Goal: Task Accomplishment & Management: Manage account settings

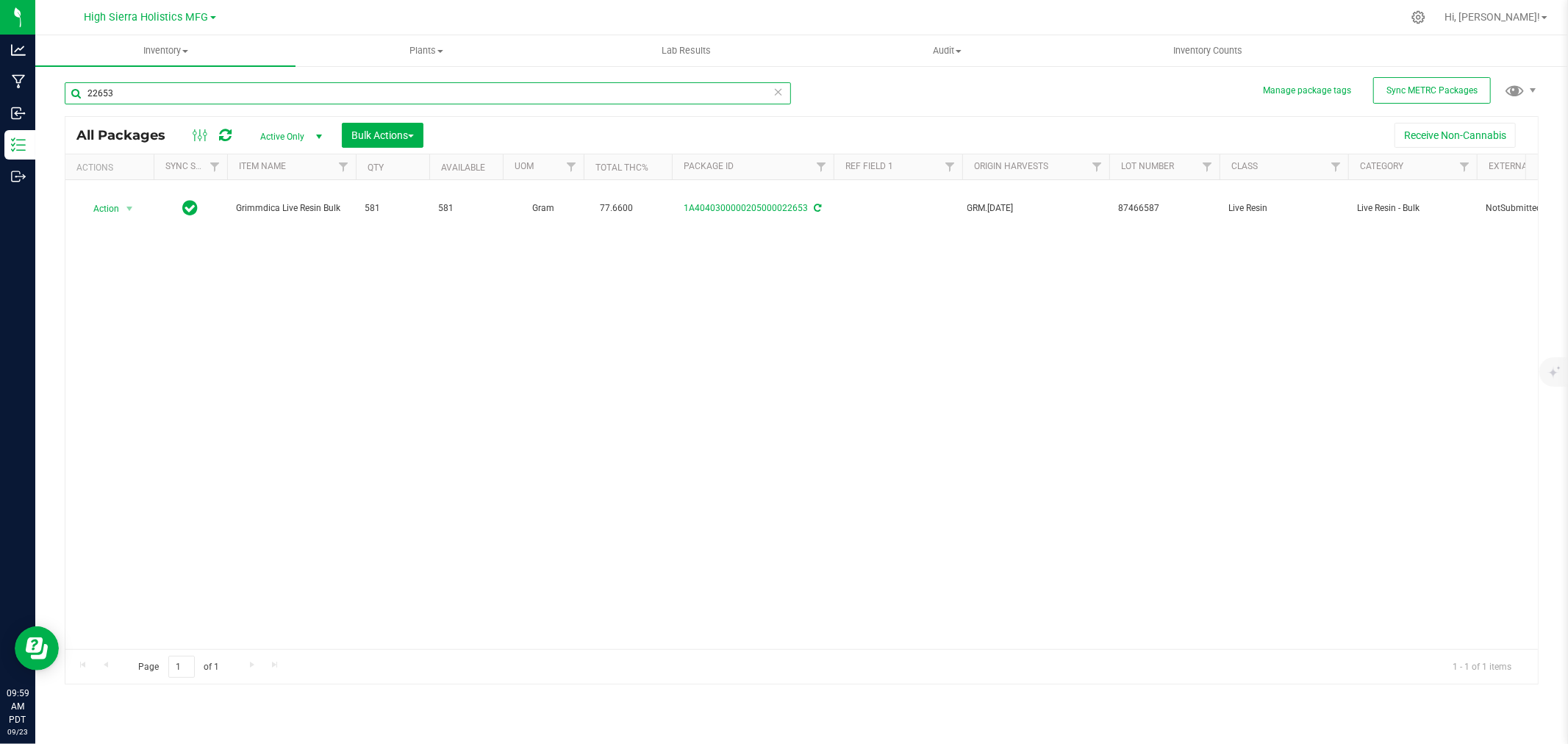
drag, startPoint x: 150, startPoint y: 100, endPoint x: 46, endPoint y: 98, distance: 104.0
click at [46, 98] on div "Manage package tags Sync METRC Packages 22653 All Packages Active Only Active O…" at bounding box center [801, 289] width 1533 height 448
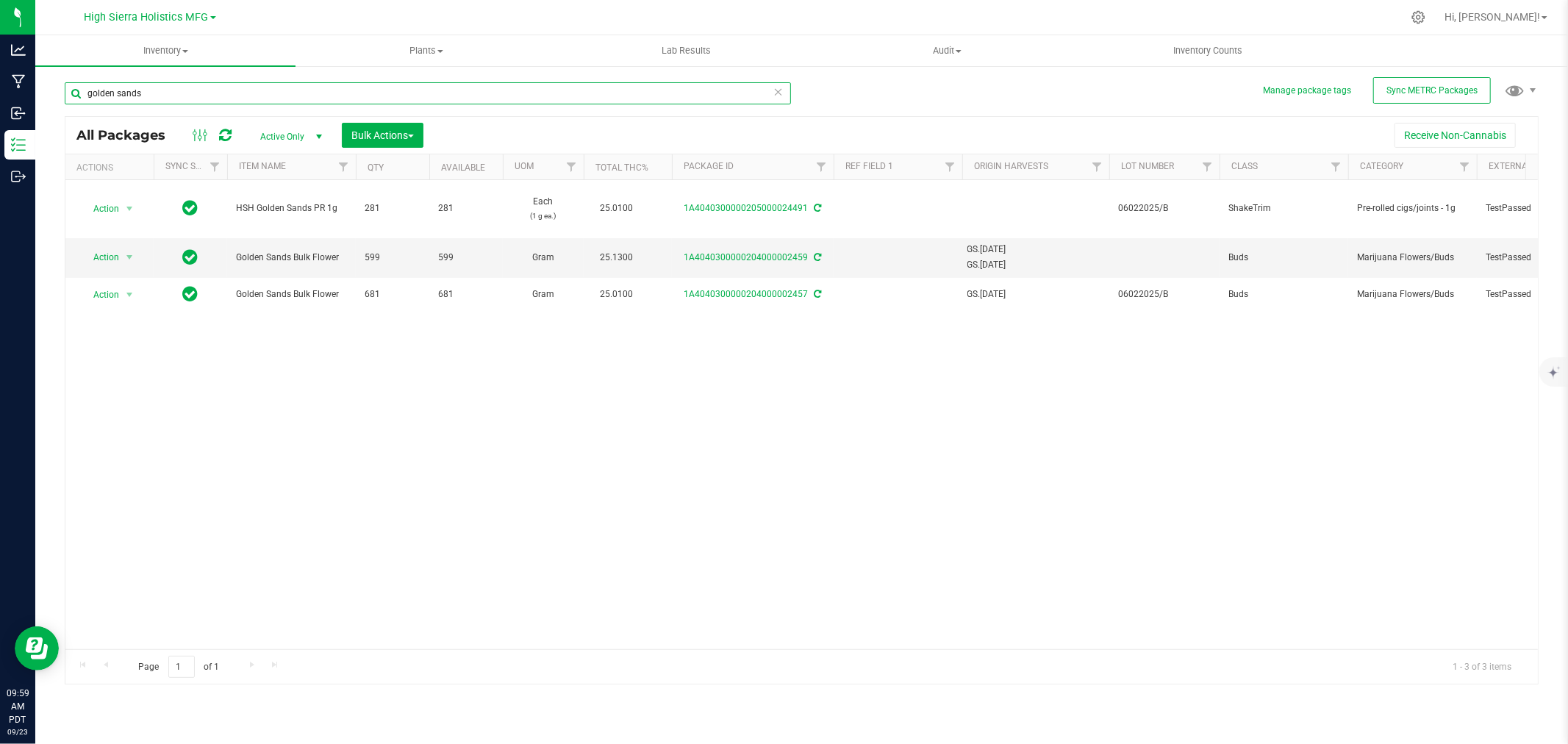
drag, startPoint x: 164, startPoint y: 94, endPoint x: 72, endPoint y: 92, distance: 92.0
click at [72, 92] on input "golden sands" at bounding box center [428, 93] width 726 height 22
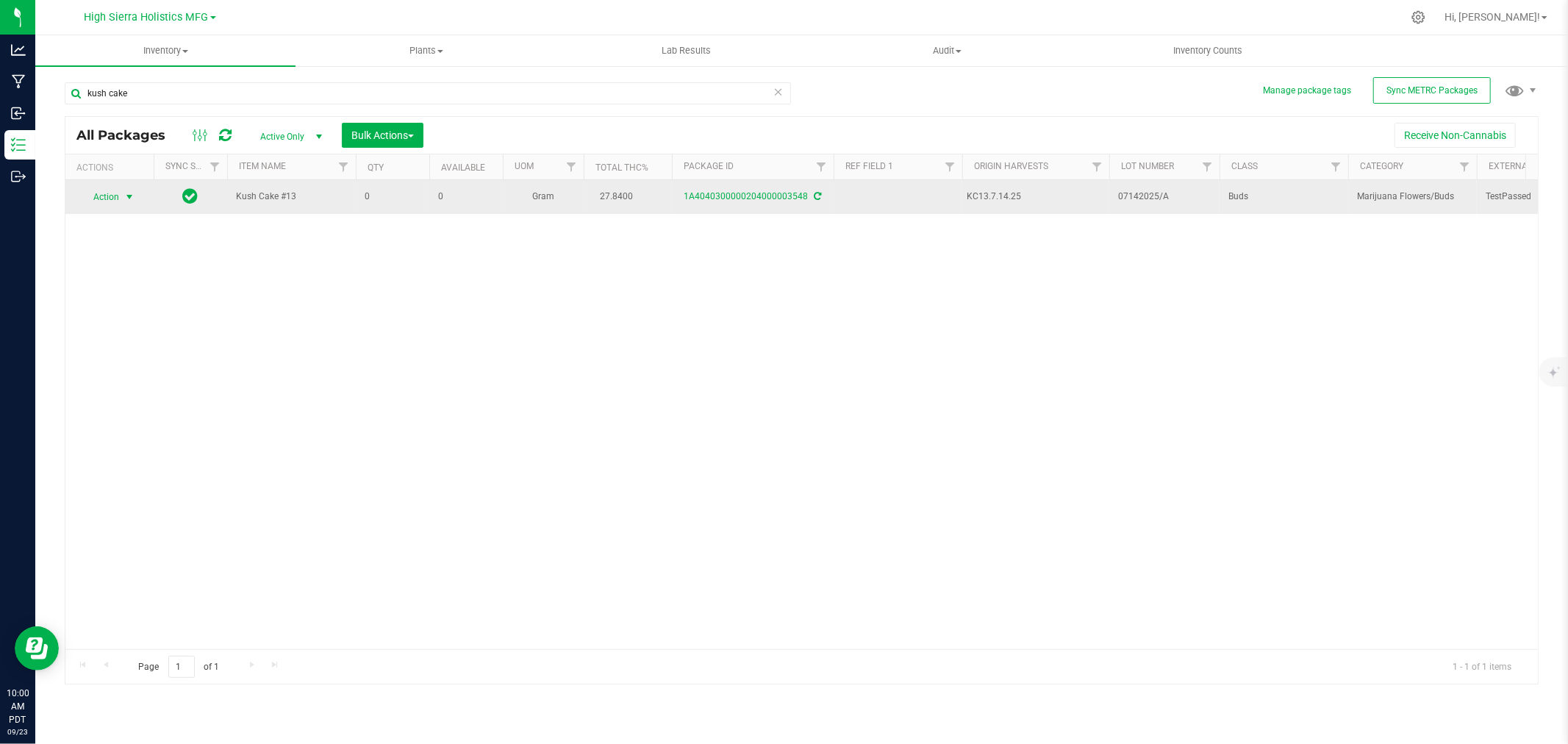
click at [118, 197] on span "Action" at bounding box center [99, 196] width 40 height 20
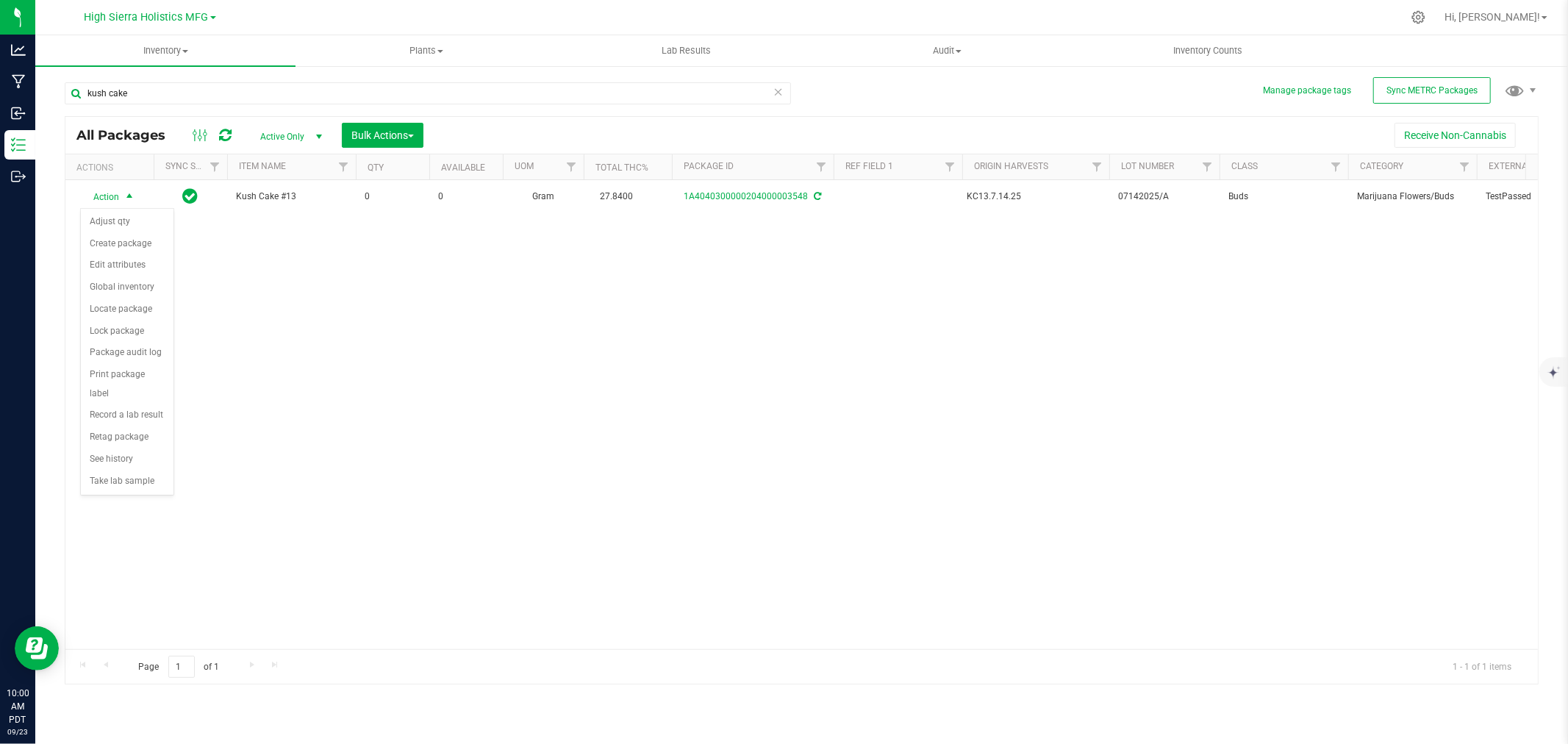
click at [243, 338] on div "Action Action Adjust qty Create package Edit attributes Global inventory Locate…" at bounding box center [801, 414] width 1473 height 470
click at [446, 418] on div "Action Action Adjust qty Create package Edit attributes Global inventory Locate…" at bounding box center [801, 414] width 1473 height 470
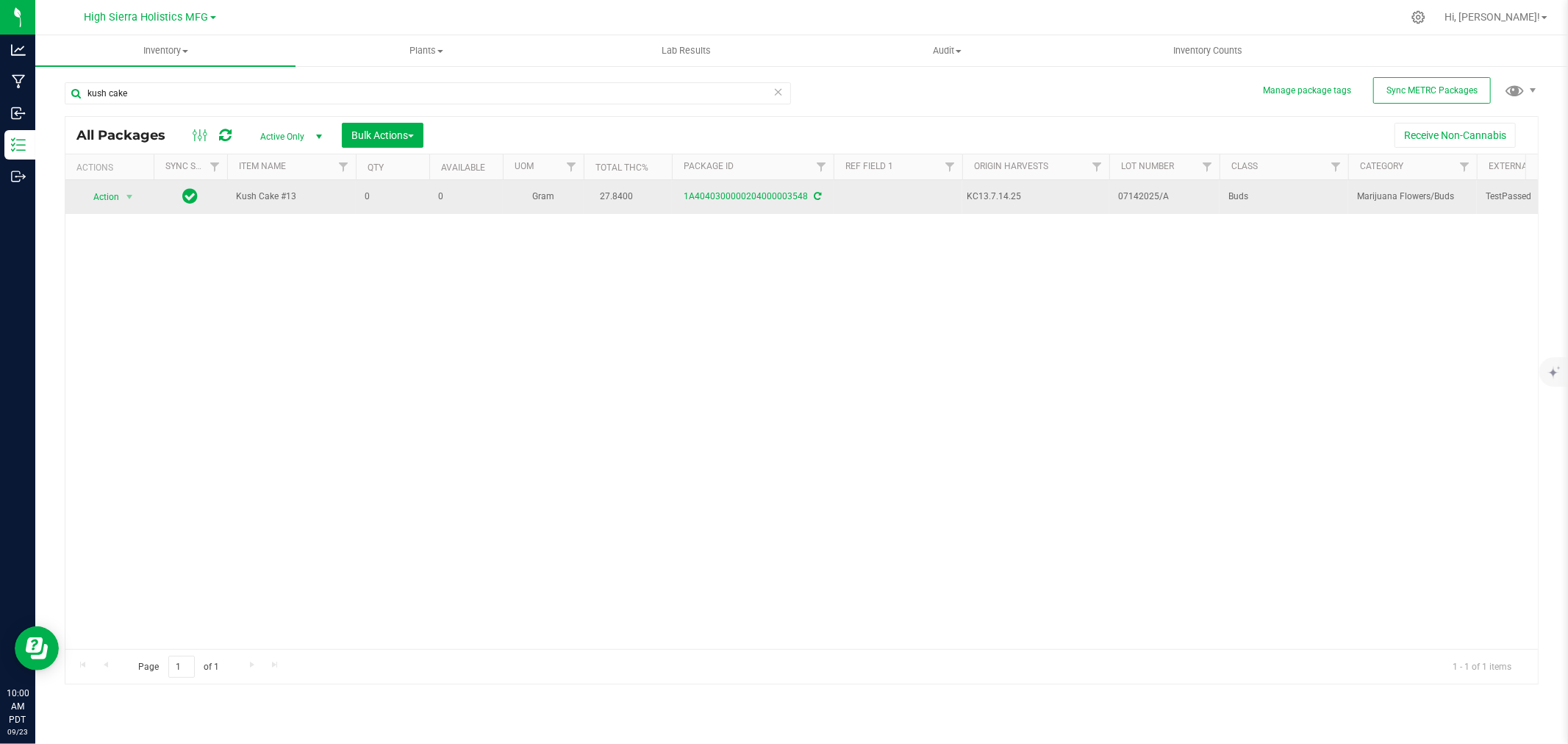
click at [818, 196] on icon at bounding box center [819, 195] width 8 height 9
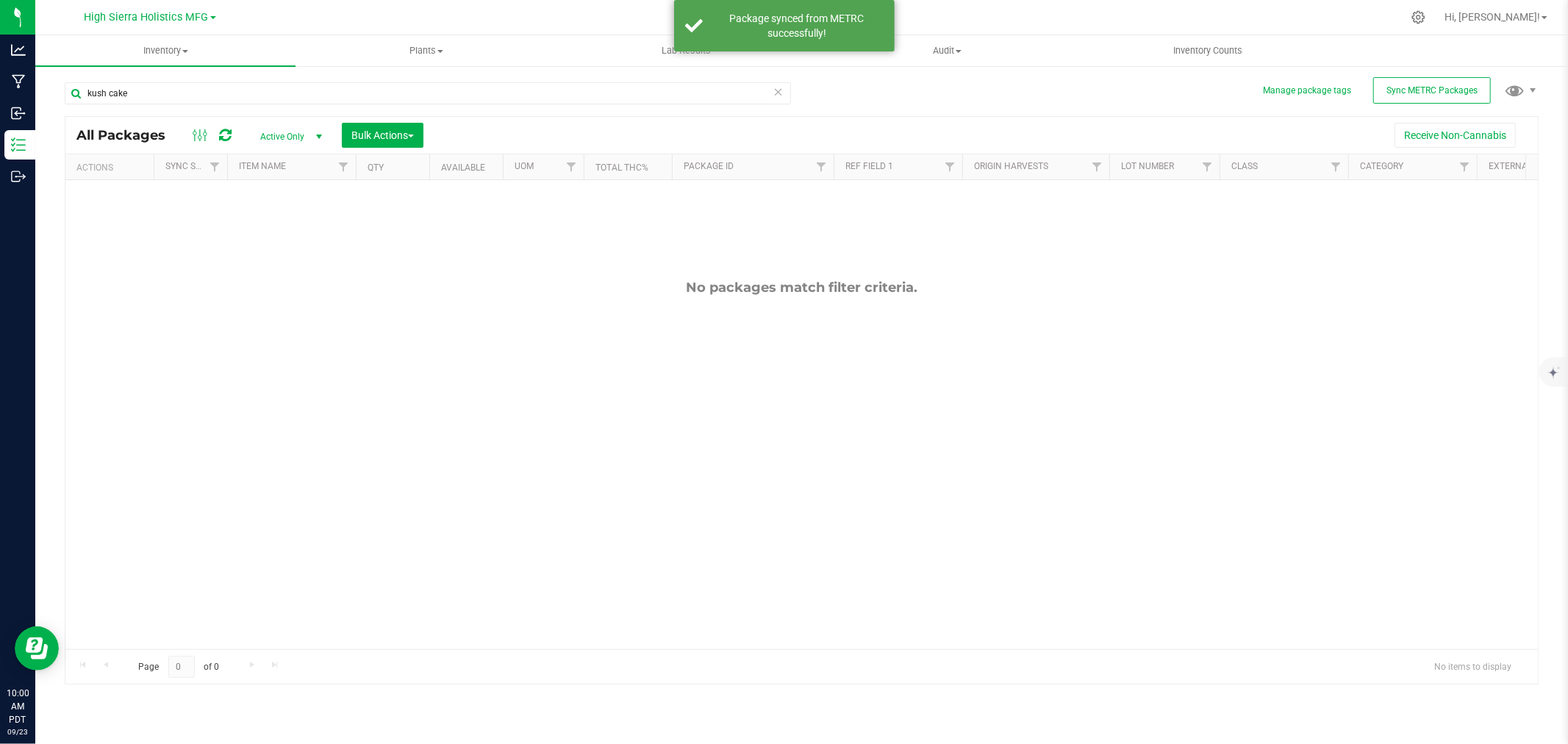
click at [295, 13] on div at bounding box center [833, 17] width 1139 height 28
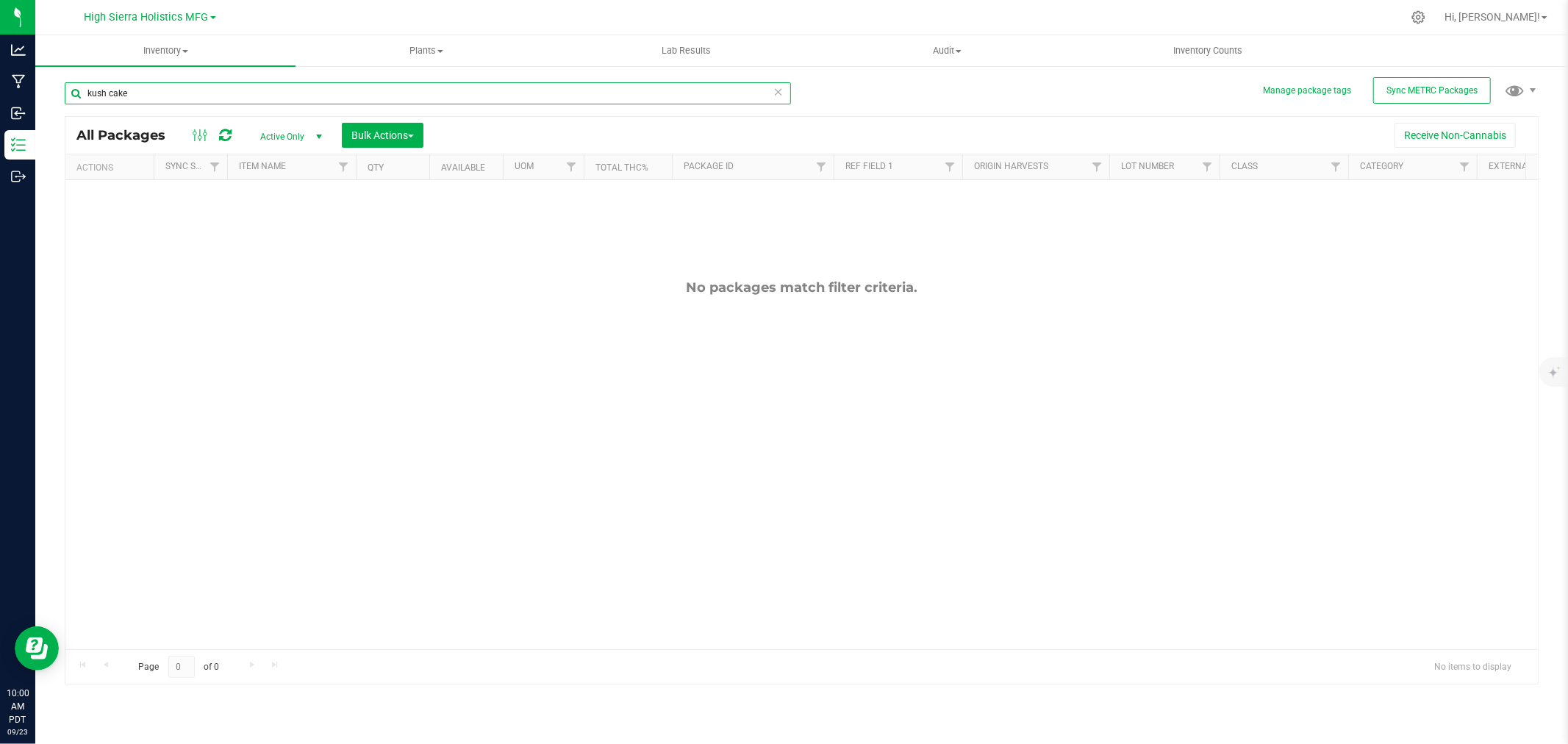
drag, startPoint x: 187, startPoint y: 96, endPoint x: 52, endPoint y: 99, distance: 135.0
click at [52, 99] on div "Manage package tags Sync METRC Packages kush cake All Packages Active Only Acti…" at bounding box center [801, 289] width 1533 height 448
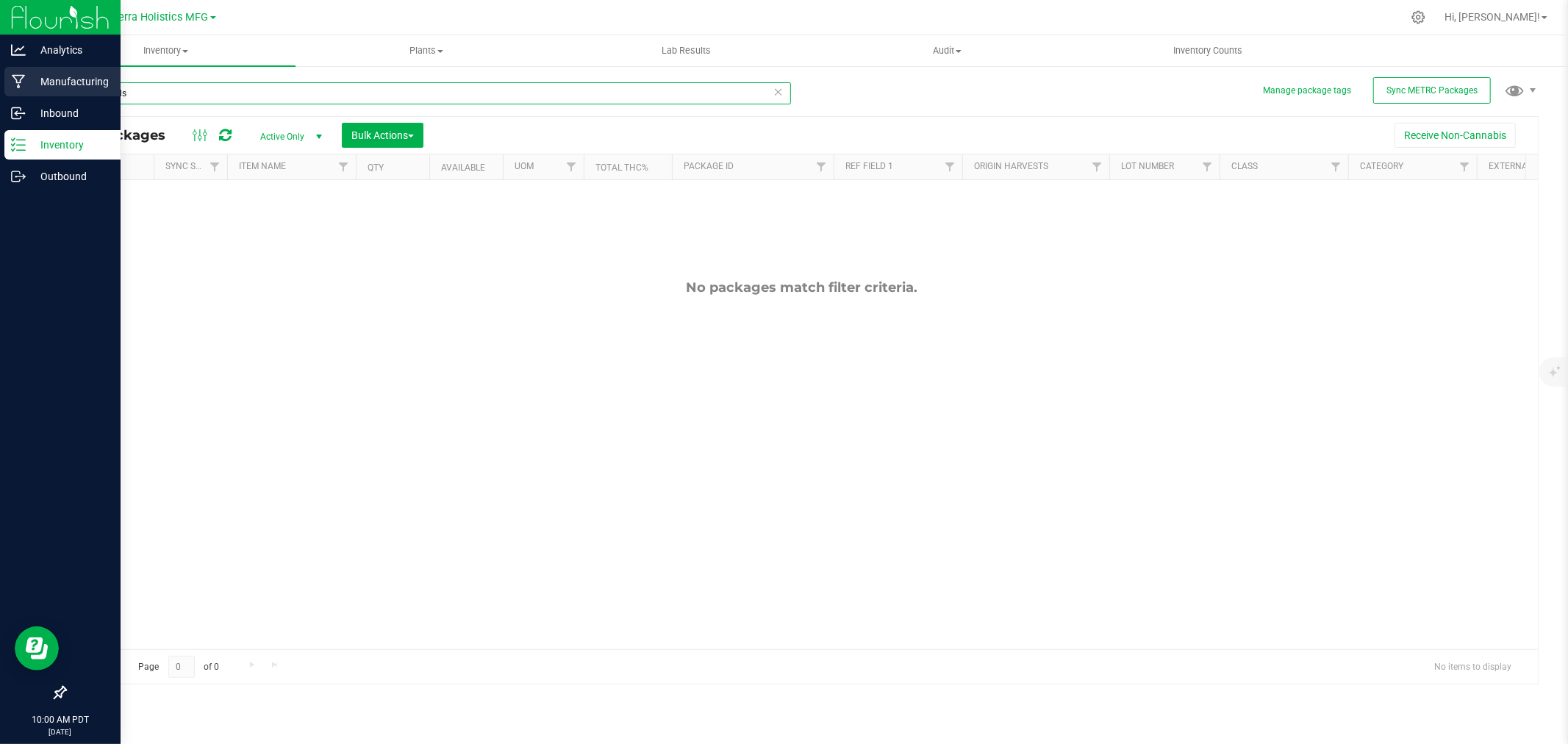
drag, startPoint x: 138, startPoint y: 89, endPoint x: 0, endPoint y: 83, distance: 138.1
click at [2, 85] on div "Analytics Manufacturing Inbound Inventory Outbound 10:00 AM PDT [DATE] 09/23 Hi…" at bounding box center [784, 372] width 1568 height 744
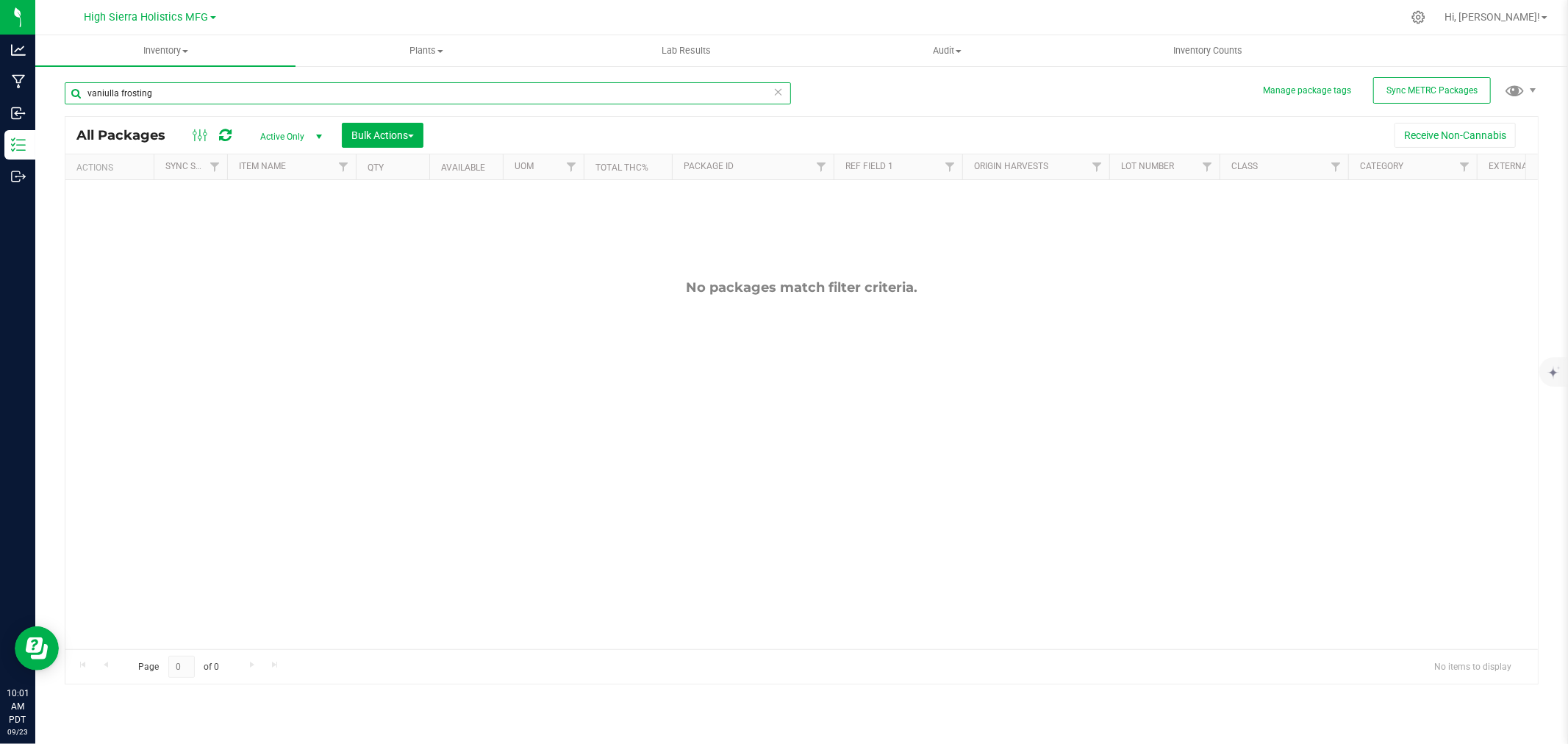
click at [107, 91] on input "vaniulla frosting" at bounding box center [428, 93] width 726 height 22
type input "vanilla frosting"
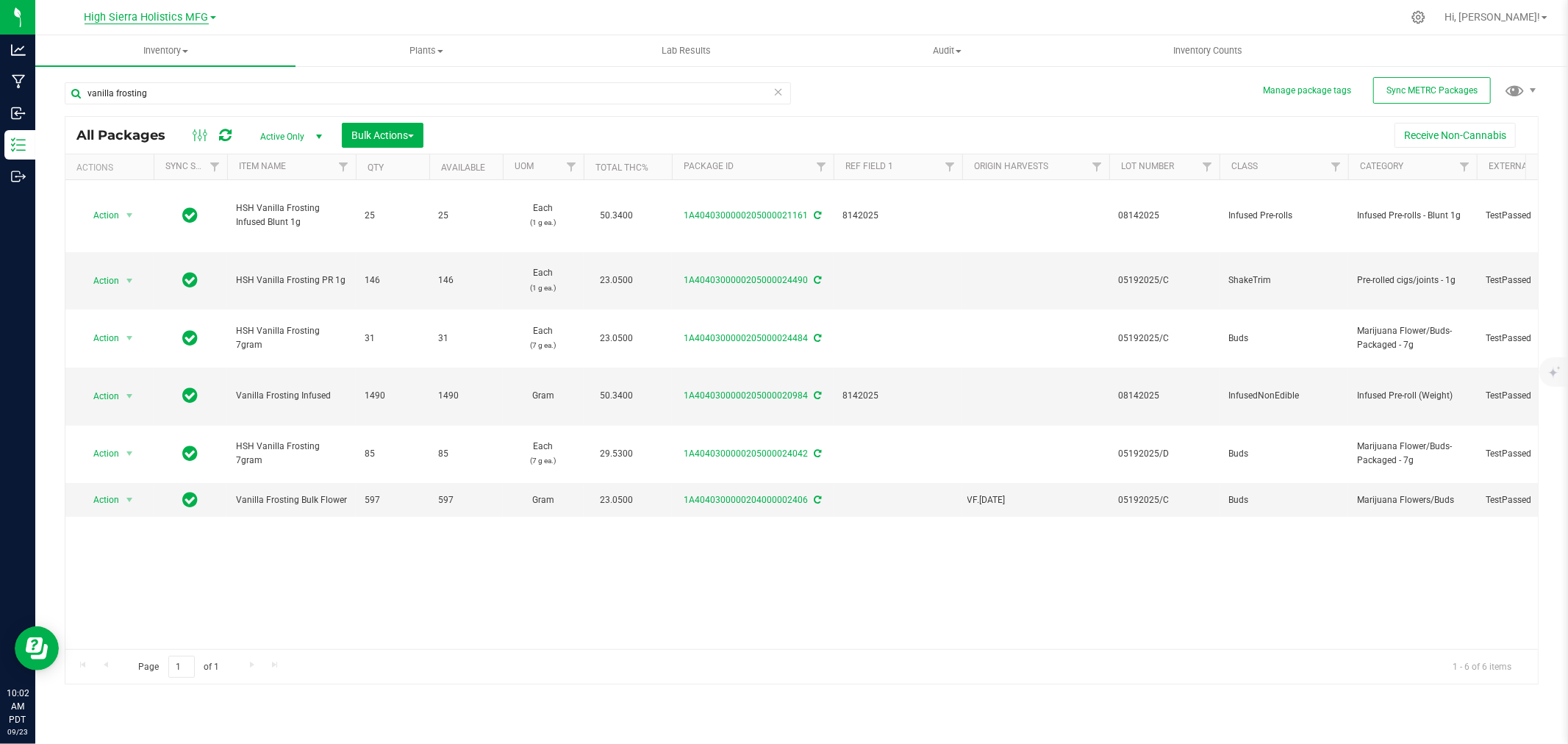
click at [204, 17] on span "High Sierra Holistics MFG" at bounding box center [147, 18] width 124 height 14
click at [192, 52] on link "High Sierra Holistics - Cultivation" at bounding box center [150, 52] width 215 height 19
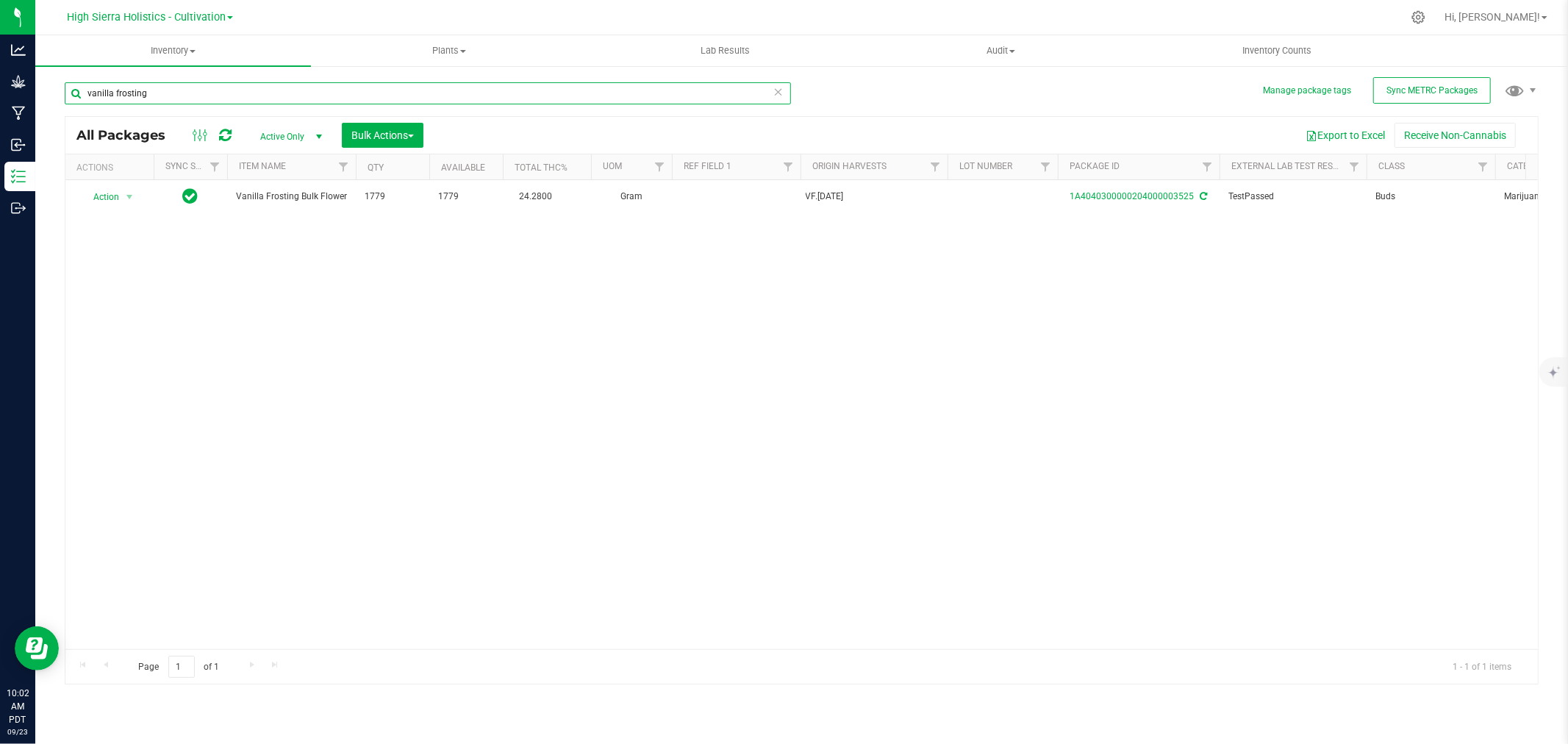
click at [291, 90] on input "vanilla frosting" at bounding box center [428, 93] width 726 height 22
type input "v"
type input "golden sands"
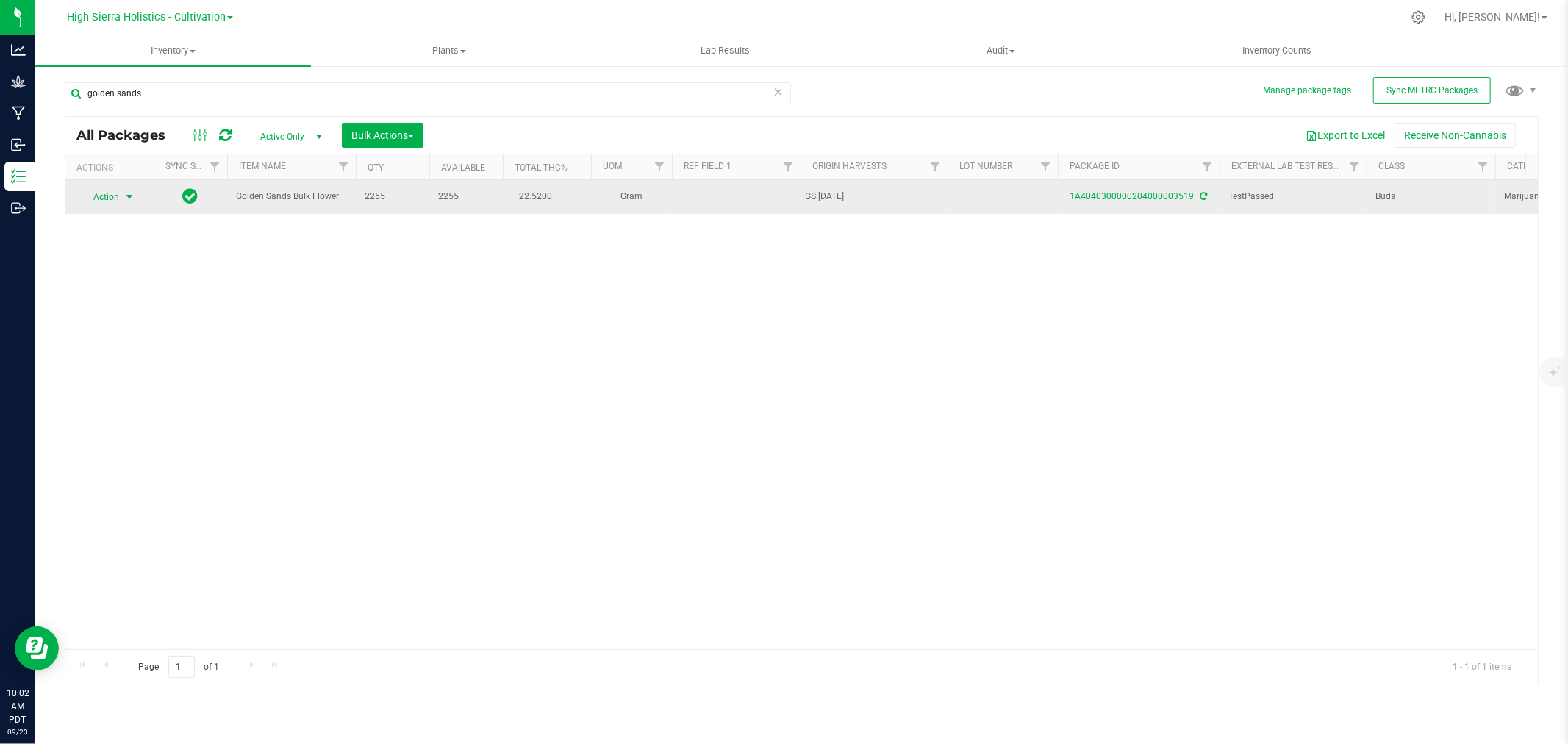
click at [103, 195] on span "Action" at bounding box center [99, 196] width 40 height 20
click at [128, 196] on span "select" at bounding box center [129, 197] width 12 height 12
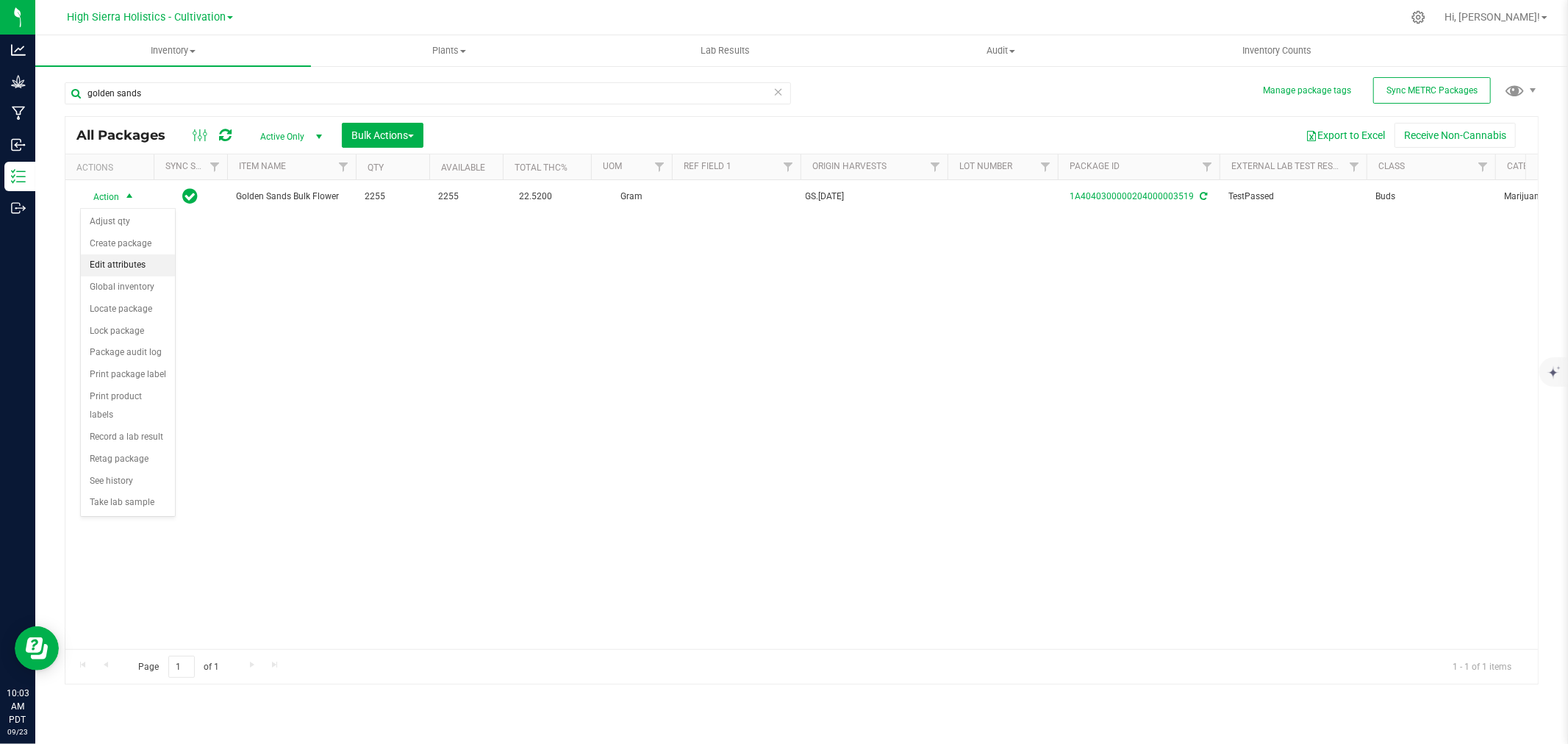
click at [138, 265] on li "Edit attributes" at bounding box center [127, 266] width 94 height 22
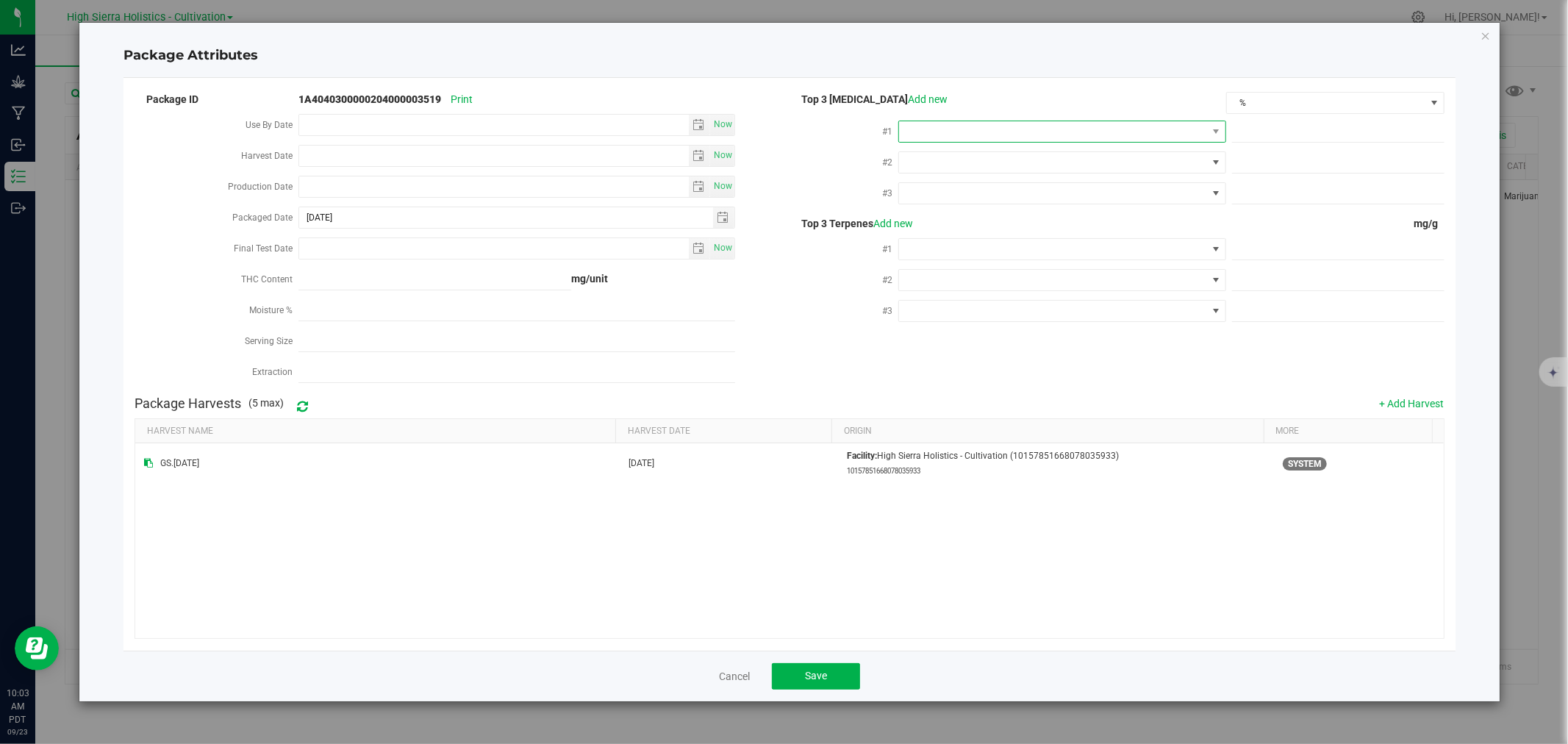
click at [1131, 132] on span at bounding box center [1053, 131] width 307 height 20
click at [975, 265] on li "THC" at bounding box center [1063, 266] width 326 height 25
click at [979, 156] on span at bounding box center [1053, 162] width 307 height 20
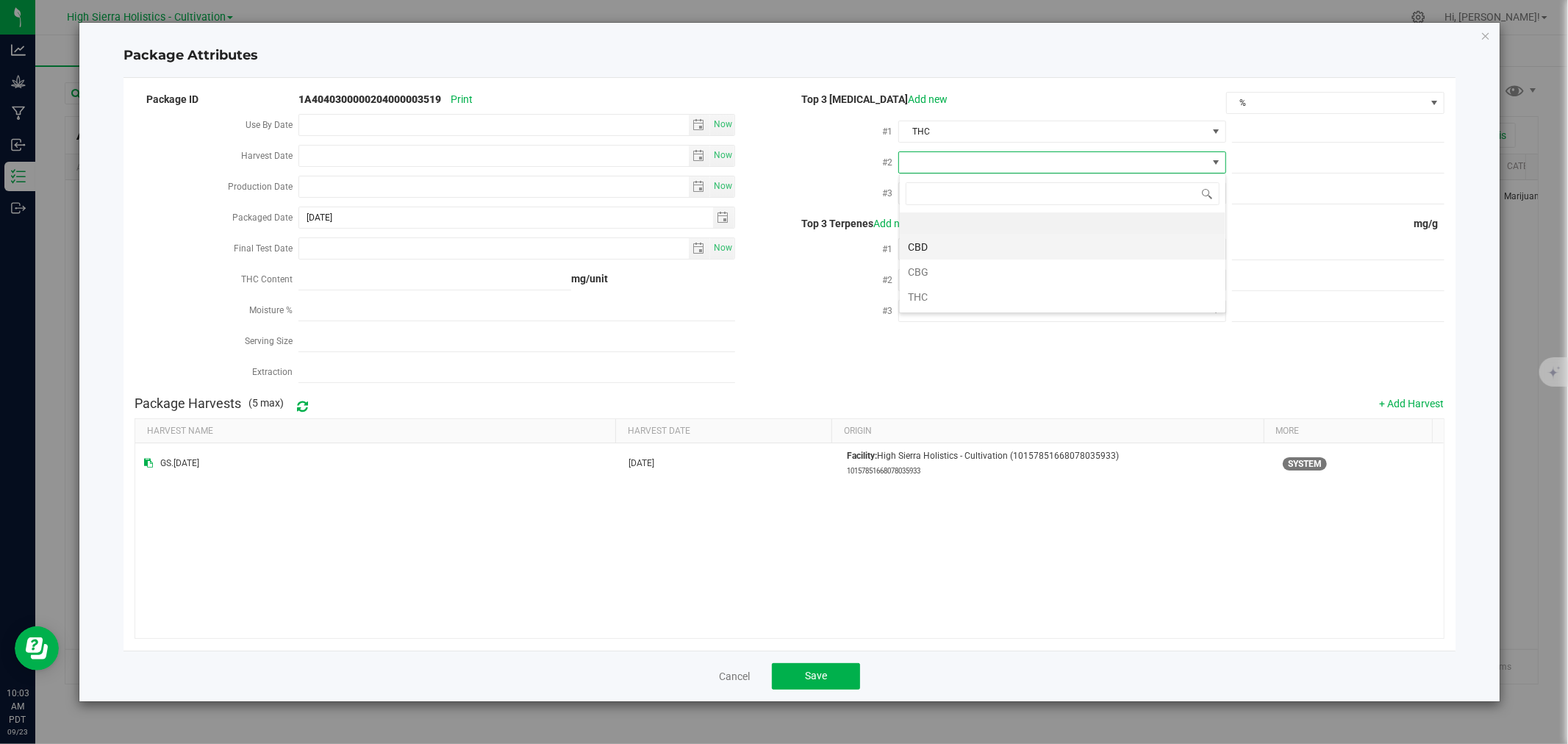
click at [973, 254] on li "CBD" at bounding box center [1063, 247] width 326 height 25
click at [967, 195] on span at bounding box center [1053, 193] width 307 height 20
click at [979, 297] on li "CBG" at bounding box center [1063, 303] width 326 height 25
click at [965, 247] on span at bounding box center [1053, 249] width 307 height 20
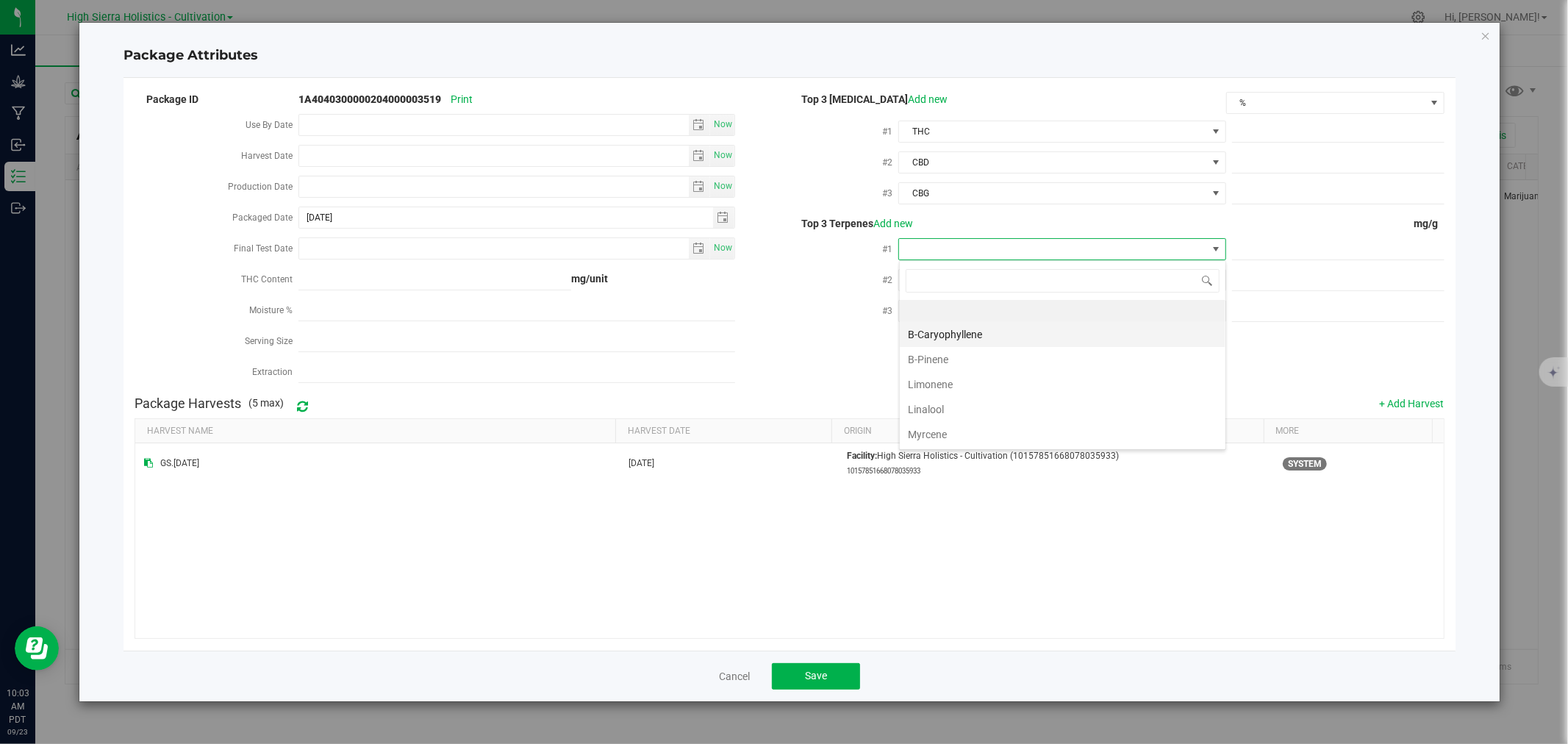
click at [955, 338] on li "B-Caryophyllene" at bounding box center [1063, 335] width 326 height 25
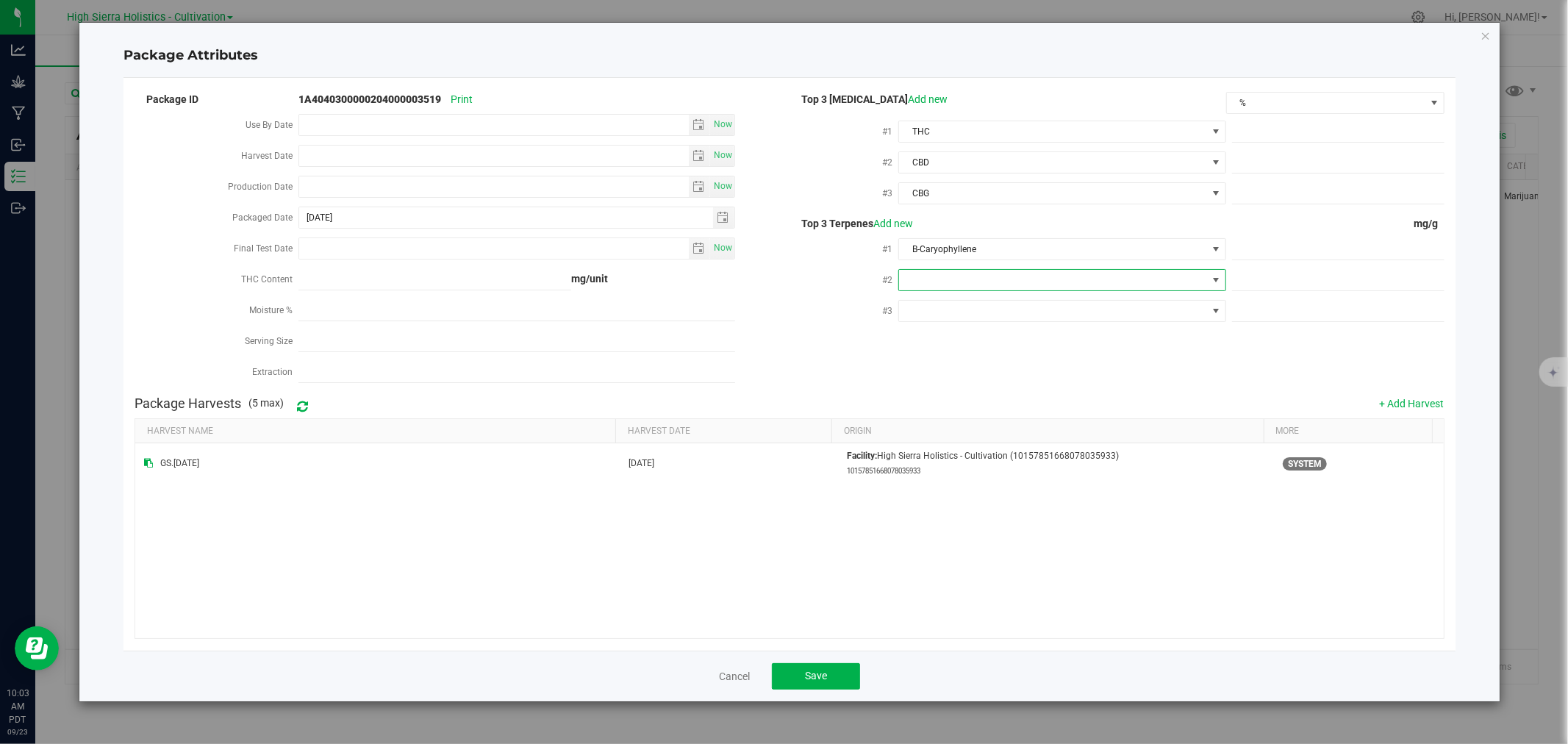
click at [959, 274] on span at bounding box center [1053, 280] width 307 height 20
click at [958, 407] on li "Limonene" at bounding box center [1063, 415] width 326 height 25
click at [961, 306] on span at bounding box center [1053, 310] width 307 height 20
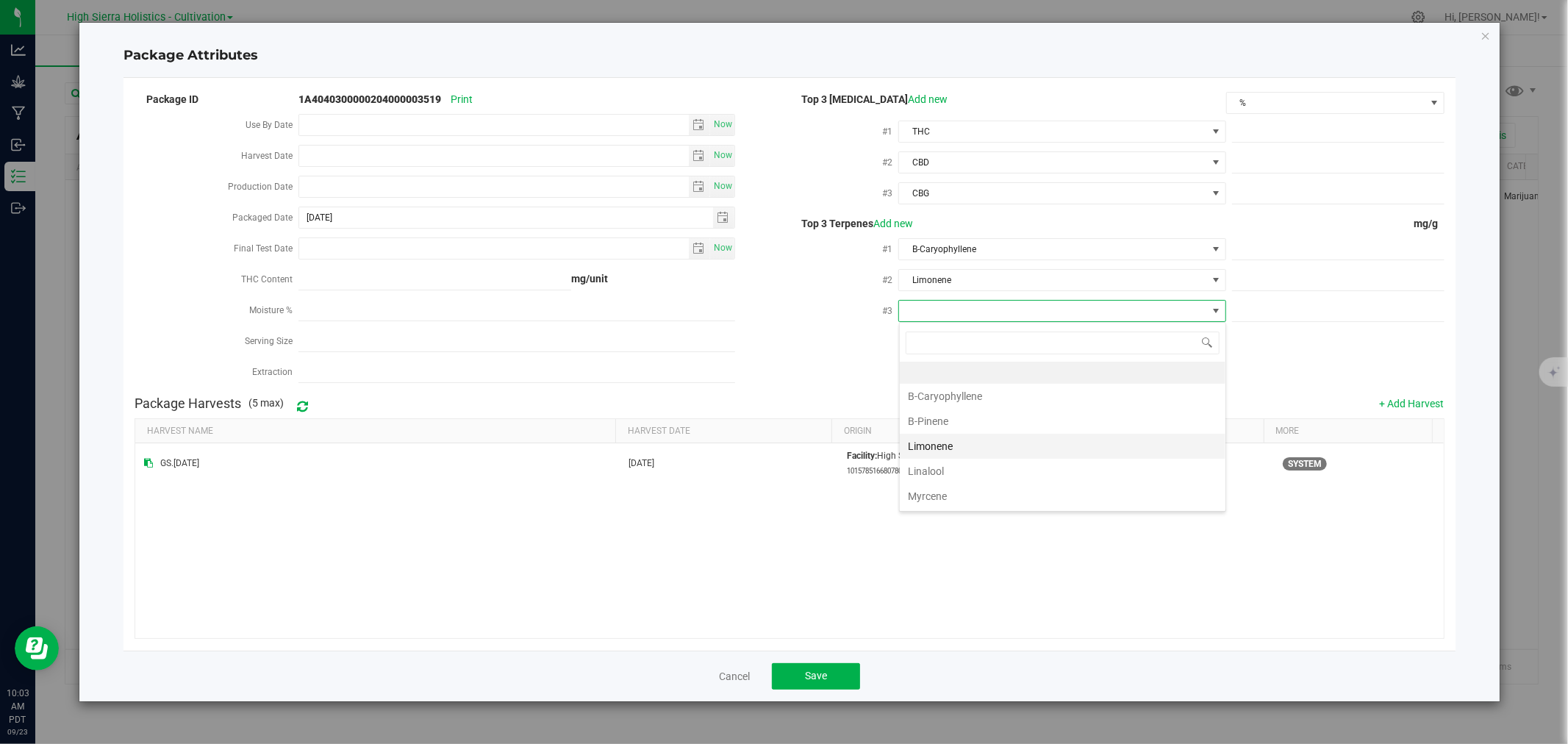
scroll to position [82, 0]
click at [954, 456] on li "a-Bisabolol" at bounding box center [1063, 465] width 326 height 25
click at [1307, 127] on span at bounding box center [1339, 132] width 213 height 21
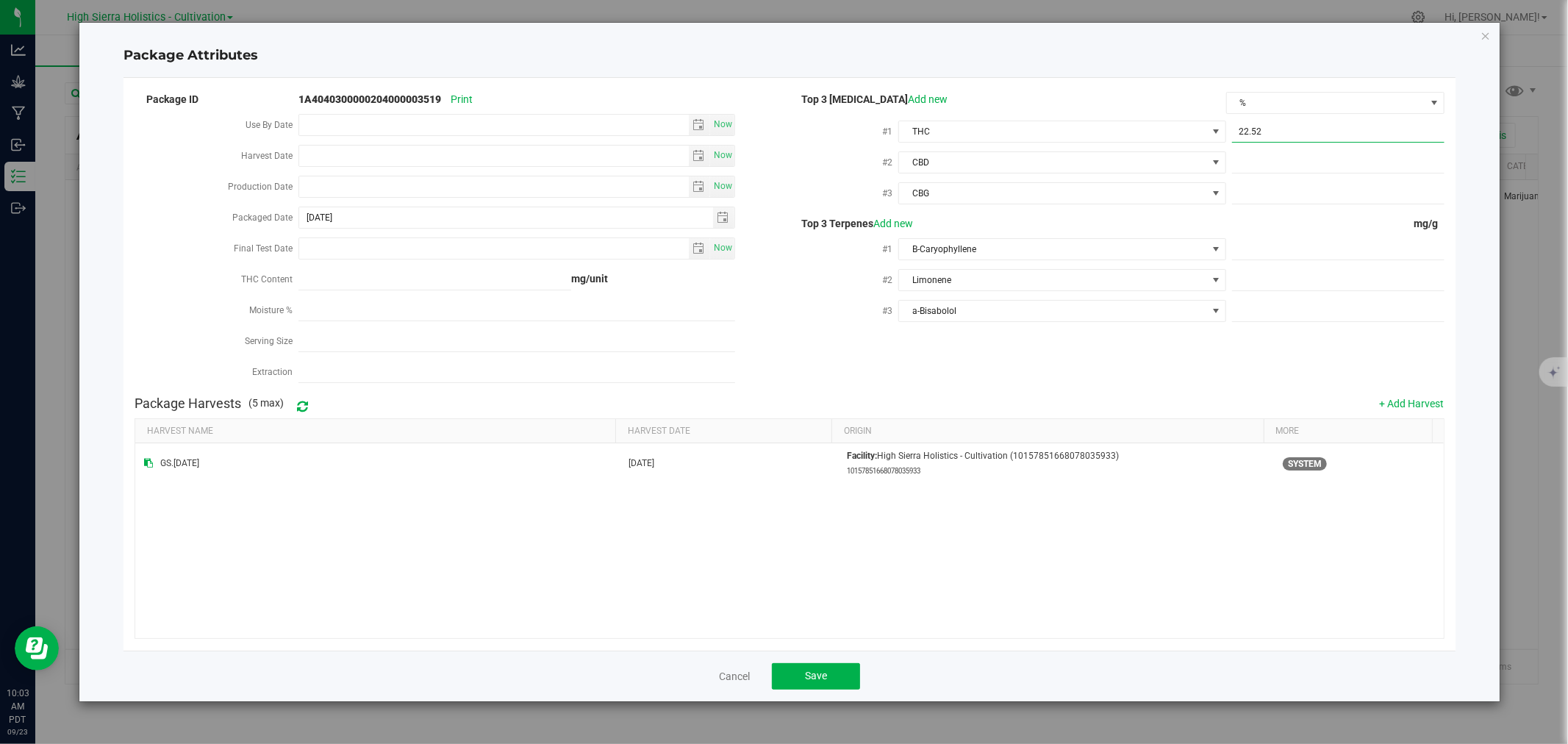
type input "21.52"
type input "22.5200"
type input "22.52"
click at [1312, 164] on span at bounding box center [1339, 163] width 213 height 21
type input ".07"
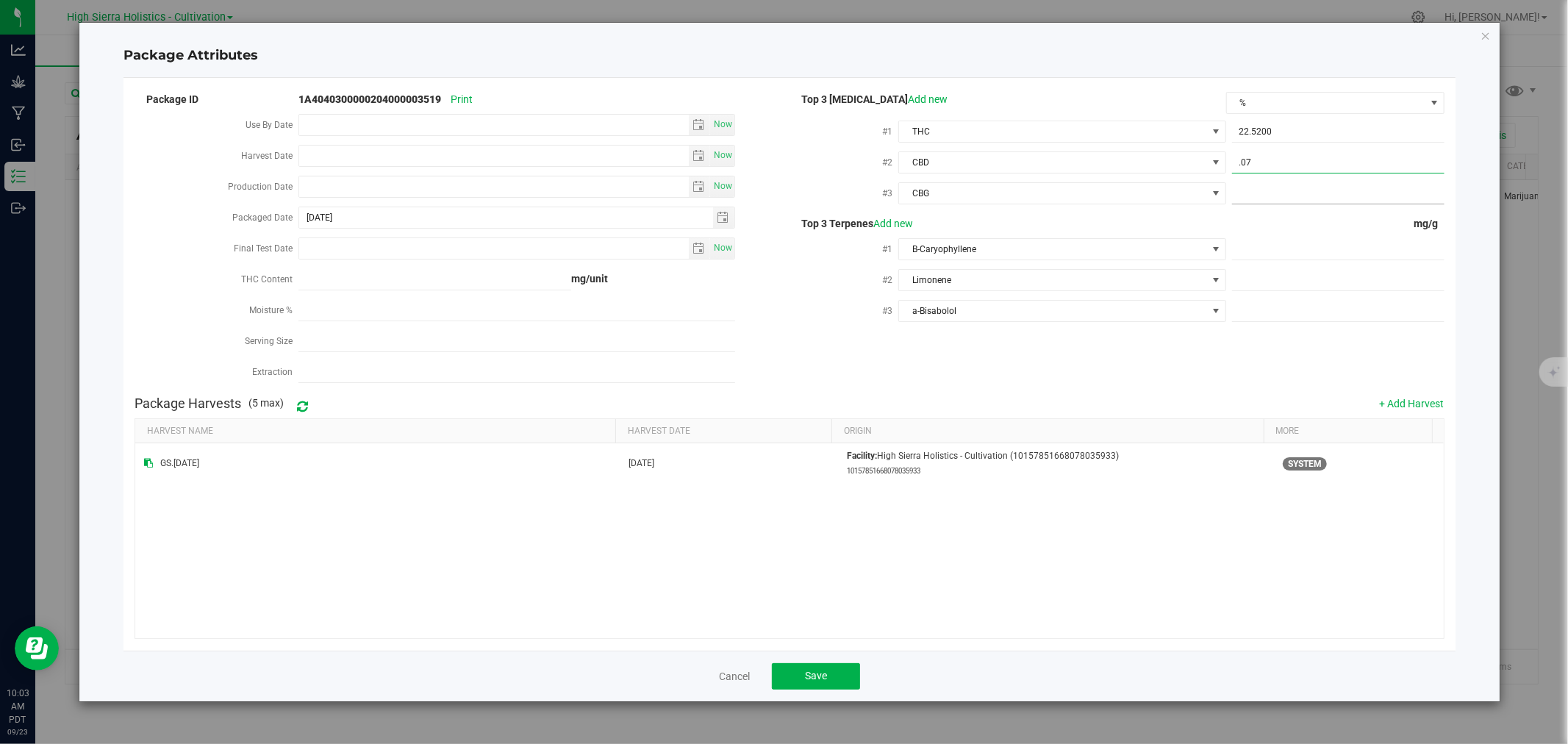
type input "0.0700"
click at [1311, 192] on span at bounding box center [1339, 194] width 213 height 21
type input ".09"
type input "0.0900"
click at [1348, 248] on span at bounding box center [1339, 250] width 213 height 21
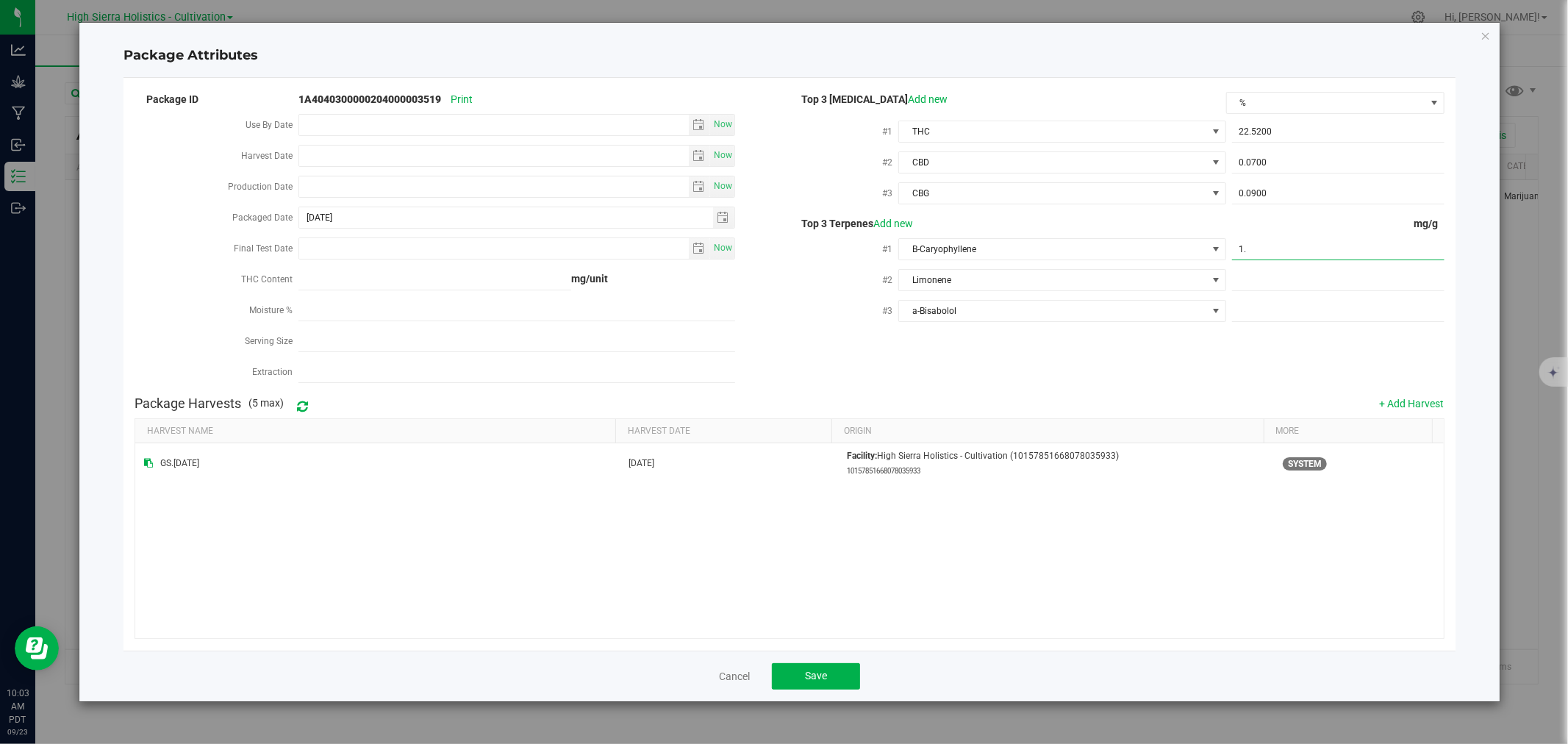
type input "1"
type input "4.1"
type input "4.1000"
click at [1351, 282] on span at bounding box center [1339, 281] width 213 height 21
type input "1.6"
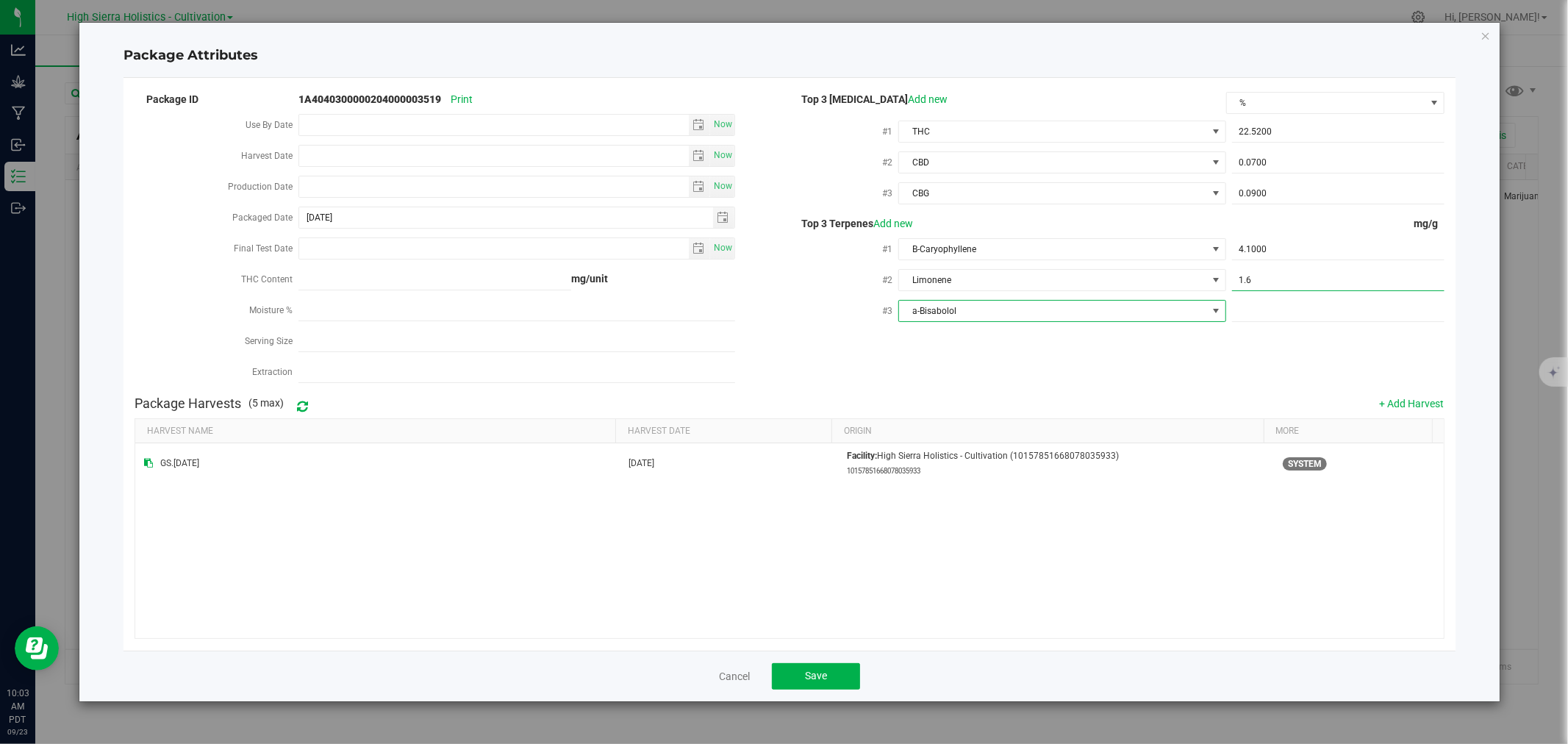
type input "1.6000"
type input "1.5"
type input "1.5000"
click at [1281, 383] on div "Package ID 1A4040300000204000003519 Print Use By Date Now Harvest Date Now Prod…" at bounding box center [788, 239] width 1309 height 300
click at [299, 189] on input "Production Date" at bounding box center [494, 187] width 390 height 20
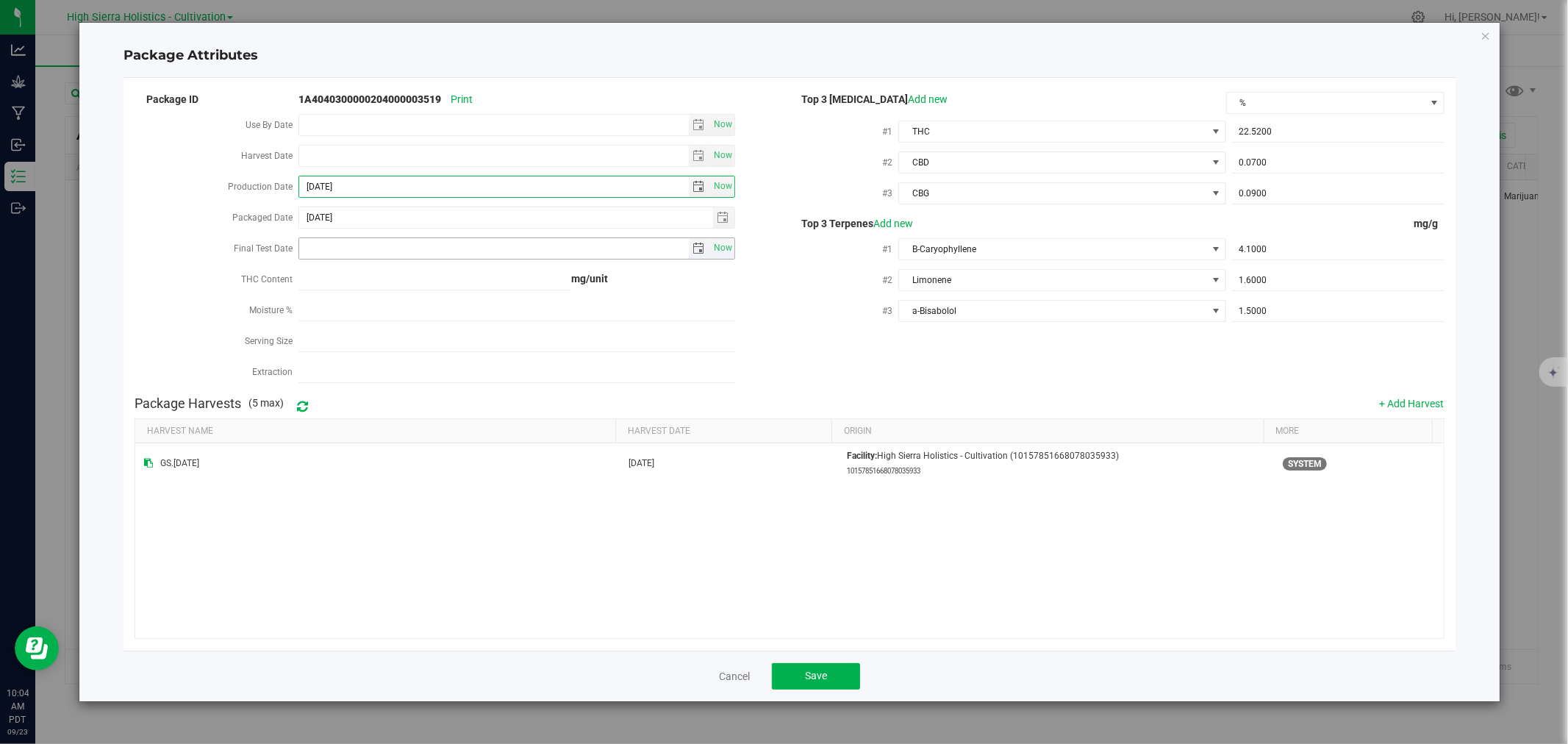
type input "[DATE]"
click at [350, 248] on input "Final Test Date" at bounding box center [494, 248] width 390 height 20
type input "[DATE]"
click at [814, 331] on div "Top 3 [MEDICAL_DATA] Add new % #1 THC 22.5200 22.52 #2 CBD 0.0700 0.07 #3 CBG 0…" at bounding box center [1117, 211] width 655 height 244
click at [825, 673] on span "Save" at bounding box center [816, 676] width 22 height 12
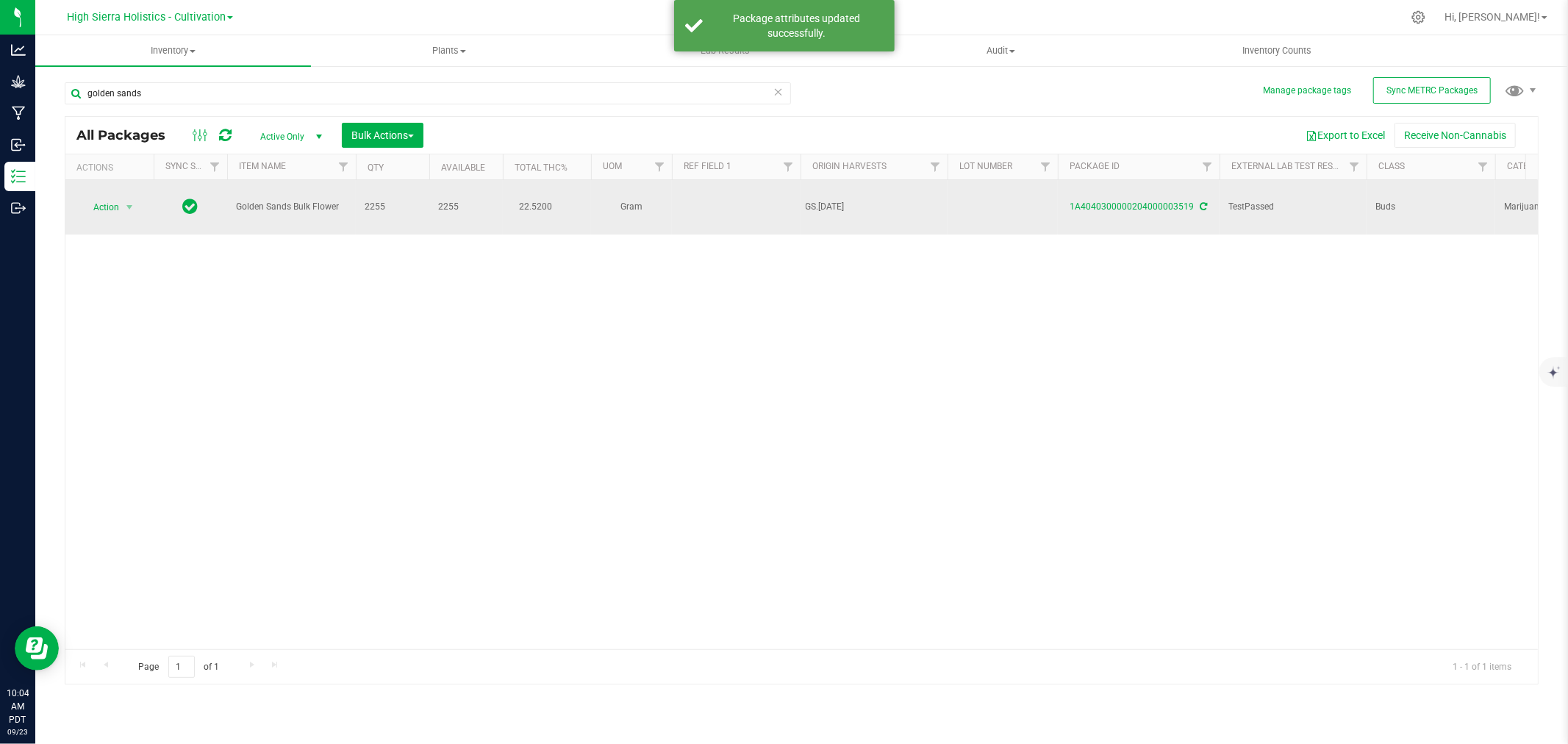
click at [1003, 192] on td at bounding box center [1002, 207] width 110 height 54
type input "060225/D"
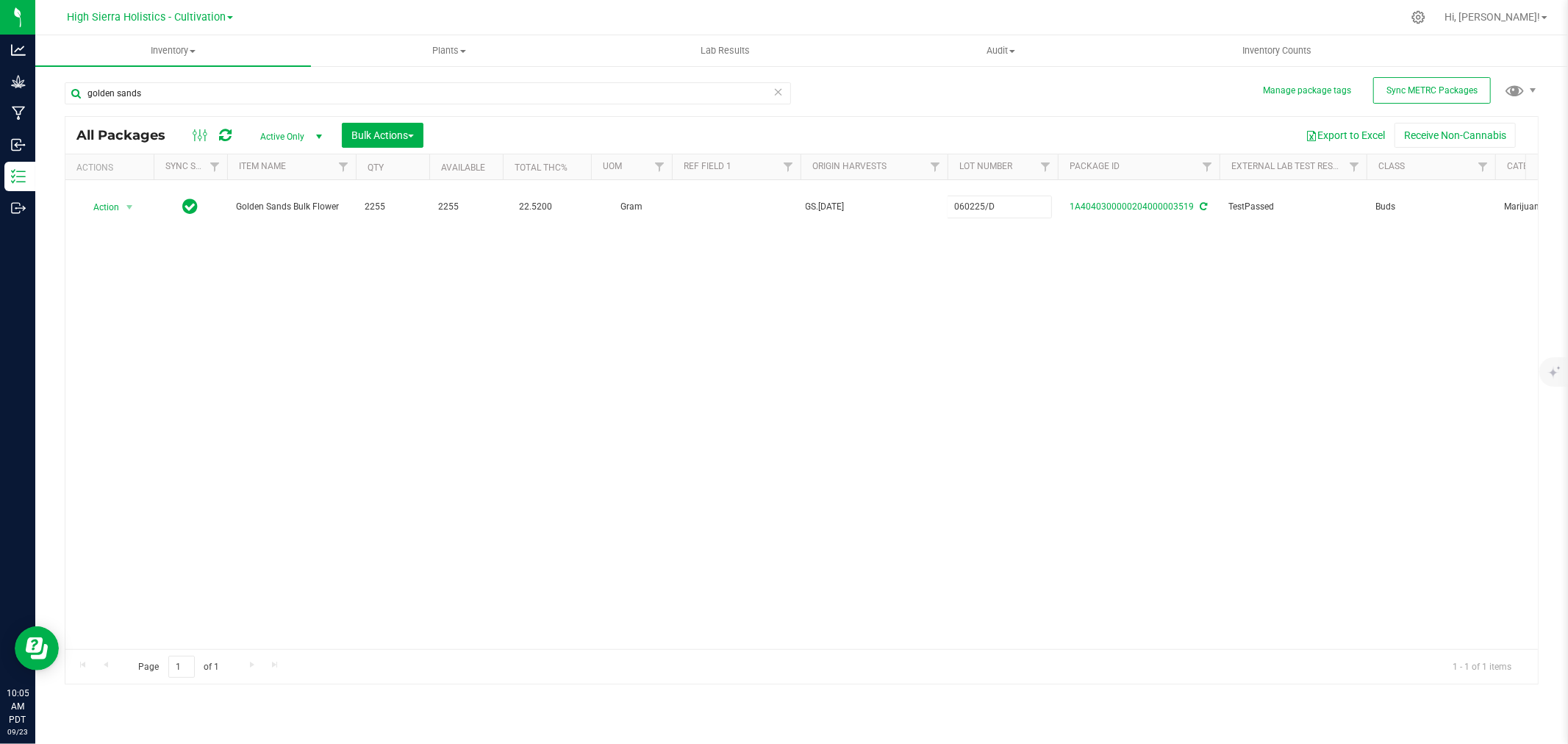
click at [1071, 231] on div "All Packages Active Only Active Only Lab Samples Locked All External Internal B…" at bounding box center [802, 401] width 1475 height 569
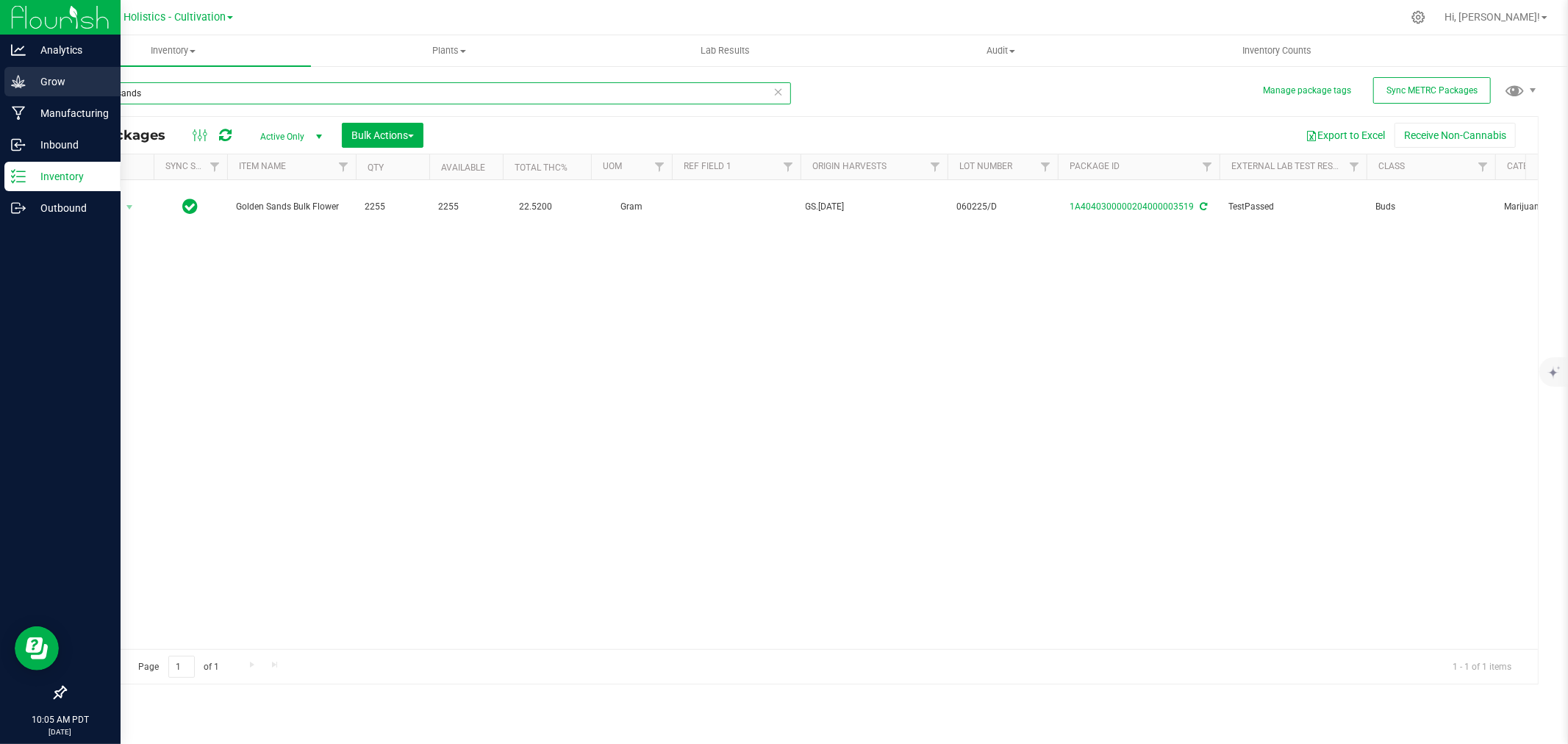
drag, startPoint x: 144, startPoint y: 92, endPoint x: 0, endPoint y: 71, distance: 145.5
click at [0, 71] on div "Analytics Grow Manufacturing Inbound Inventory Outbound 10:05 AM PDT [DATE] 09/…" at bounding box center [784, 372] width 1568 height 744
type input "kush cake"
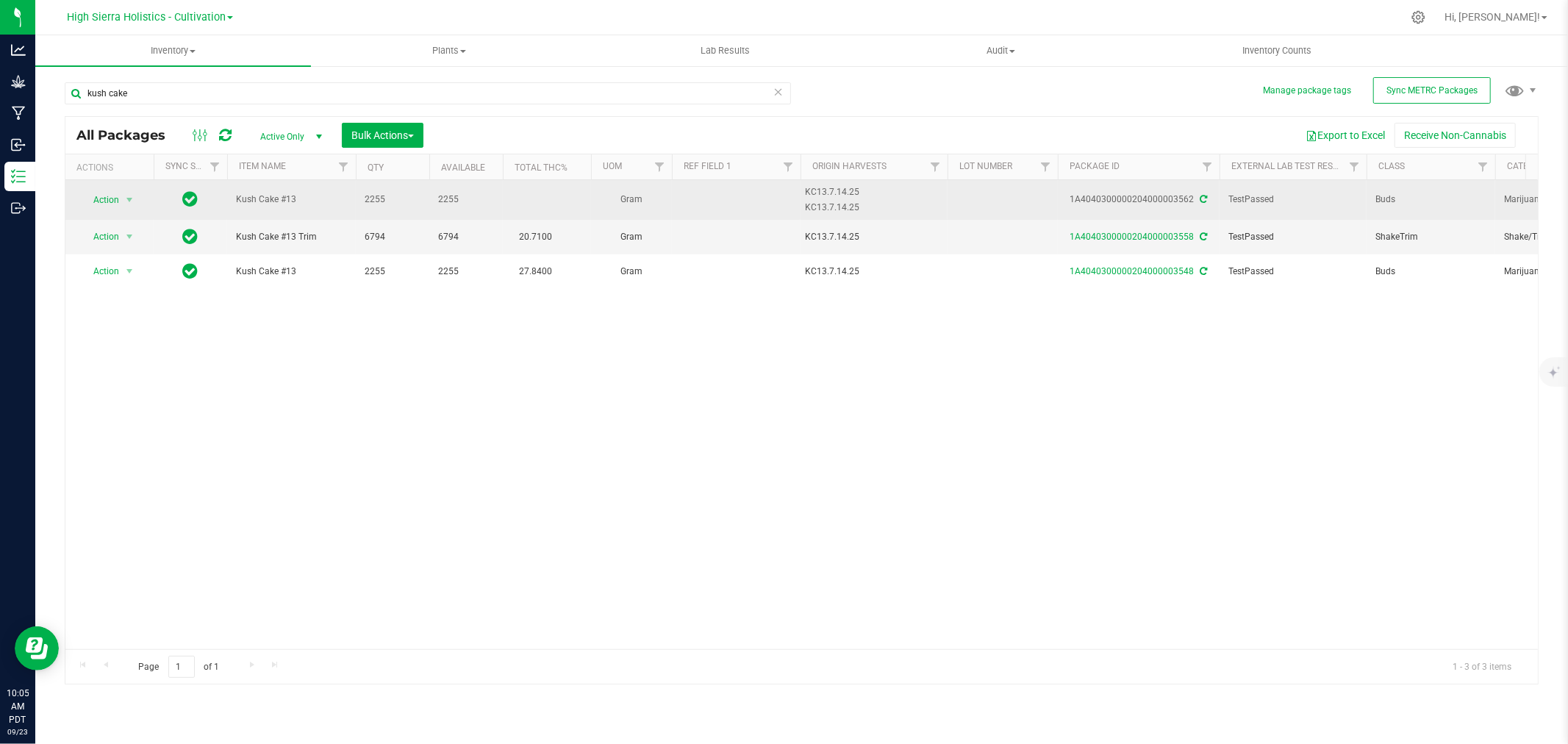
click at [1204, 195] on span at bounding box center [1203, 199] width 10 height 11
click at [121, 203] on span "select" at bounding box center [129, 199] width 18 height 20
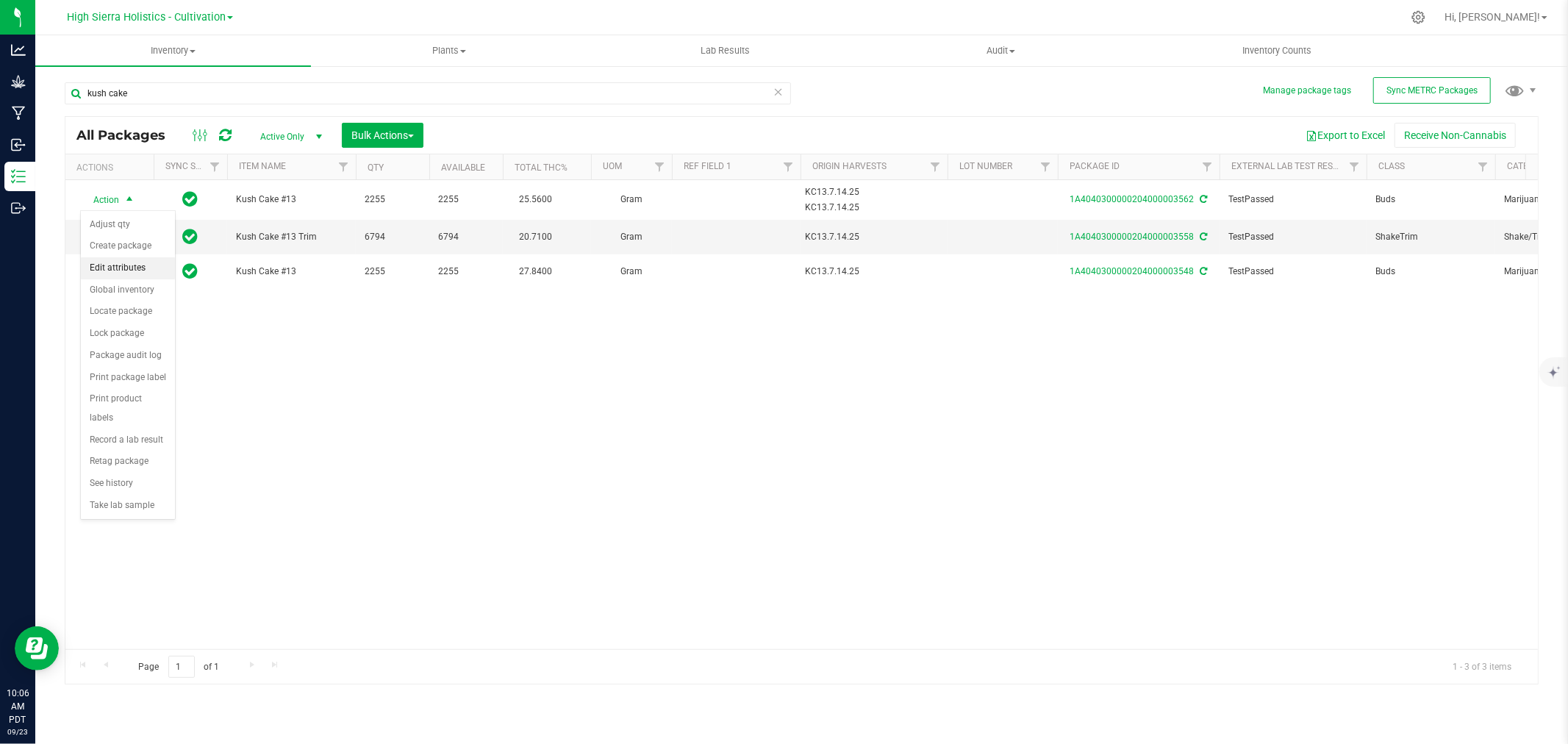
click at [137, 270] on li "Edit attributes" at bounding box center [127, 268] width 94 height 22
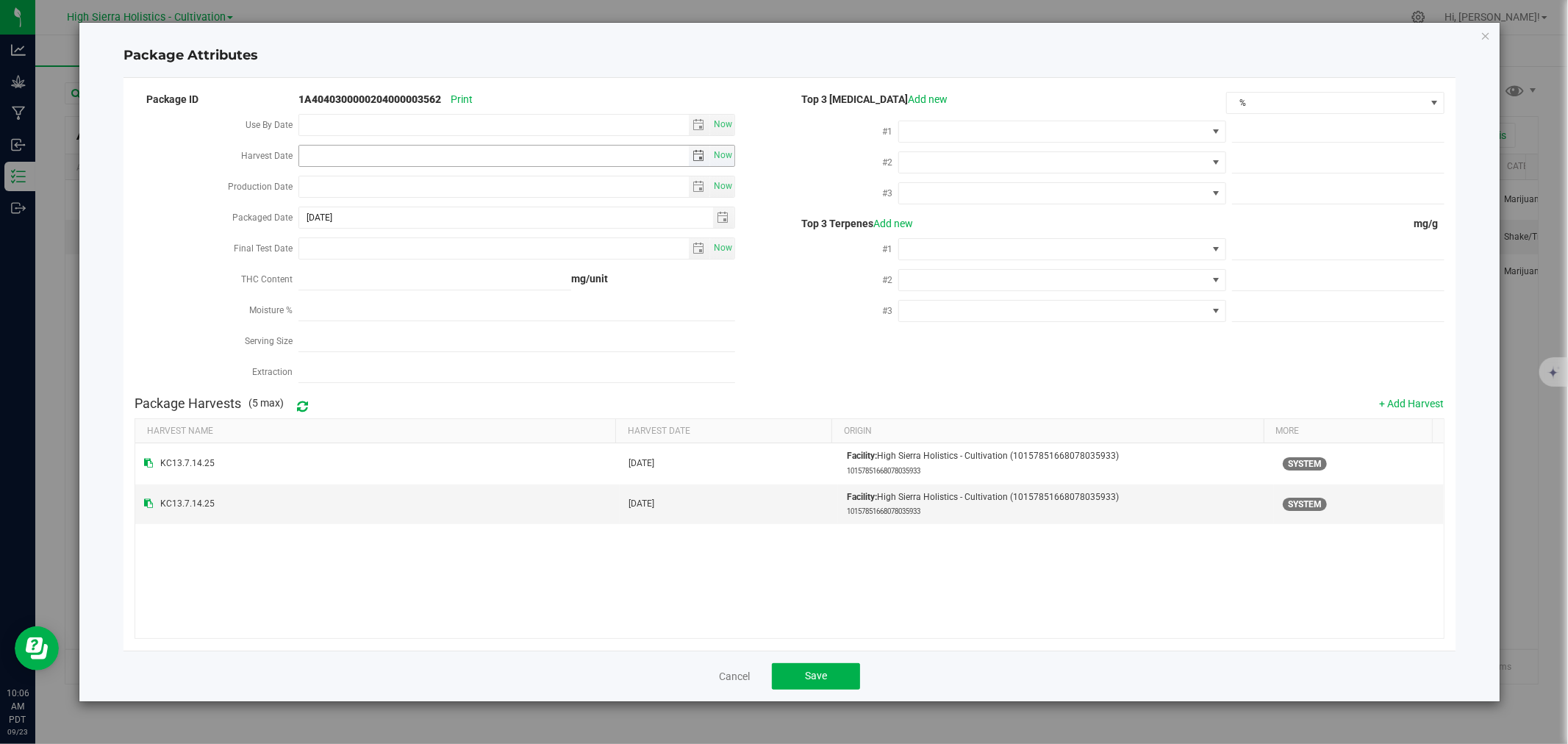
click at [388, 159] on input "Harvest Date" at bounding box center [494, 156] width 390 height 20
click at [382, 189] on input "Production Date" at bounding box center [494, 187] width 390 height 20
type input "[DATE]"
click at [358, 248] on input "Final Test Date" at bounding box center [494, 248] width 390 height 20
type input "[DATE]"
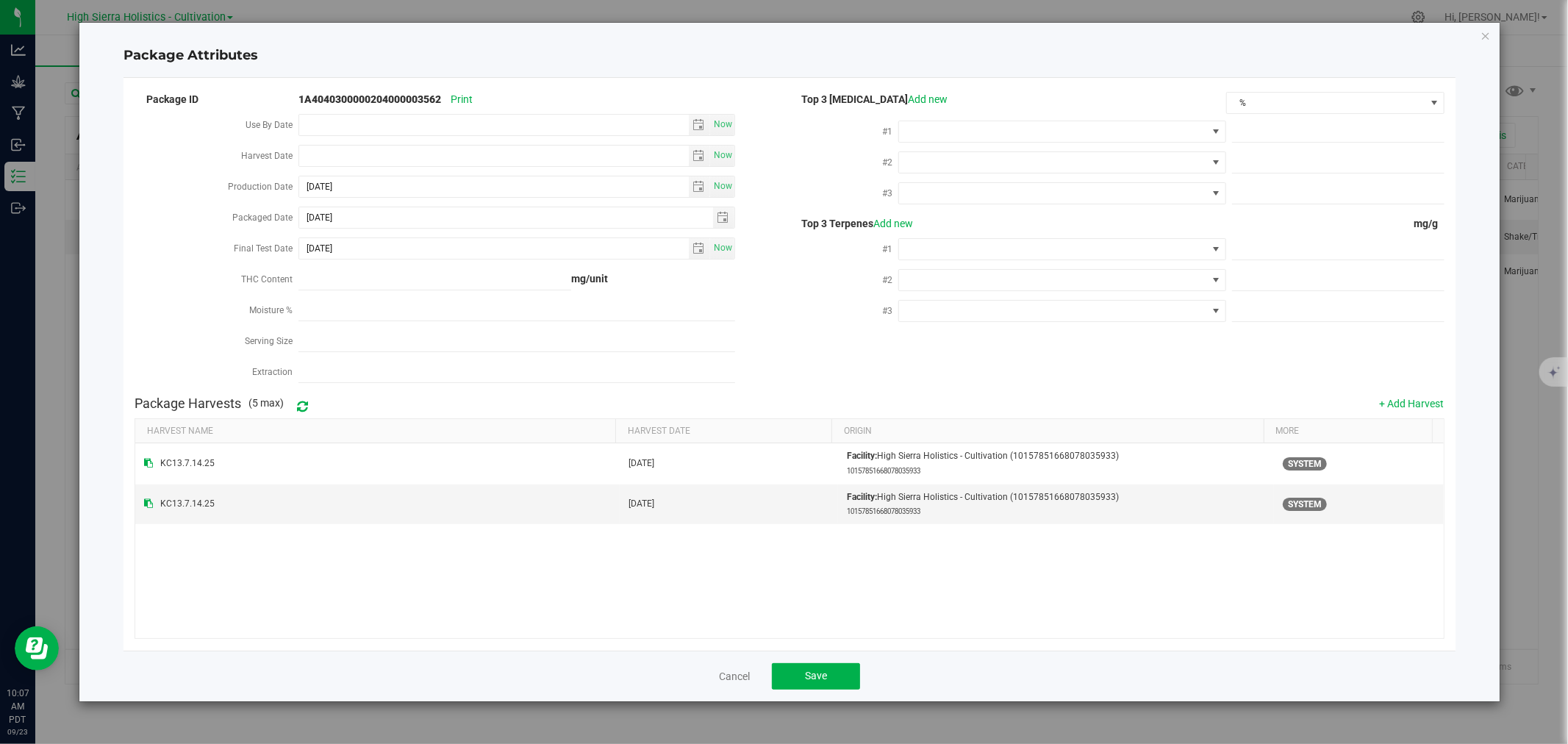
click at [873, 345] on div "Package ID 1A4040300000204000003562 Print Use By Date Now Harvest Date Now Prod…" at bounding box center [788, 239] width 1309 height 300
click at [958, 111] on div "Top 3 [MEDICAL_DATA] Add new %" at bounding box center [1117, 103] width 655 height 22
click at [971, 131] on span at bounding box center [1053, 131] width 307 height 20
click at [961, 263] on li "THC" at bounding box center [1063, 266] width 326 height 25
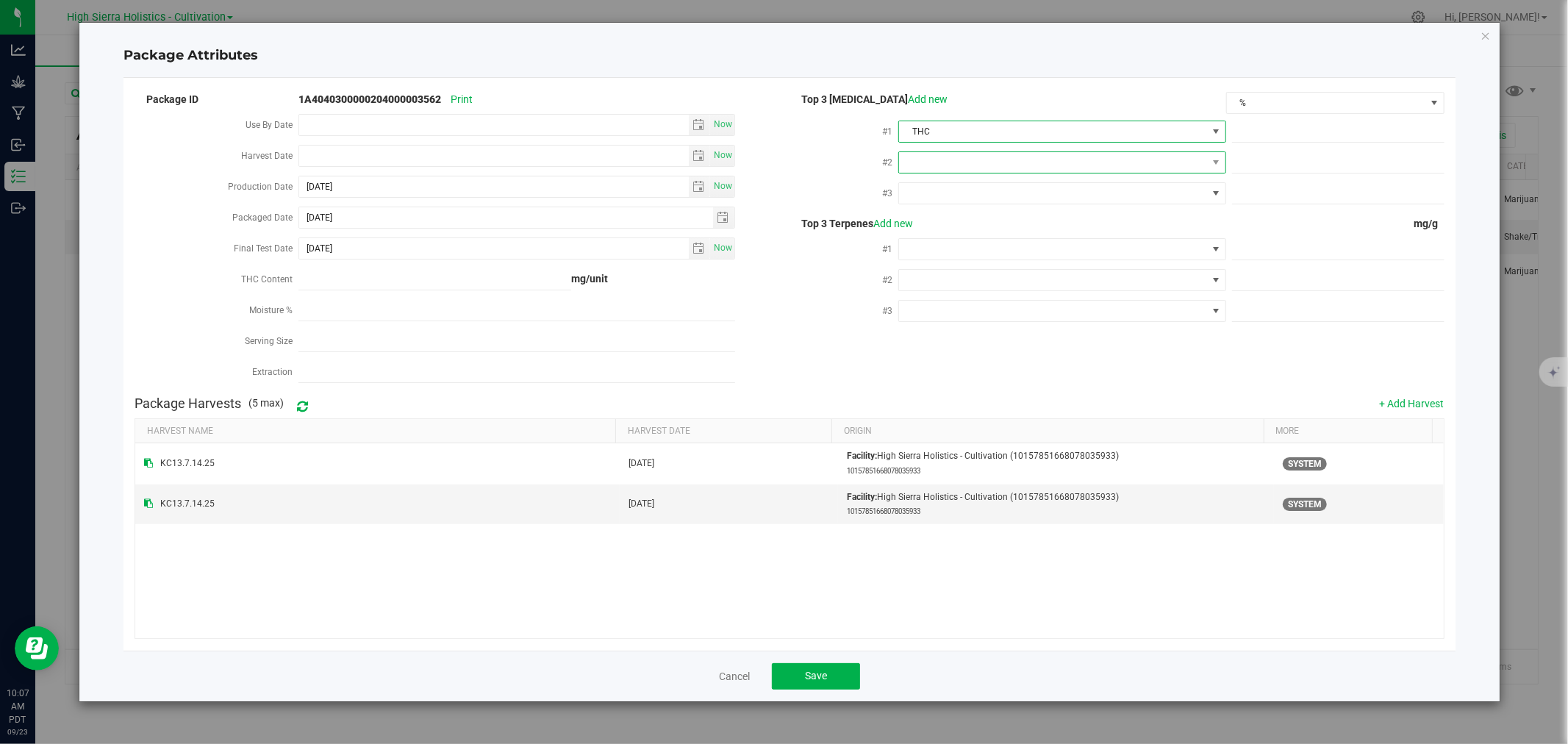
click at [952, 157] on span at bounding box center [1053, 162] width 307 height 20
click at [950, 254] on li "CBD" at bounding box center [1063, 247] width 326 height 25
click at [949, 193] on span at bounding box center [1053, 193] width 307 height 20
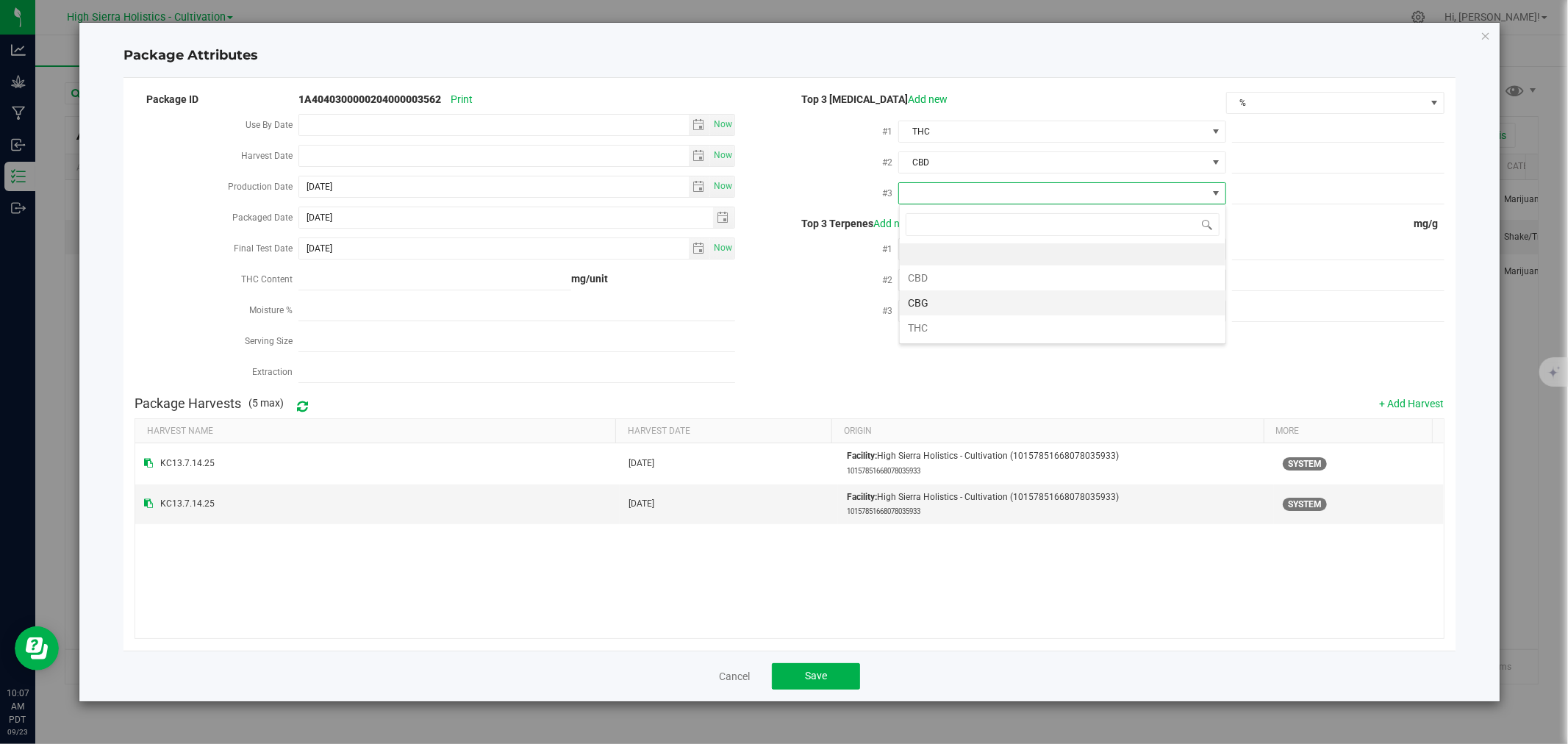
click at [951, 306] on li "CBG" at bounding box center [1063, 303] width 326 height 25
click at [966, 233] on div "Top 3 Terpenes Add new mg/g #1 #2 #3" at bounding box center [1117, 271] width 655 height 112
click at [976, 260] on span at bounding box center [1062, 249] width 328 height 22
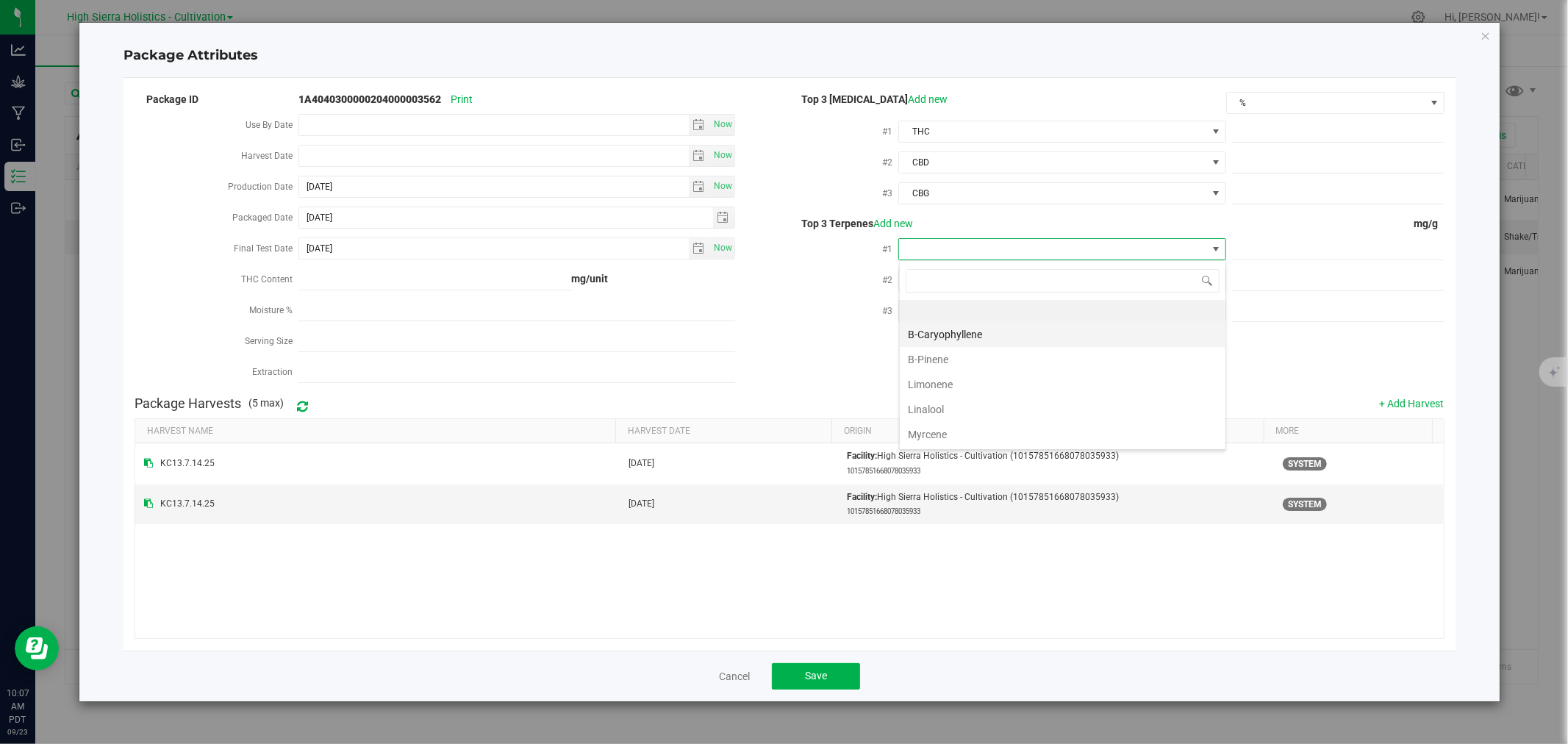
click at [971, 330] on li "B-Caryophyllene" at bounding box center [1063, 335] width 326 height 25
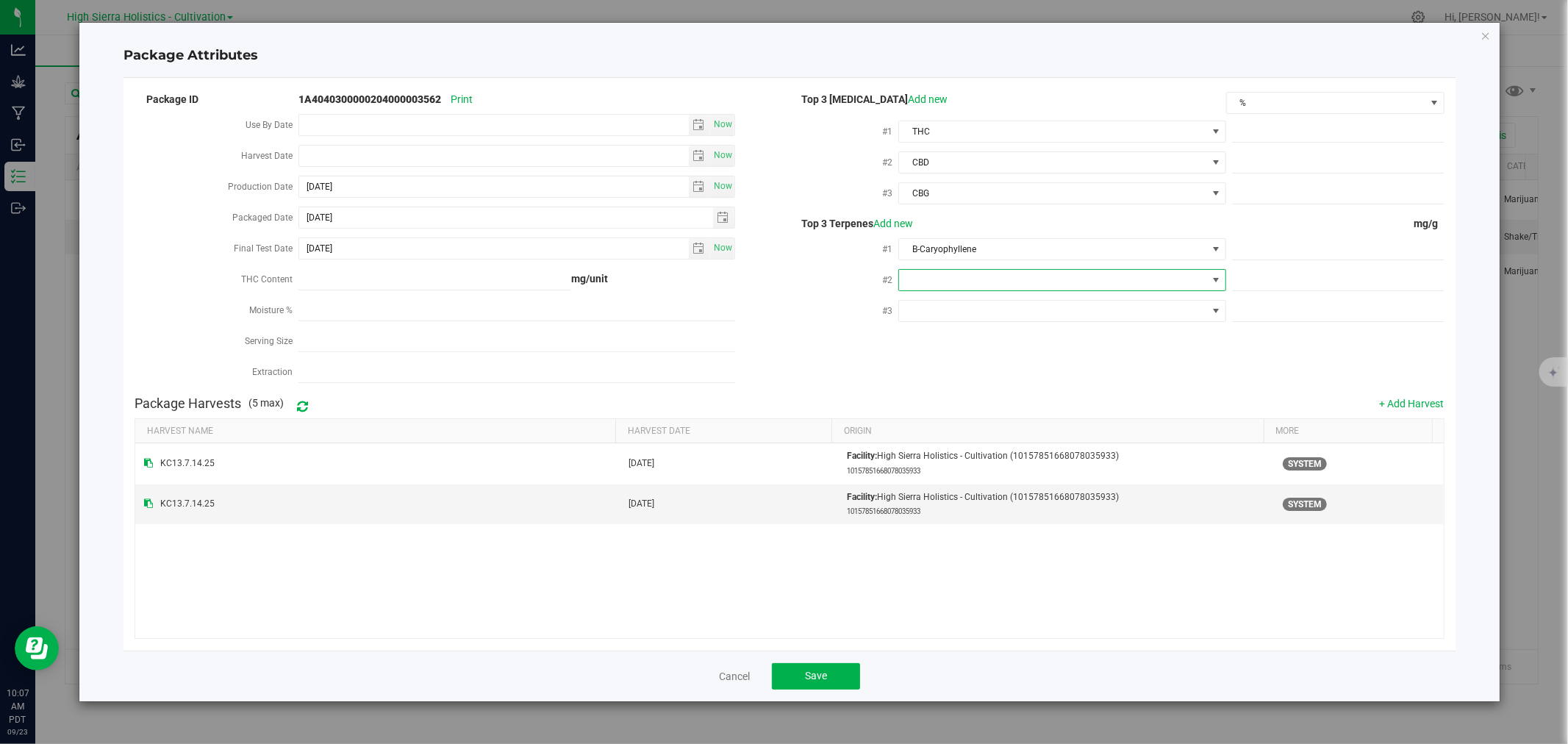
click at [969, 279] on span at bounding box center [1053, 280] width 307 height 20
click at [936, 414] on li "Limonene" at bounding box center [1063, 415] width 326 height 25
click at [934, 303] on span at bounding box center [1053, 310] width 307 height 20
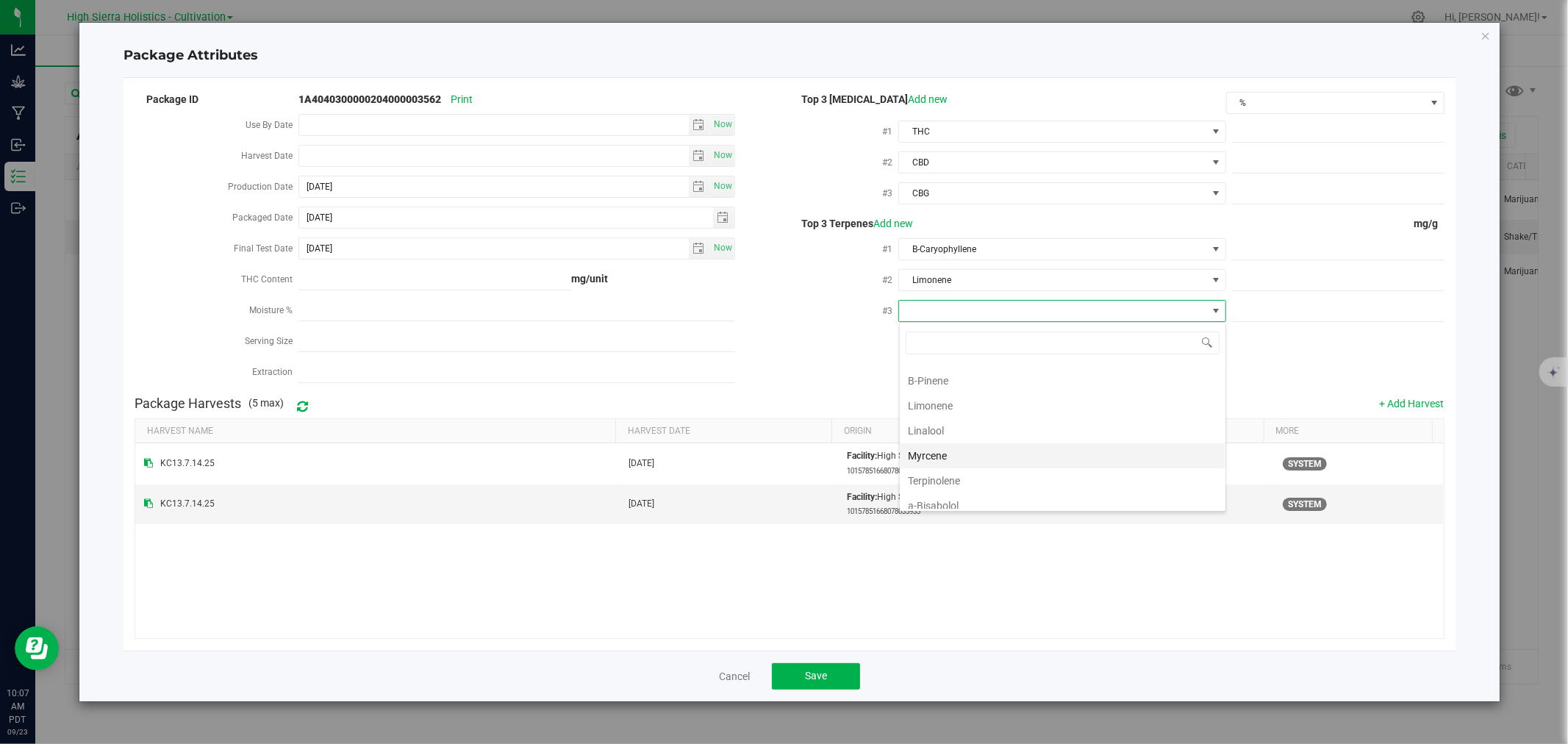
scroll to position [82, 0]
click at [943, 391] on li "Linalool" at bounding box center [1063, 390] width 326 height 25
click at [1317, 128] on span at bounding box center [1339, 132] width 213 height 21
type input "25.56"
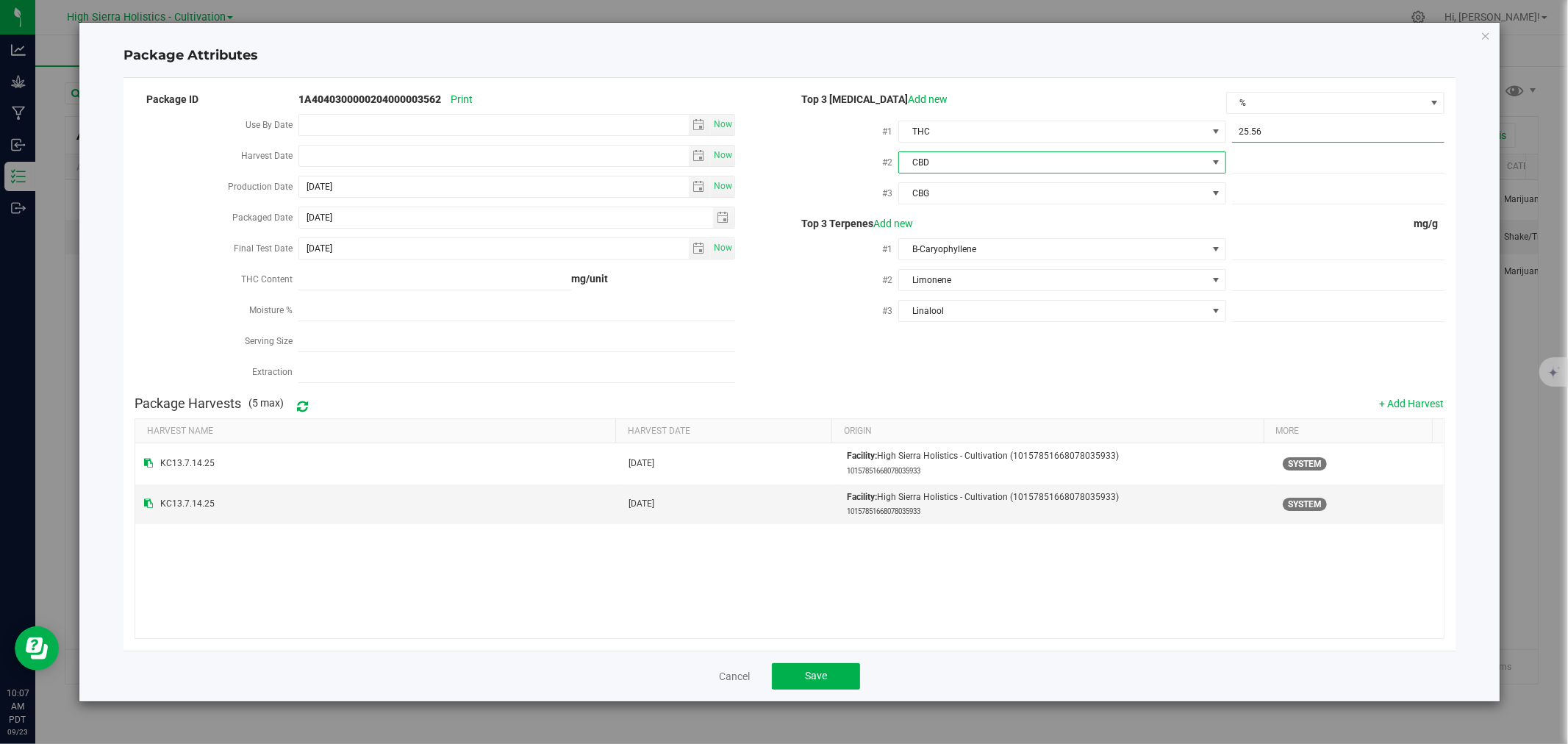
type input "25.5600"
type input ".06"
type input "0.0600"
type input ".12"
type input "0.1200"
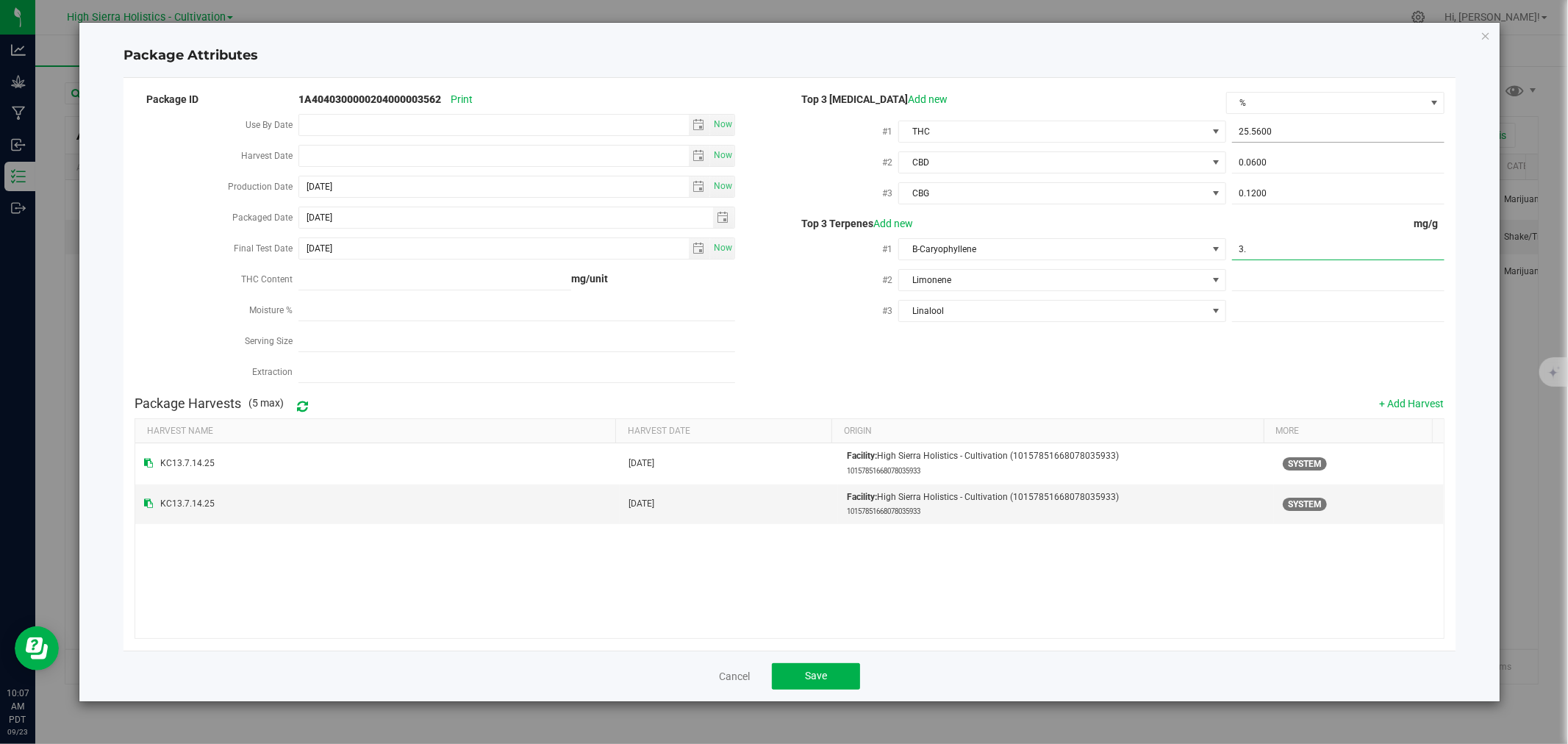
type input "3.6"
type input "3.6000"
type input "2.5"
type input "2.5000"
type input "1.3"
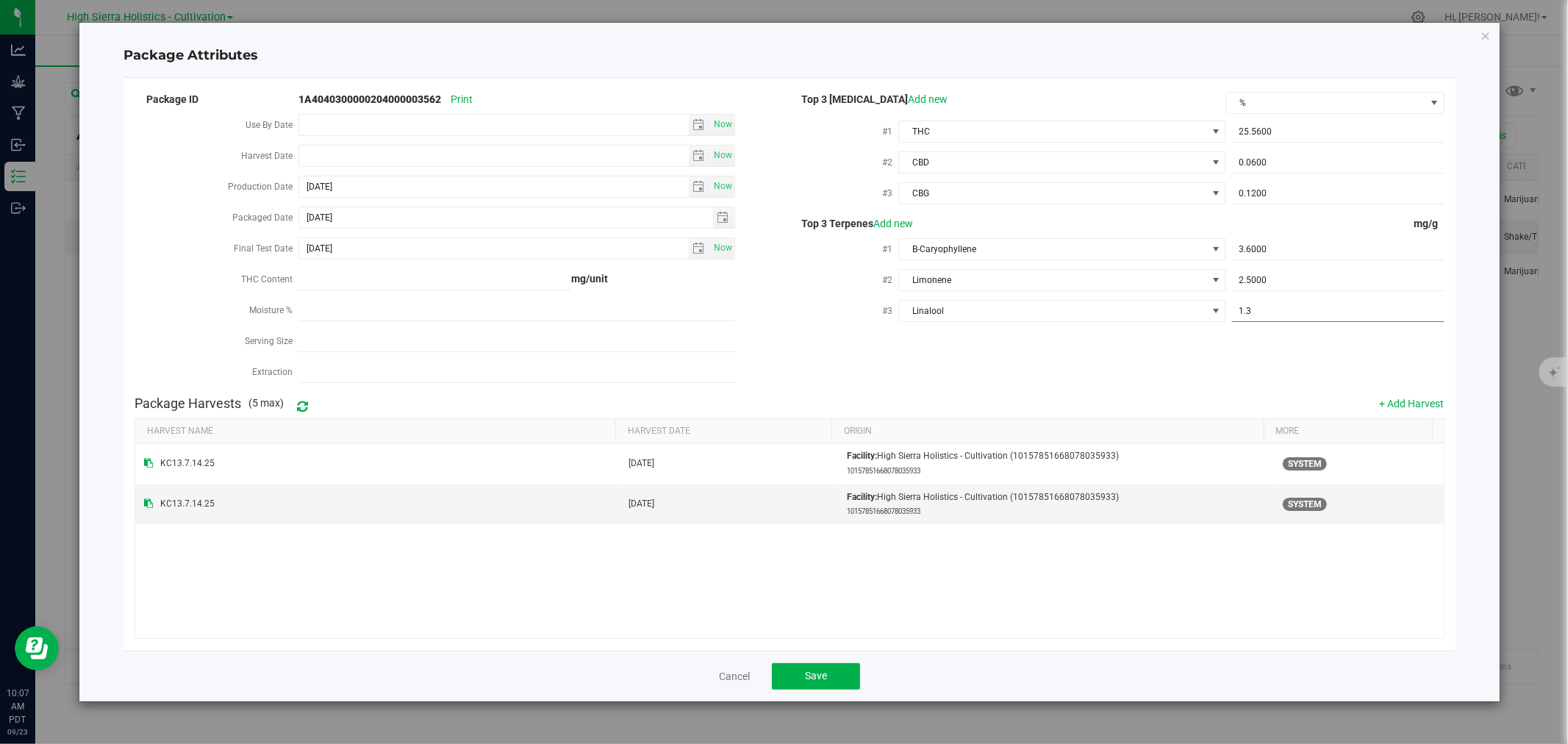
type input "1.3000"
click at [1028, 363] on div "Package ID 1A4040300000204000003562 Print Use By Date Now Harvest Date Now Prod…" at bounding box center [788, 239] width 1309 height 300
click at [804, 683] on button "Save" at bounding box center [816, 676] width 88 height 26
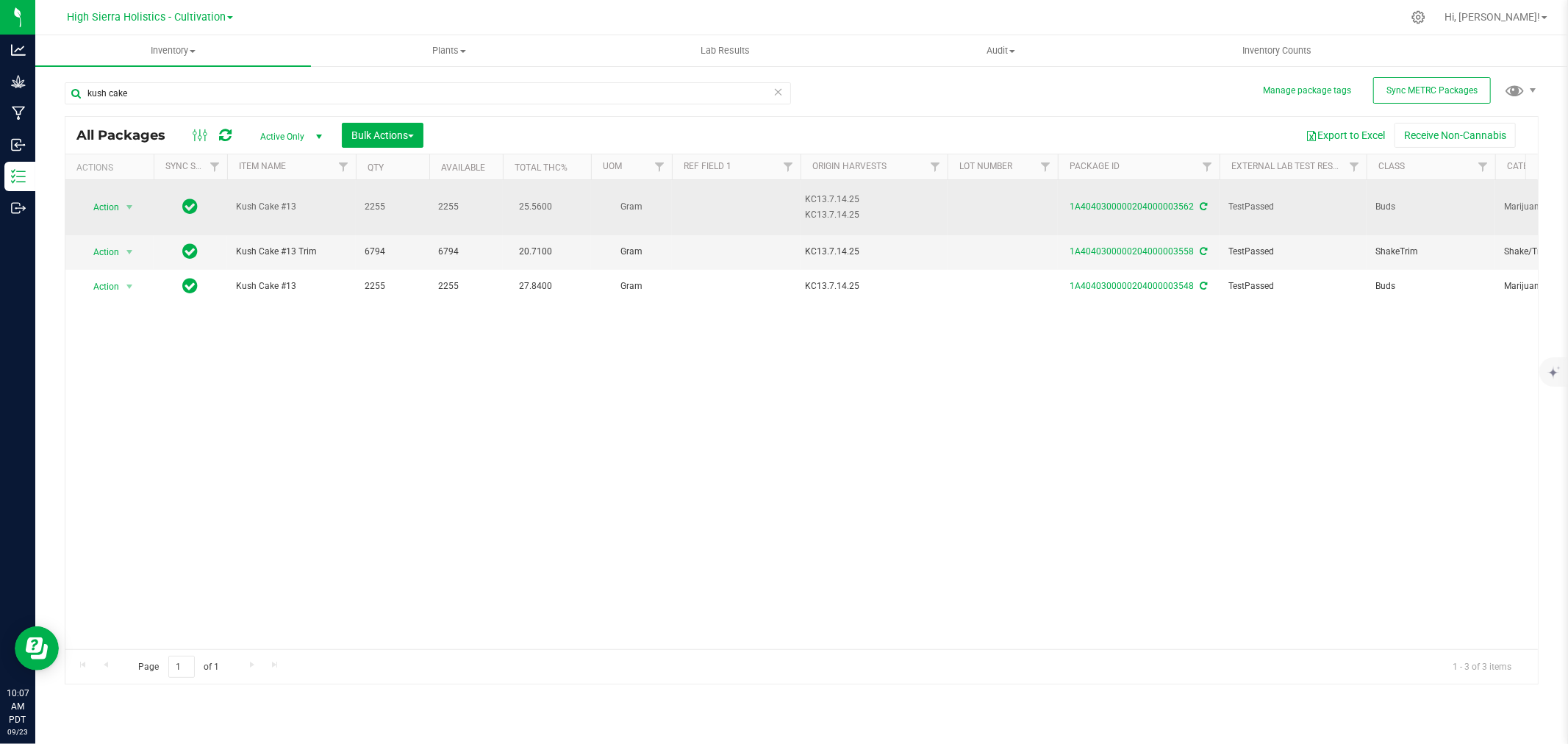
click at [992, 201] on td at bounding box center [1002, 207] width 110 height 55
type input "KC13.7.14.25/A"
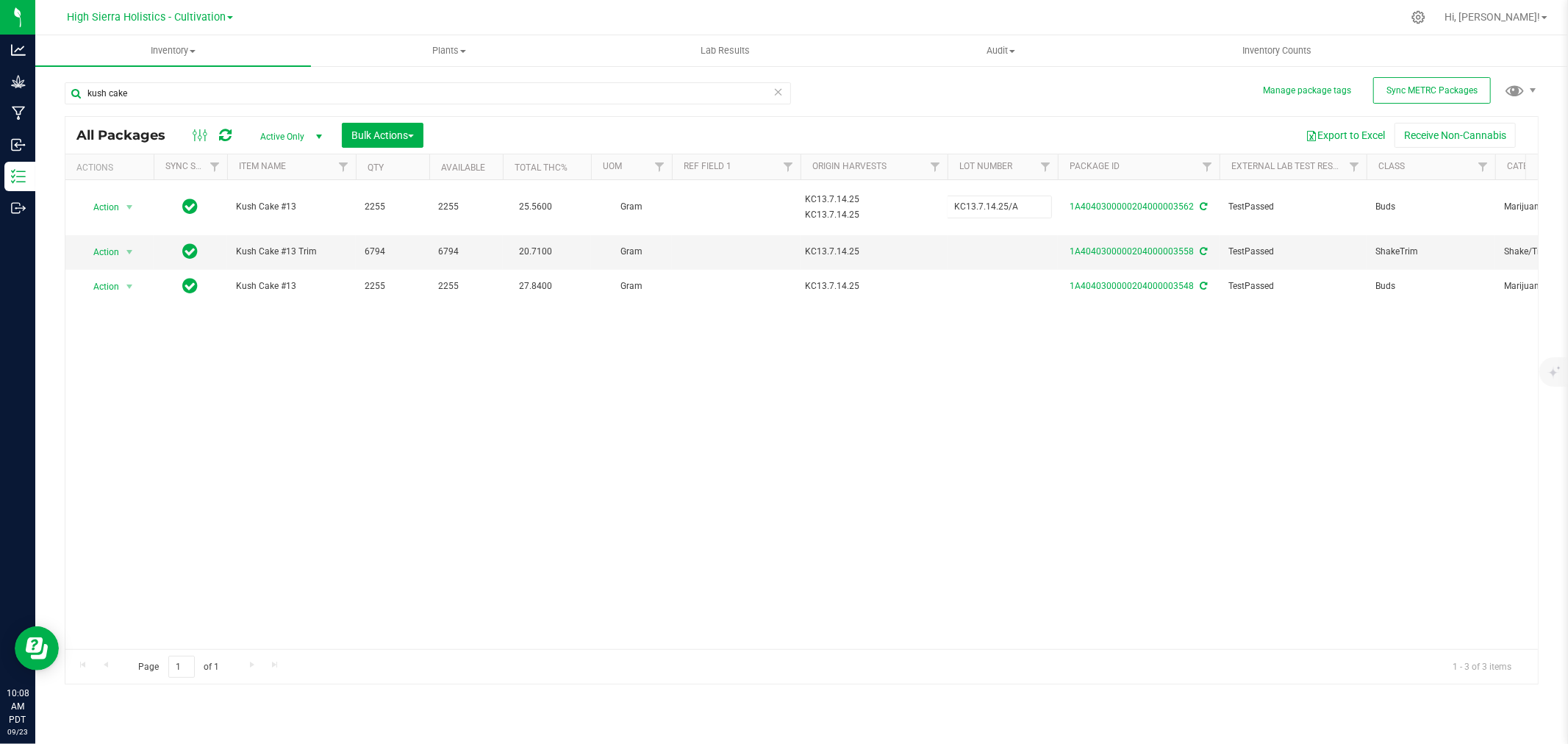
click at [1018, 361] on div "All Packages Active Only Active Only Lab Samples Locked All External Internal B…" at bounding box center [802, 401] width 1475 height 569
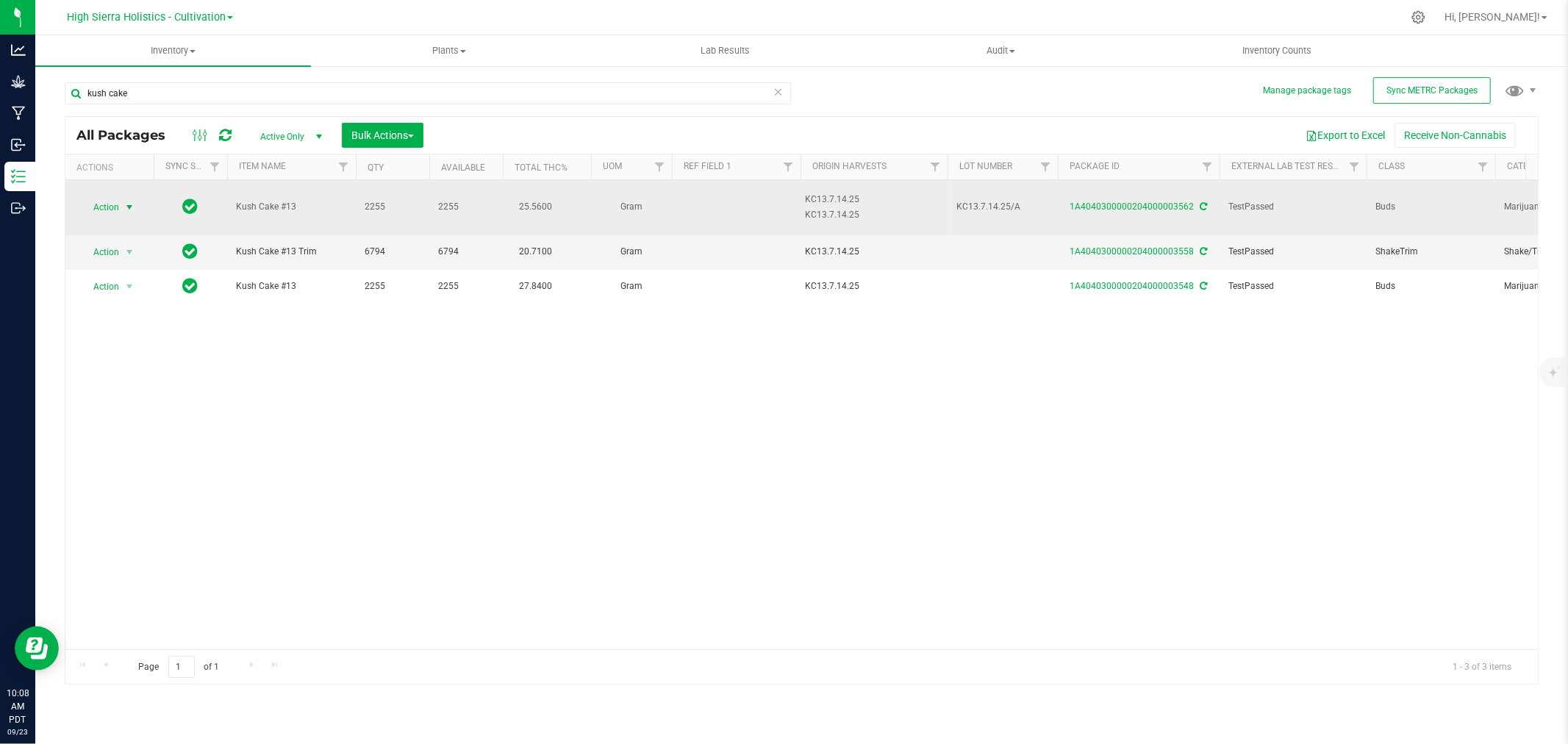
click at [127, 201] on span "select" at bounding box center [129, 207] width 12 height 12
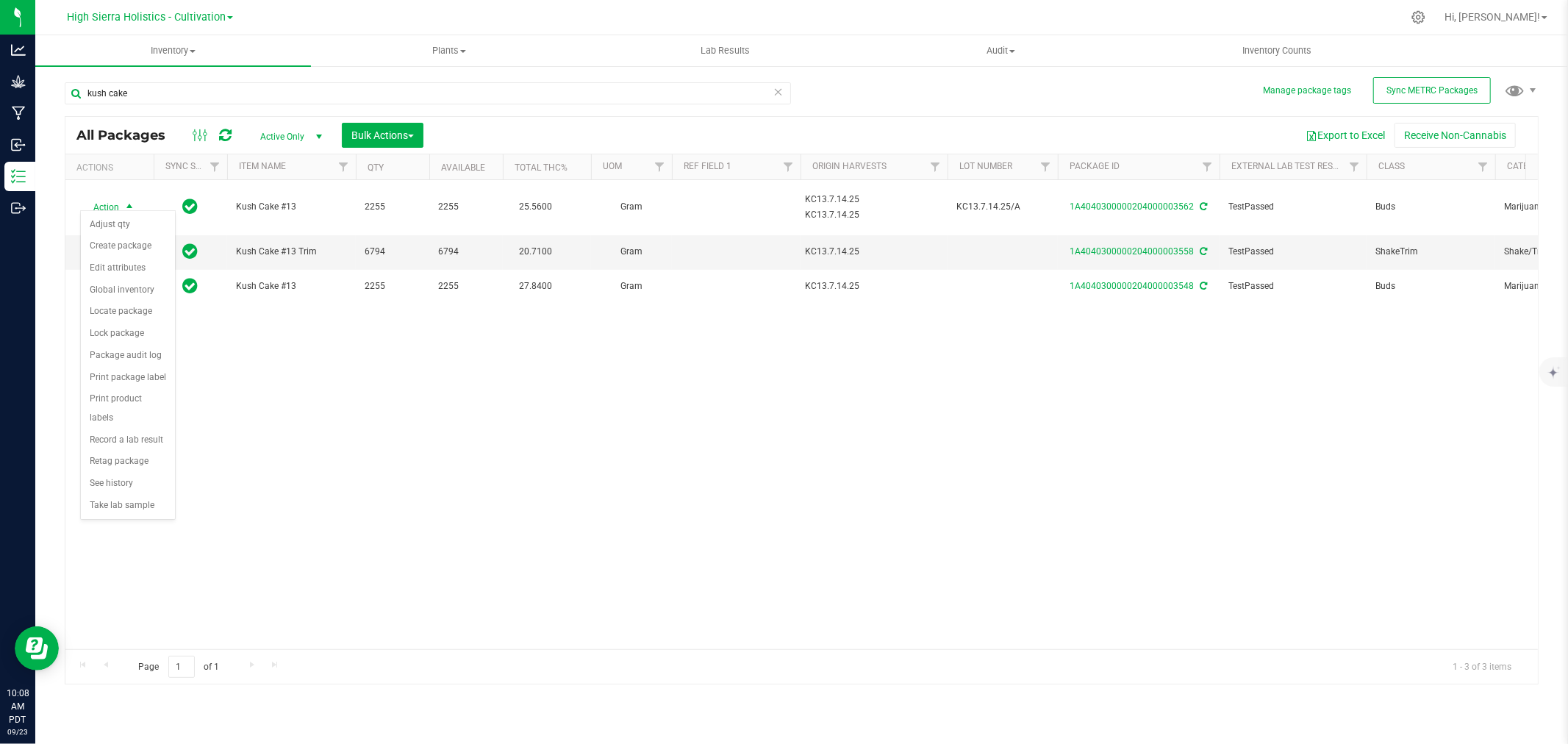
click at [738, 477] on div "Action Action Adjust qty Create package Edit attributes Global inventory Locate…" at bounding box center [801, 414] width 1473 height 470
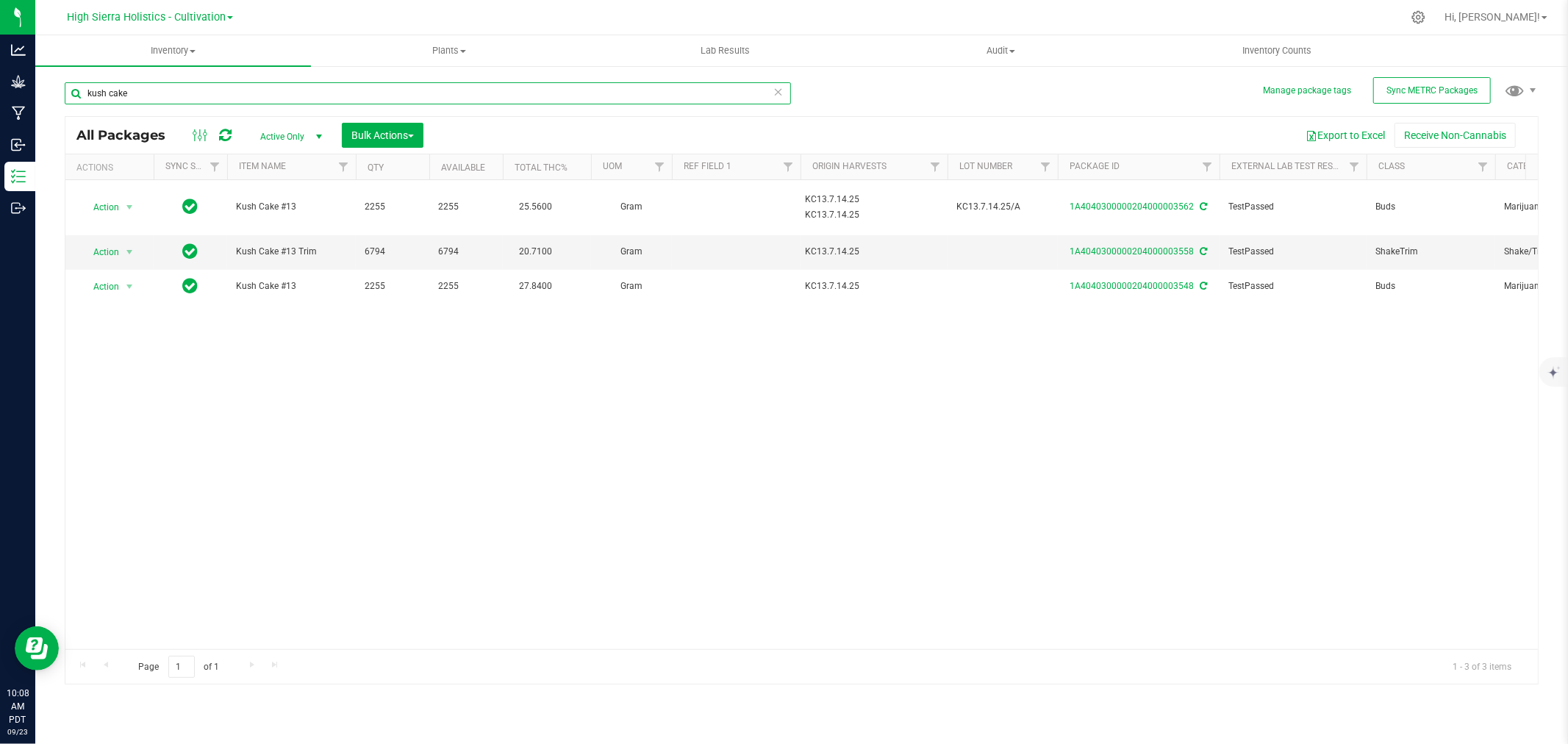
click at [141, 83] on input "kush cake" at bounding box center [428, 93] width 726 height 22
drag, startPoint x: 147, startPoint y: 94, endPoint x: 55, endPoint y: 95, distance: 92.0
click at [55, 95] on div "Manage package tags Sync METRC Packages kush cake All Packages Active Only Acti…" at bounding box center [801, 289] width 1533 height 448
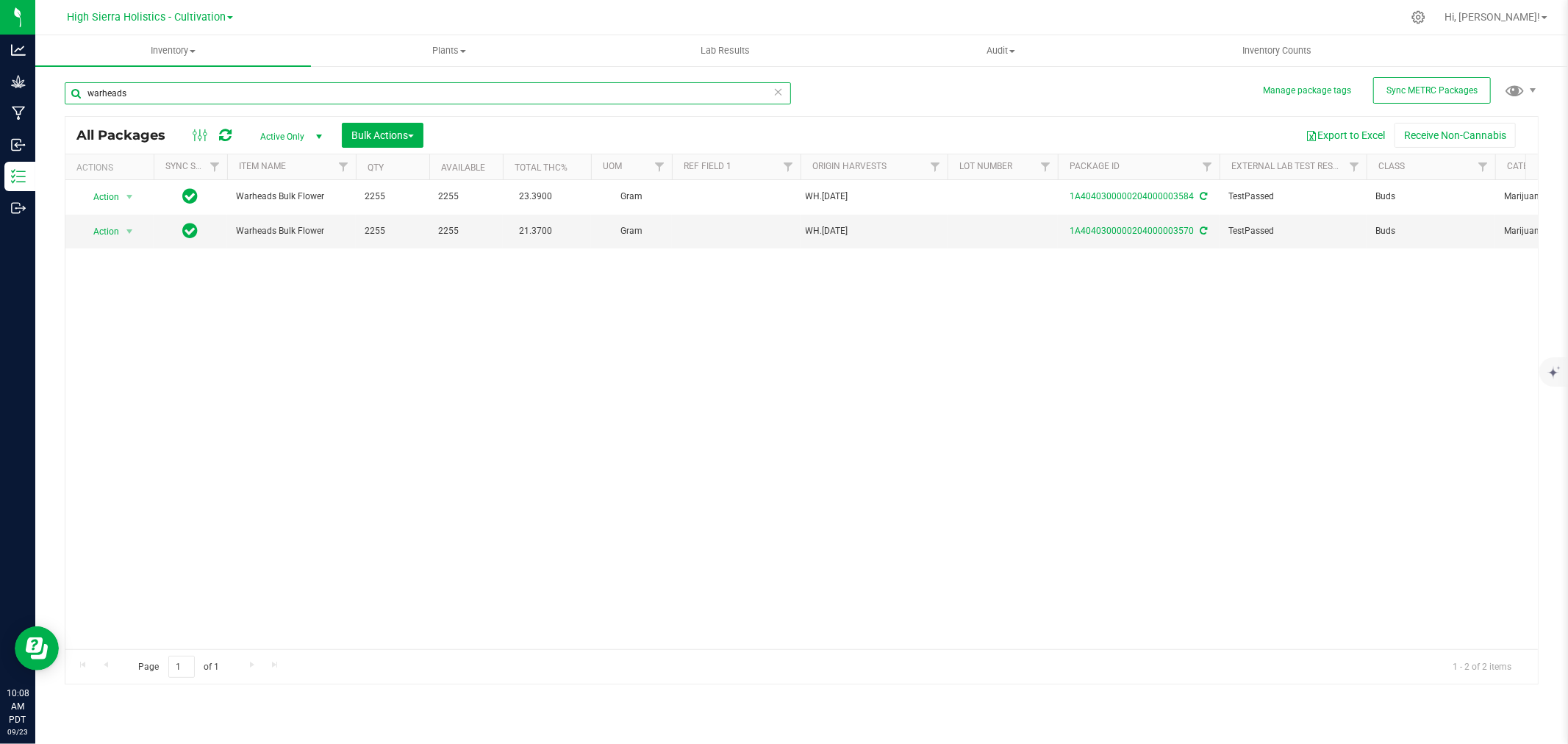
type input "warheads"
click at [128, 228] on span "select" at bounding box center [129, 231] width 12 height 12
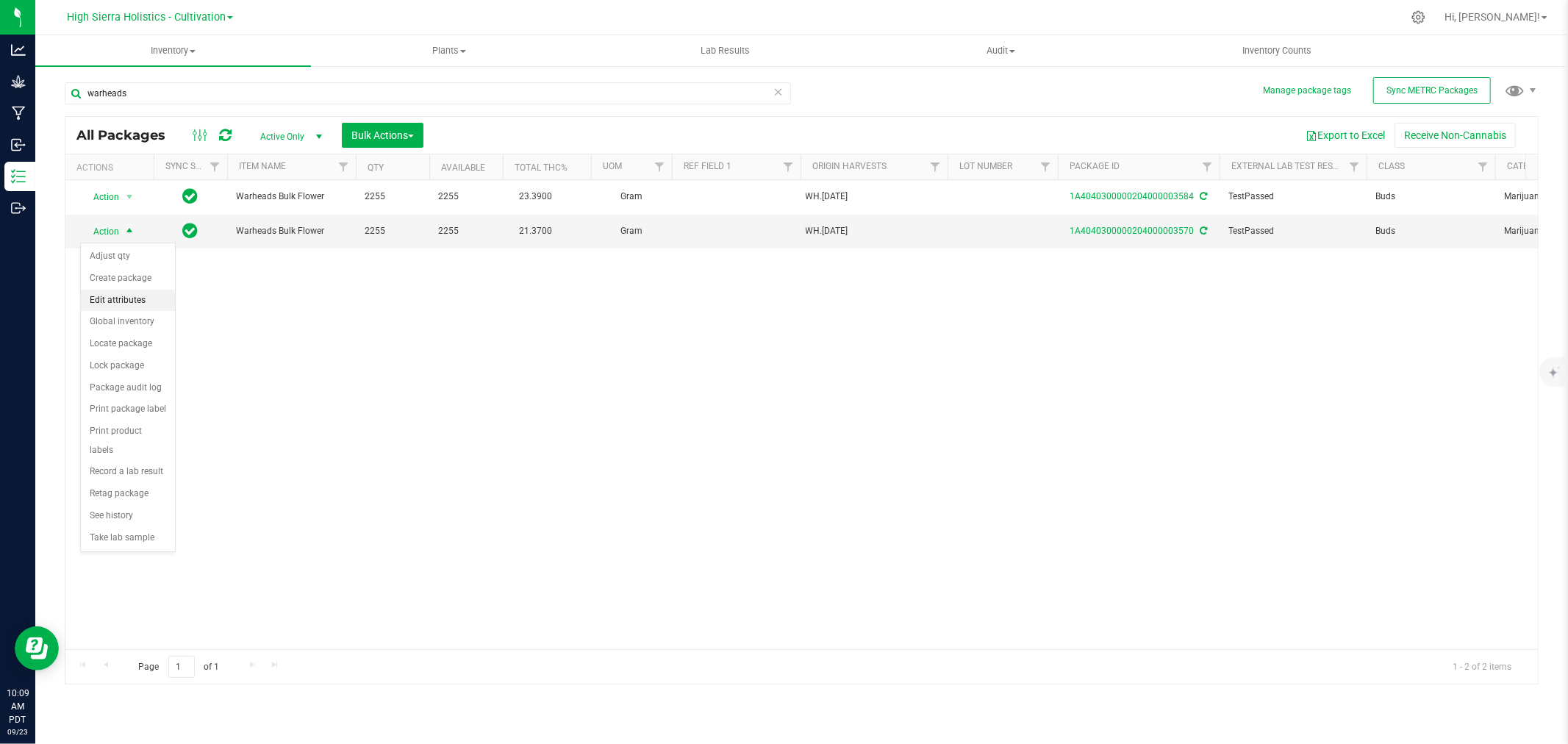
click at [112, 297] on li "Edit attributes" at bounding box center [127, 301] width 94 height 22
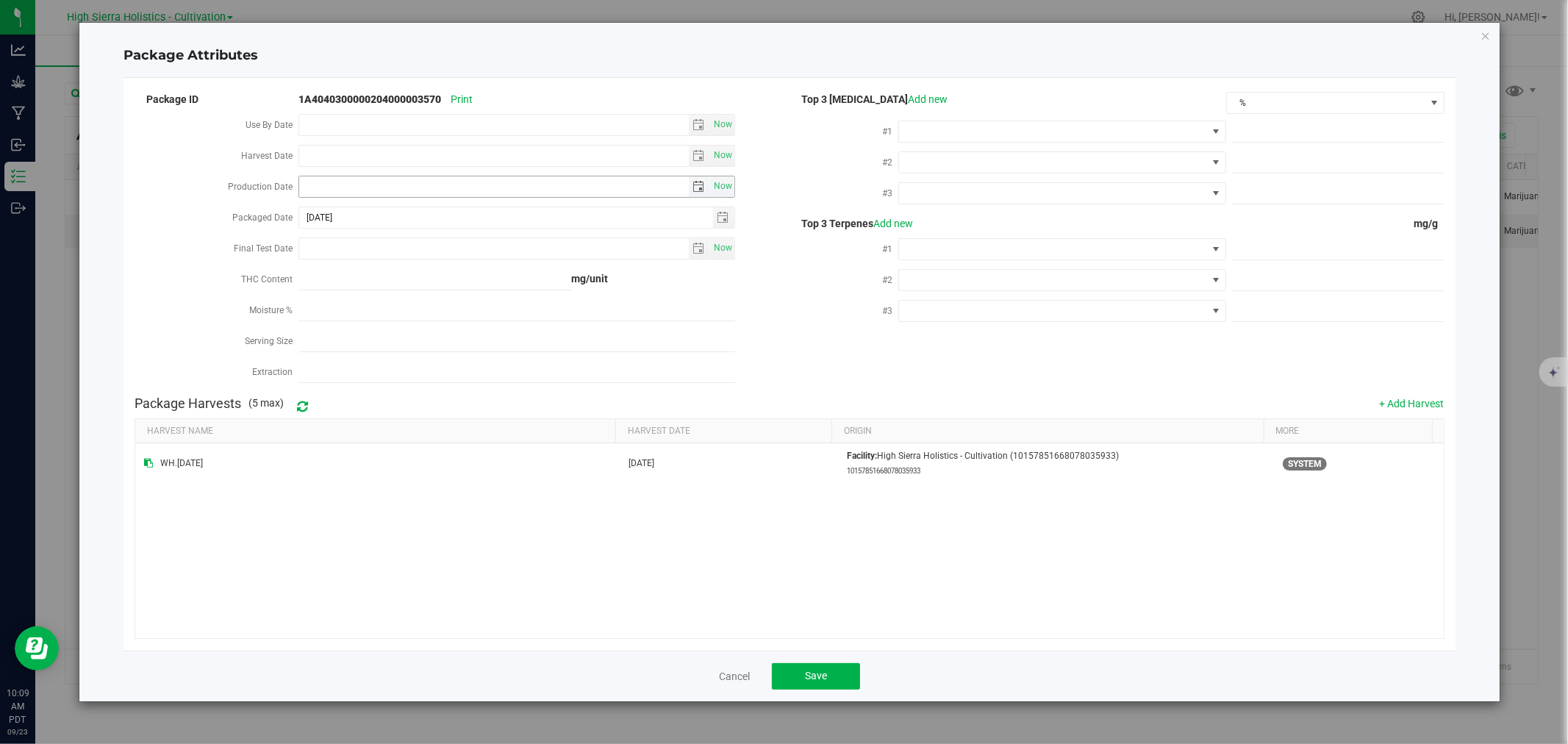
click at [358, 188] on input "Production Date" at bounding box center [494, 187] width 390 height 20
type input "[DATE]"
click at [349, 251] on input "Final Test Date" at bounding box center [494, 248] width 390 height 20
type input "[DATE]"
click at [174, 298] on div "Moisture %" at bounding box center [216, 312] width 164 height 31
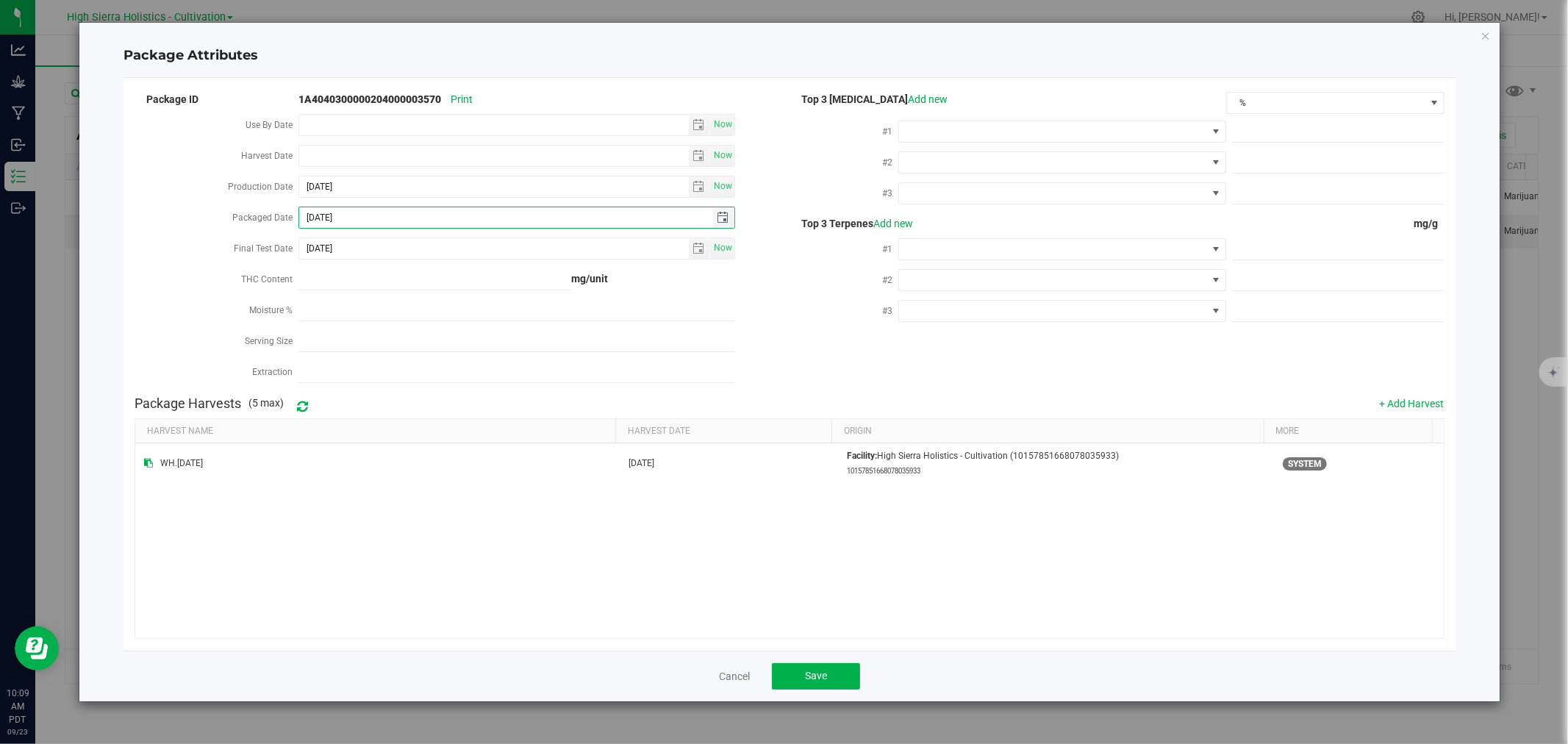
click at [399, 216] on input "[DATE]" at bounding box center [506, 217] width 414 height 20
type input "[DATE]"
click at [129, 266] on div "Package ID 1A4040300000204000003570 Print Use By Date Now Harvest Date Now Prod…" at bounding box center [789, 364] width 1332 height 549
click at [137, 268] on div "THC Content" at bounding box center [216, 281] width 164 height 31
click at [961, 125] on span at bounding box center [1053, 131] width 307 height 20
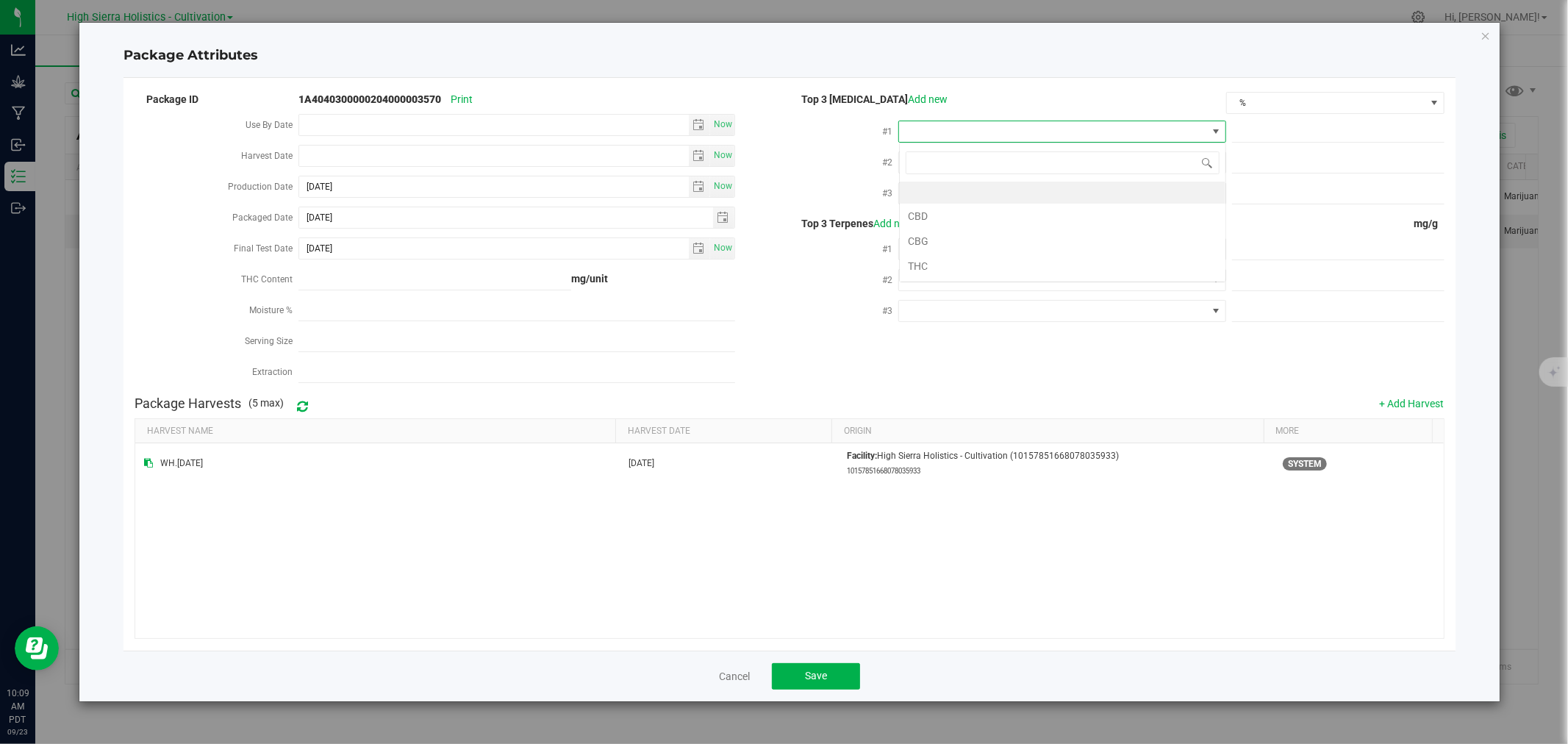
scroll to position [22, 328]
click at [958, 267] on li "THC" at bounding box center [1063, 266] width 326 height 25
click at [937, 158] on span at bounding box center [1053, 162] width 307 height 20
click at [937, 243] on li "CBD" at bounding box center [1063, 247] width 326 height 25
click at [934, 198] on span at bounding box center [1053, 193] width 307 height 20
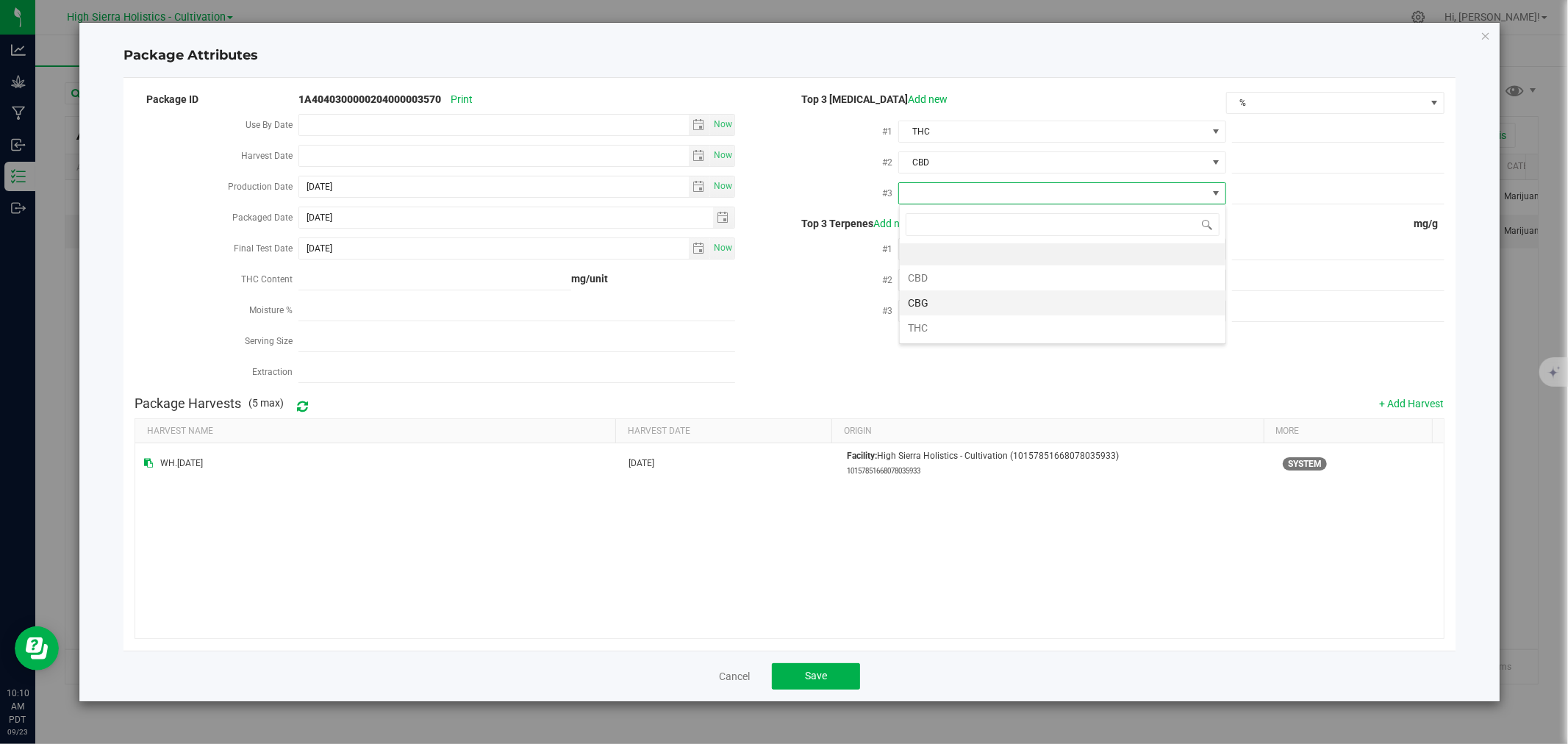
click at [942, 302] on li "CBG" at bounding box center [1063, 303] width 326 height 25
click at [939, 234] on div "Top 3 Terpenes Add new mg/g #1 #2 #3" at bounding box center [1117, 271] width 655 height 112
click at [952, 247] on span at bounding box center [1053, 249] width 307 height 20
click at [932, 407] on li "Linalool" at bounding box center [1063, 409] width 326 height 25
click at [915, 276] on span at bounding box center [1053, 280] width 307 height 20
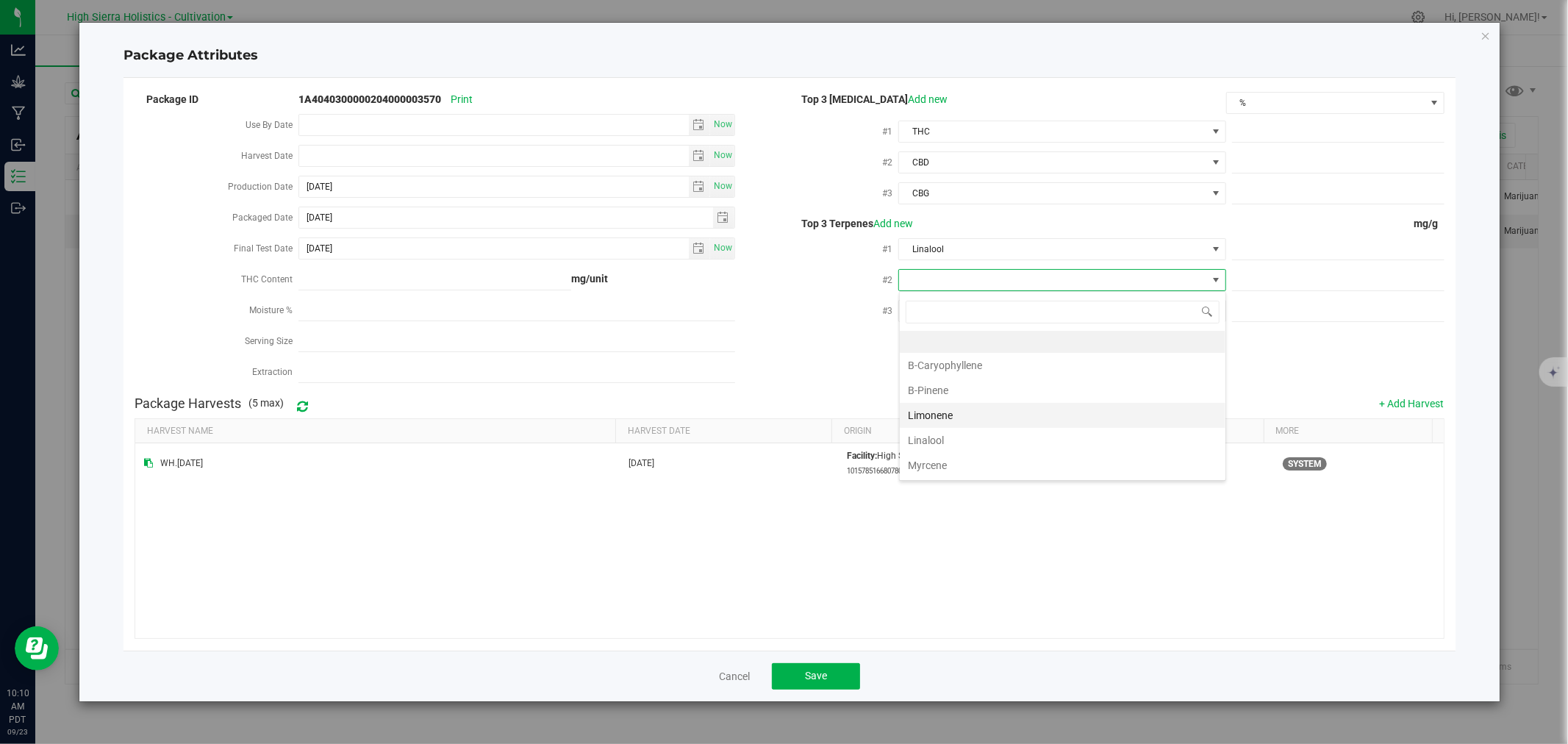
click at [942, 416] on li "Limonene" at bounding box center [1063, 415] width 326 height 25
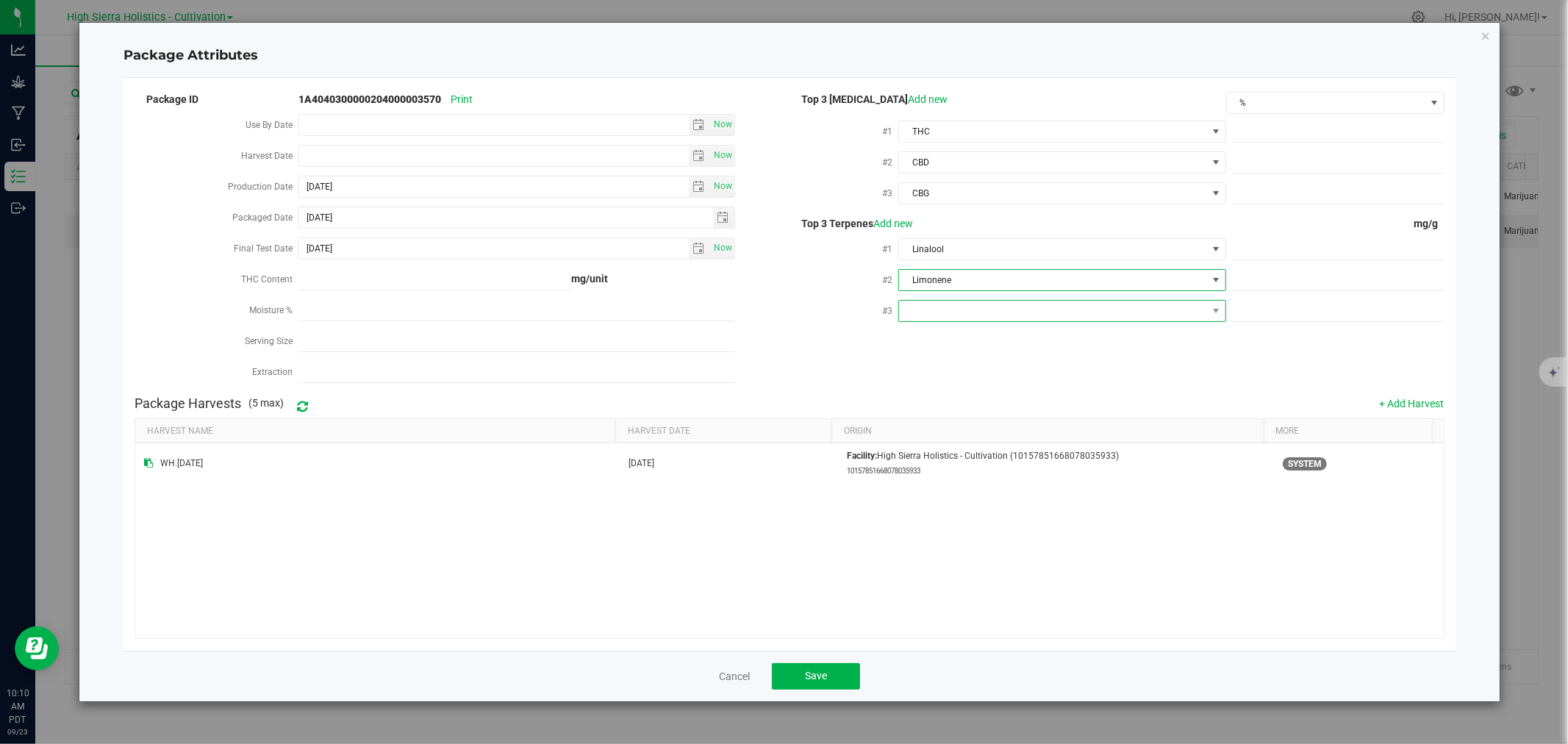
click at [935, 303] on span at bounding box center [1053, 310] width 307 height 20
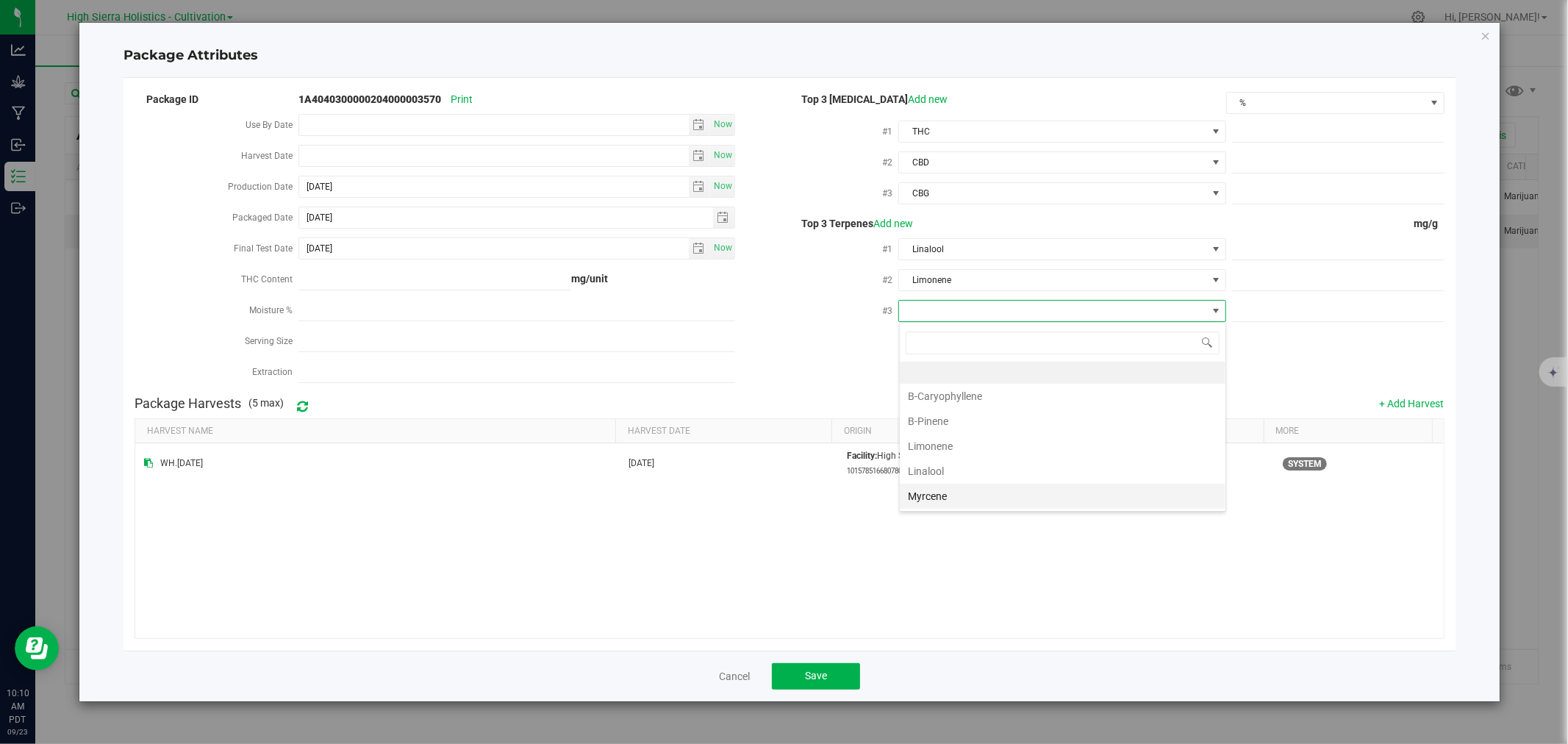
click at [941, 497] on li "Myrcene" at bounding box center [1063, 497] width 326 height 25
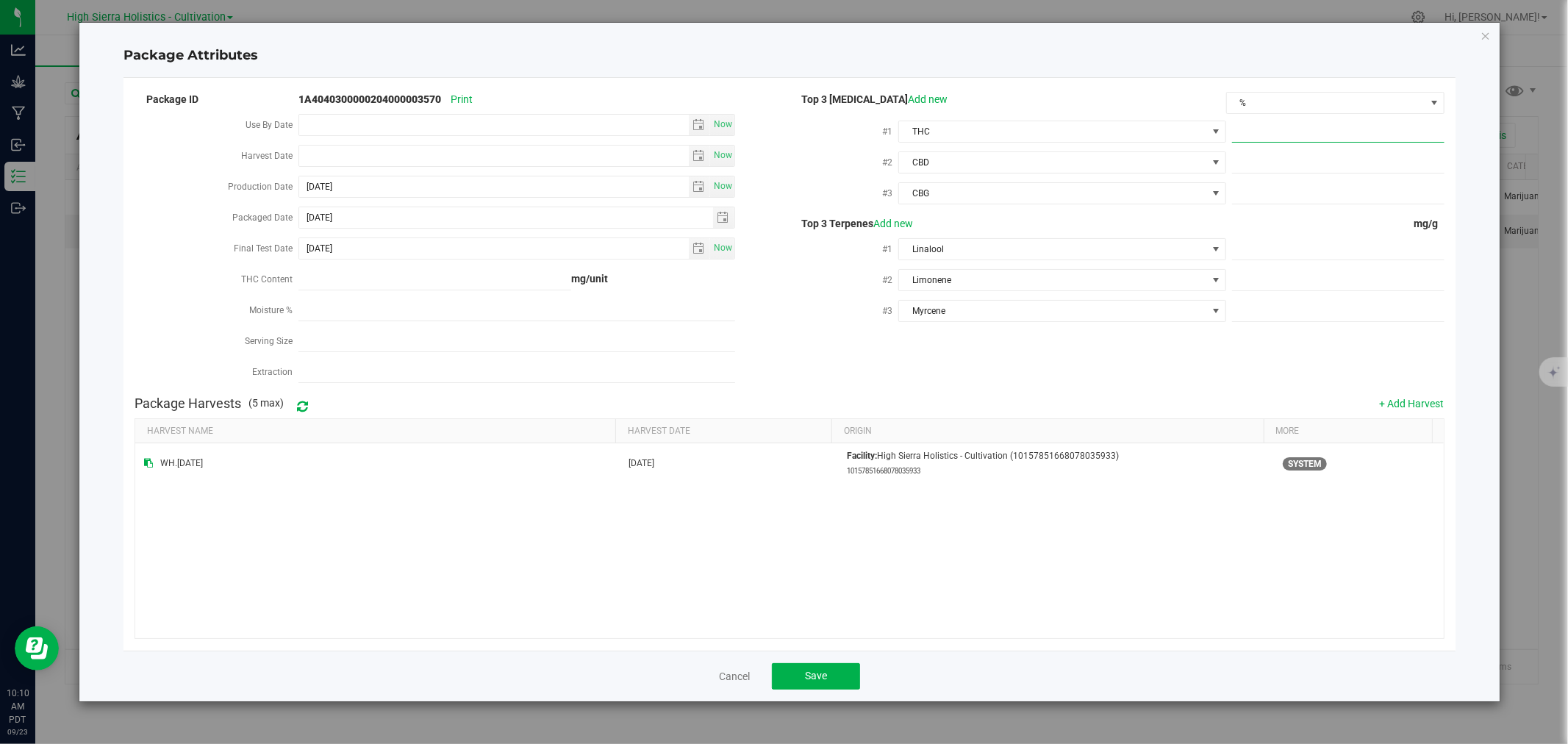
click at [1246, 135] on span at bounding box center [1339, 132] width 213 height 21
type input "21.37"
type input "21.3700"
type input ".07"
type input "0.0700"
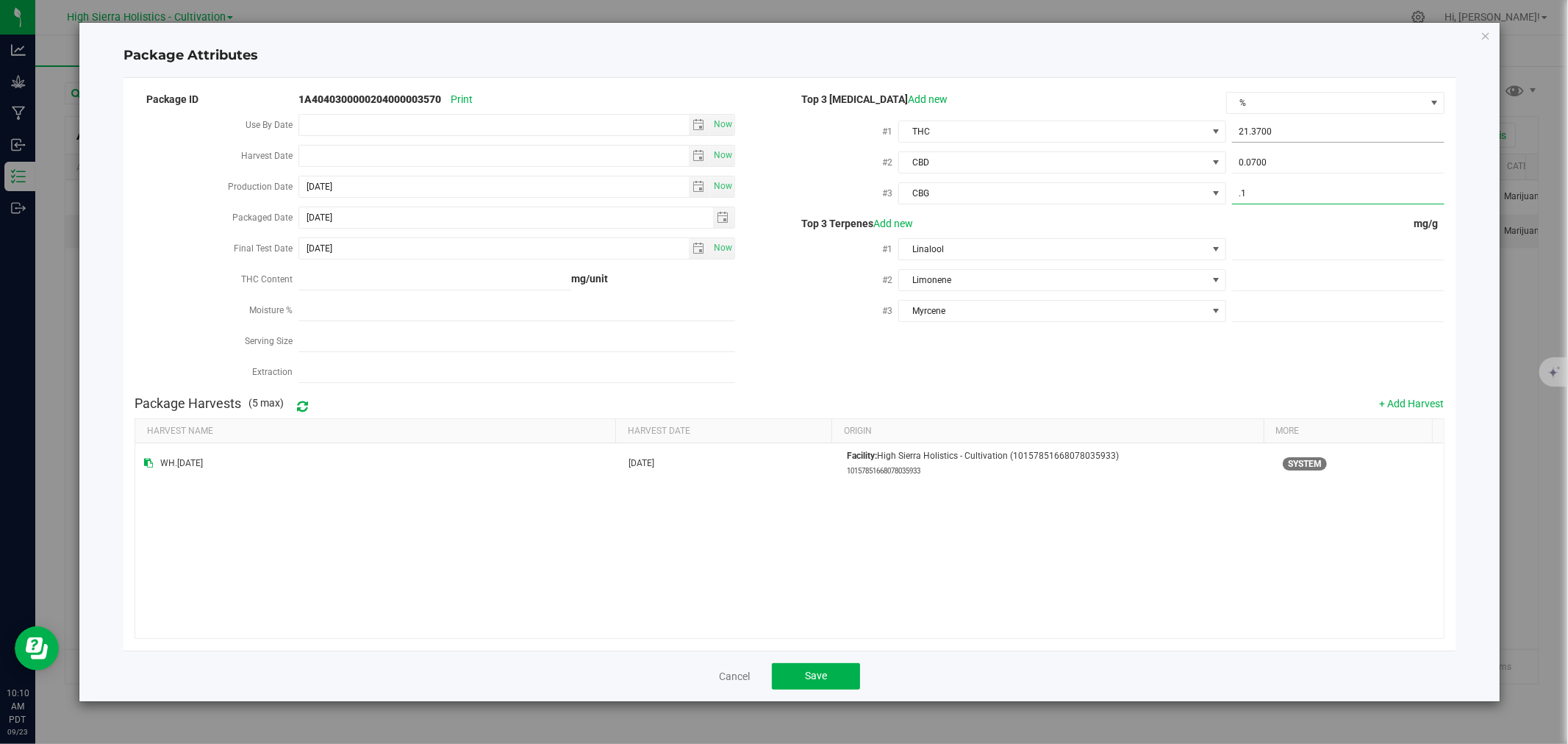
type input ".14"
type input "0.1400"
type input "5.0"
type input "5.0000"
type input "4.9"
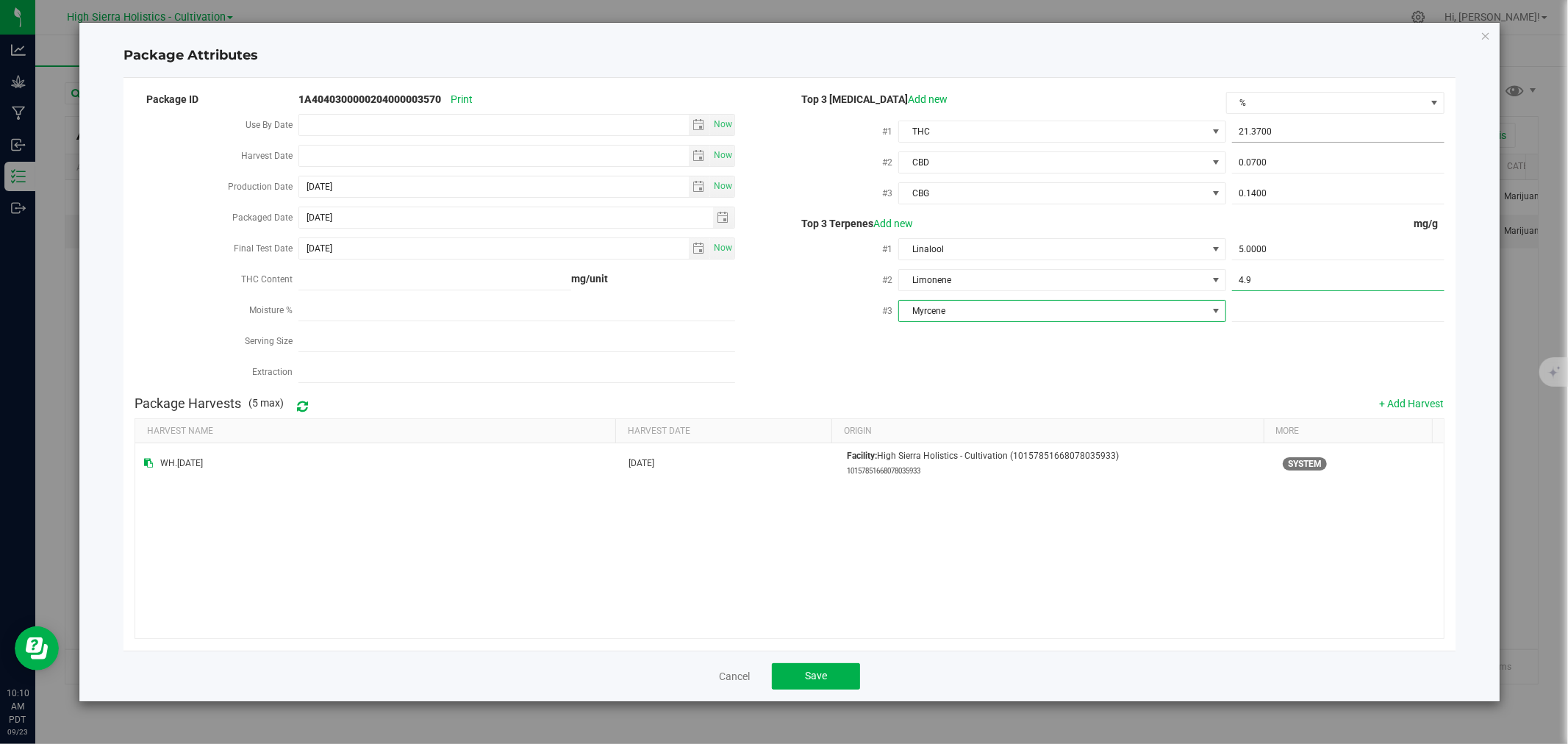
type input "4.9000"
type input "3.4"
type input "3.4000"
click at [1078, 338] on div "Package ID 1A4040300000204000003570 Print Use By Date Now Harvest Date Now Prod…" at bounding box center [788, 239] width 1309 height 300
click at [807, 679] on span "Save" at bounding box center [816, 676] width 22 height 12
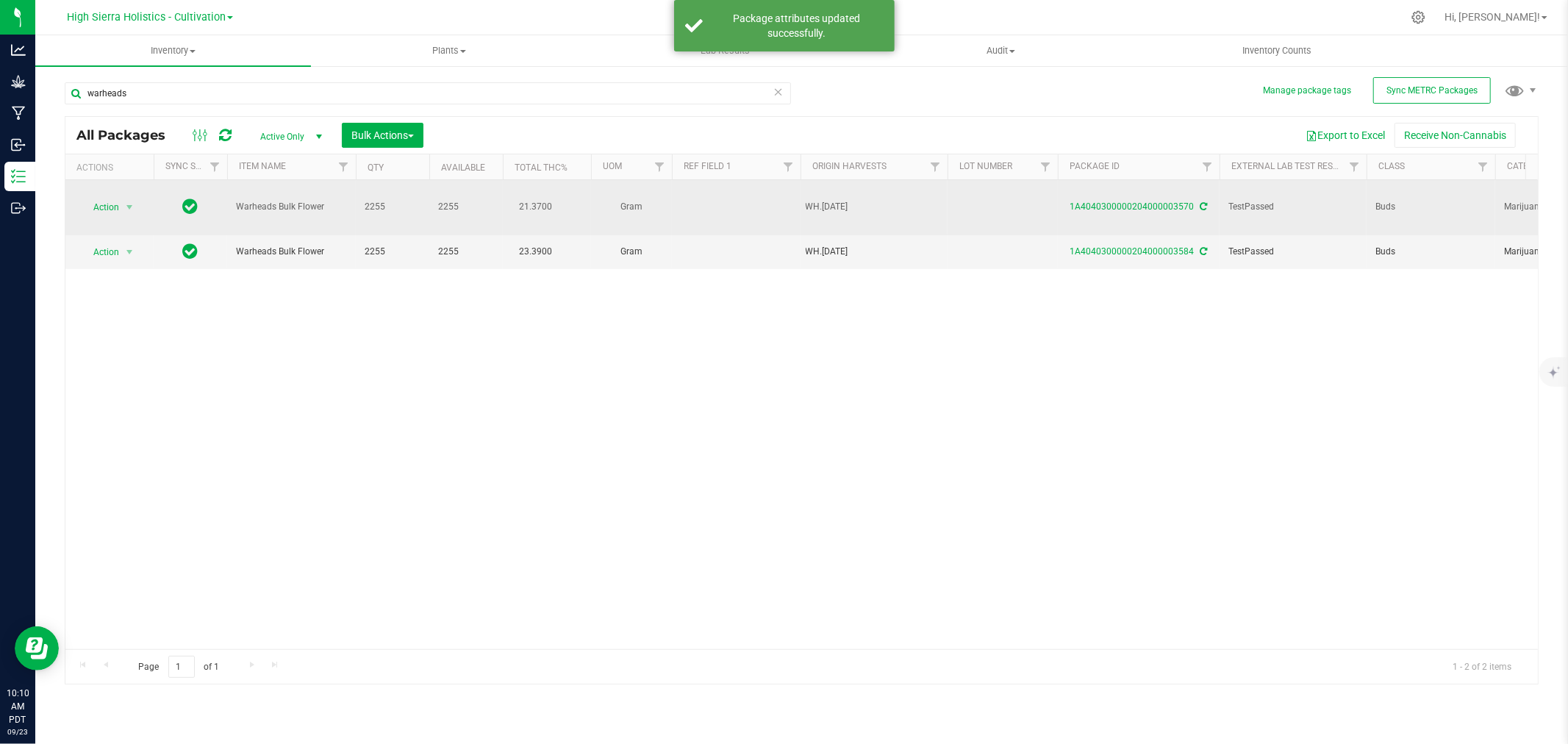
click at [994, 195] on td at bounding box center [1002, 207] width 110 height 55
type input "WH.8.20.25/A"
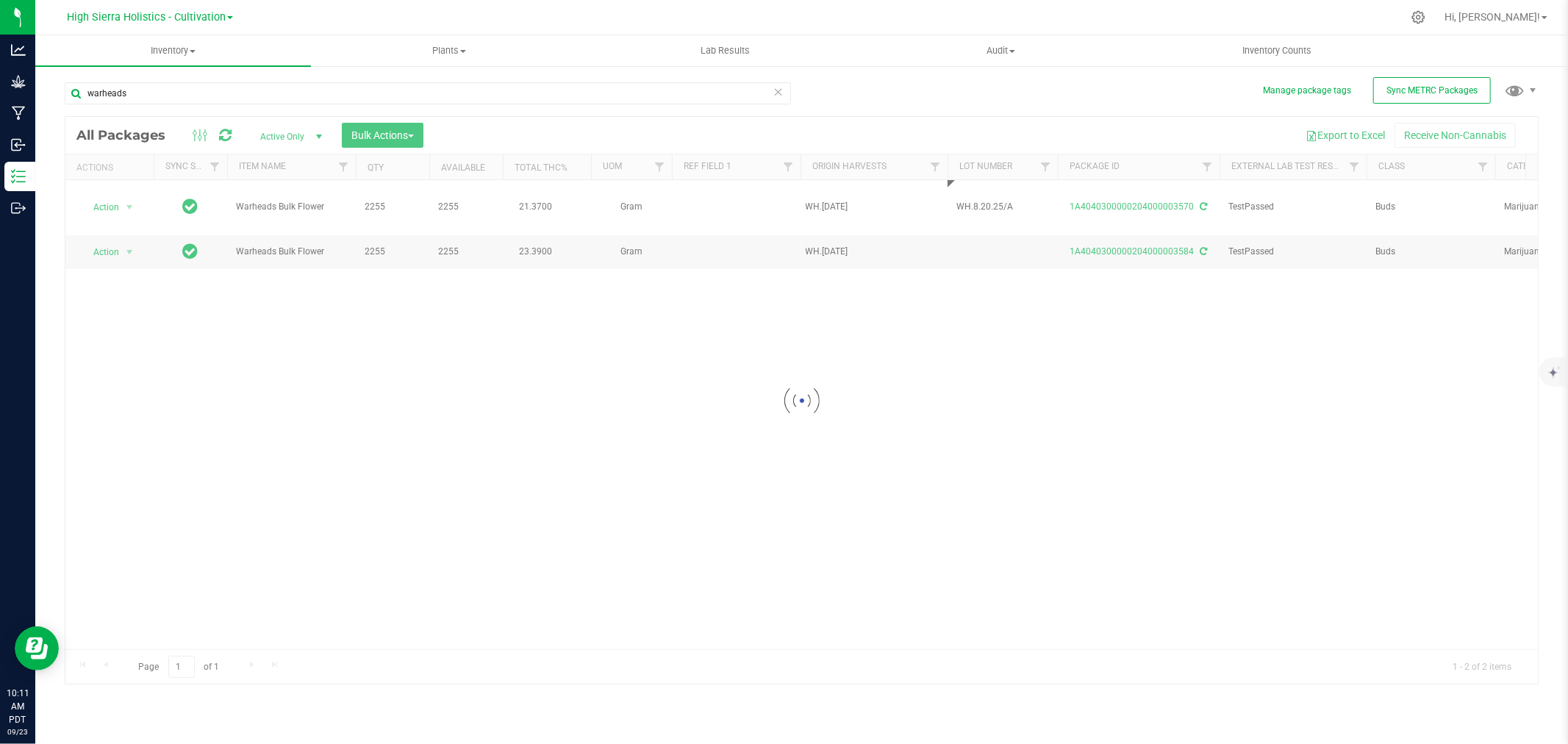
click at [1040, 393] on div "Loading... All Packages Active Only Active Only Lab Samples Locked All External…" at bounding box center [802, 401] width 1475 height 569
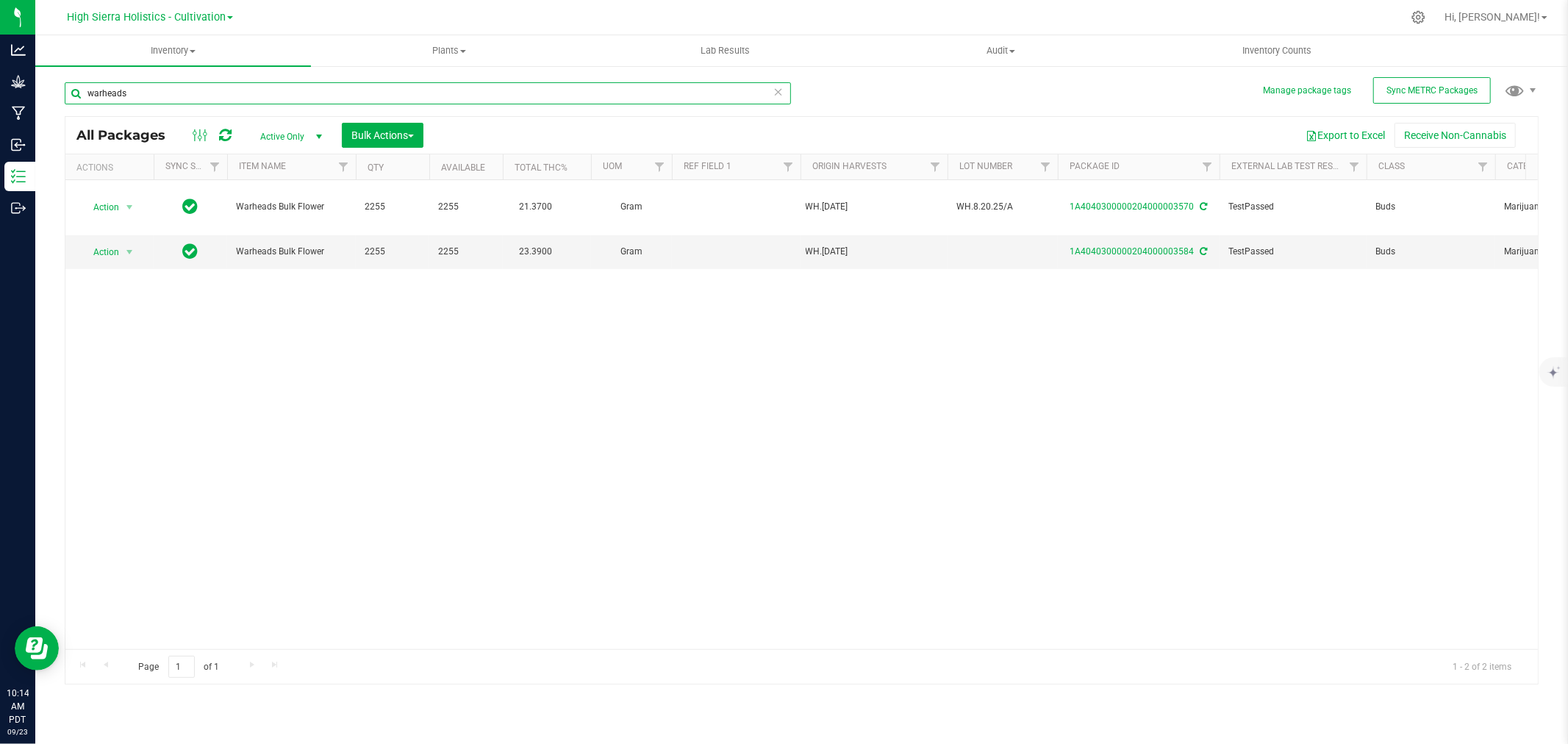
drag, startPoint x: 177, startPoint y: 94, endPoint x: 69, endPoint y: 93, distance: 108.0
click at [69, 93] on input "warheads" at bounding box center [428, 93] width 726 height 22
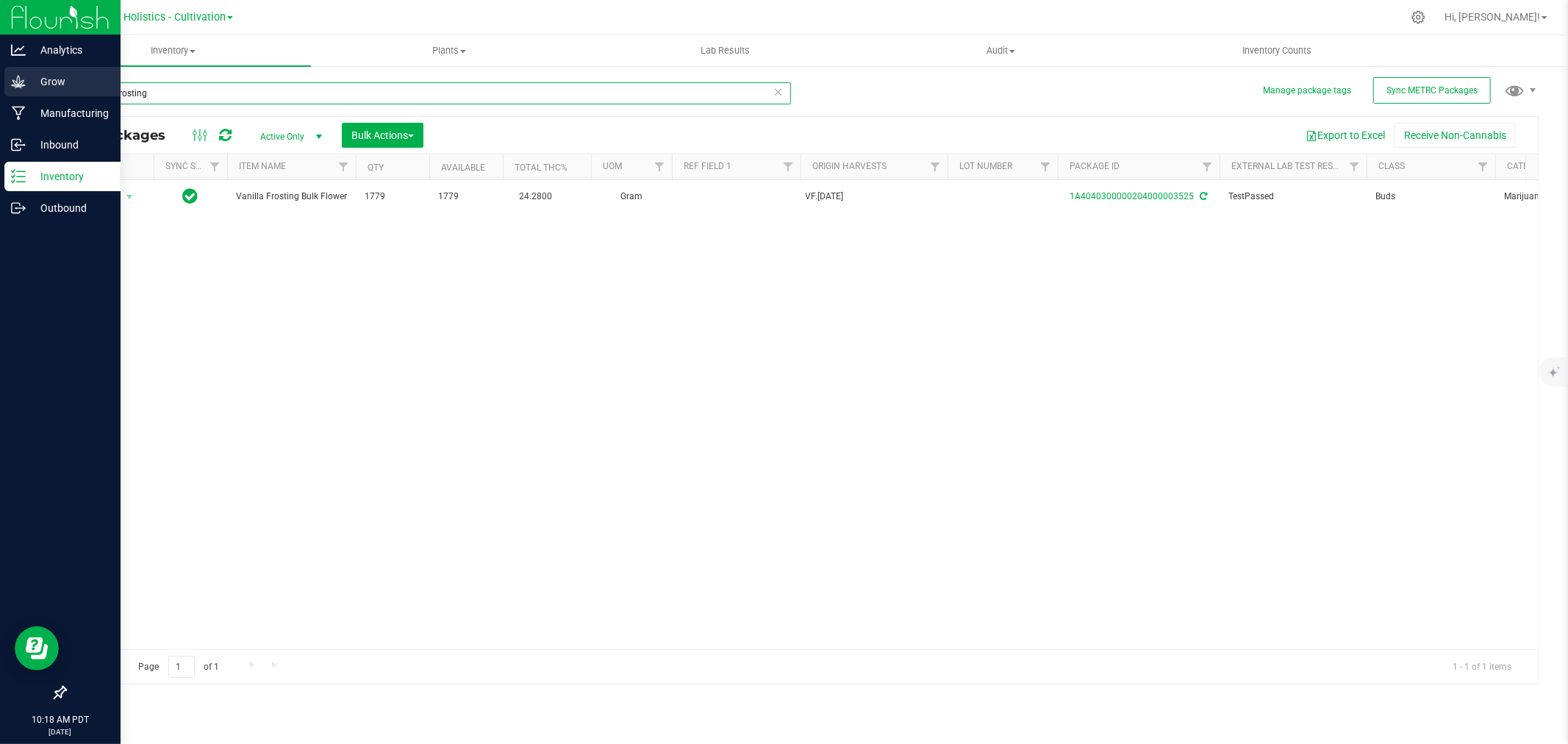
drag, startPoint x: 167, startPoint y: 92, endPoint x: 18, endPoint y: 89, distance: 149.0
click at [18, 89] on div "Analytics Grow Manufacturing Inbound Inventory Outbound 10:18 AM PDT [DATE] 09/…" at bounding box center [784, 372] width 1568 height 744
type input "3519"
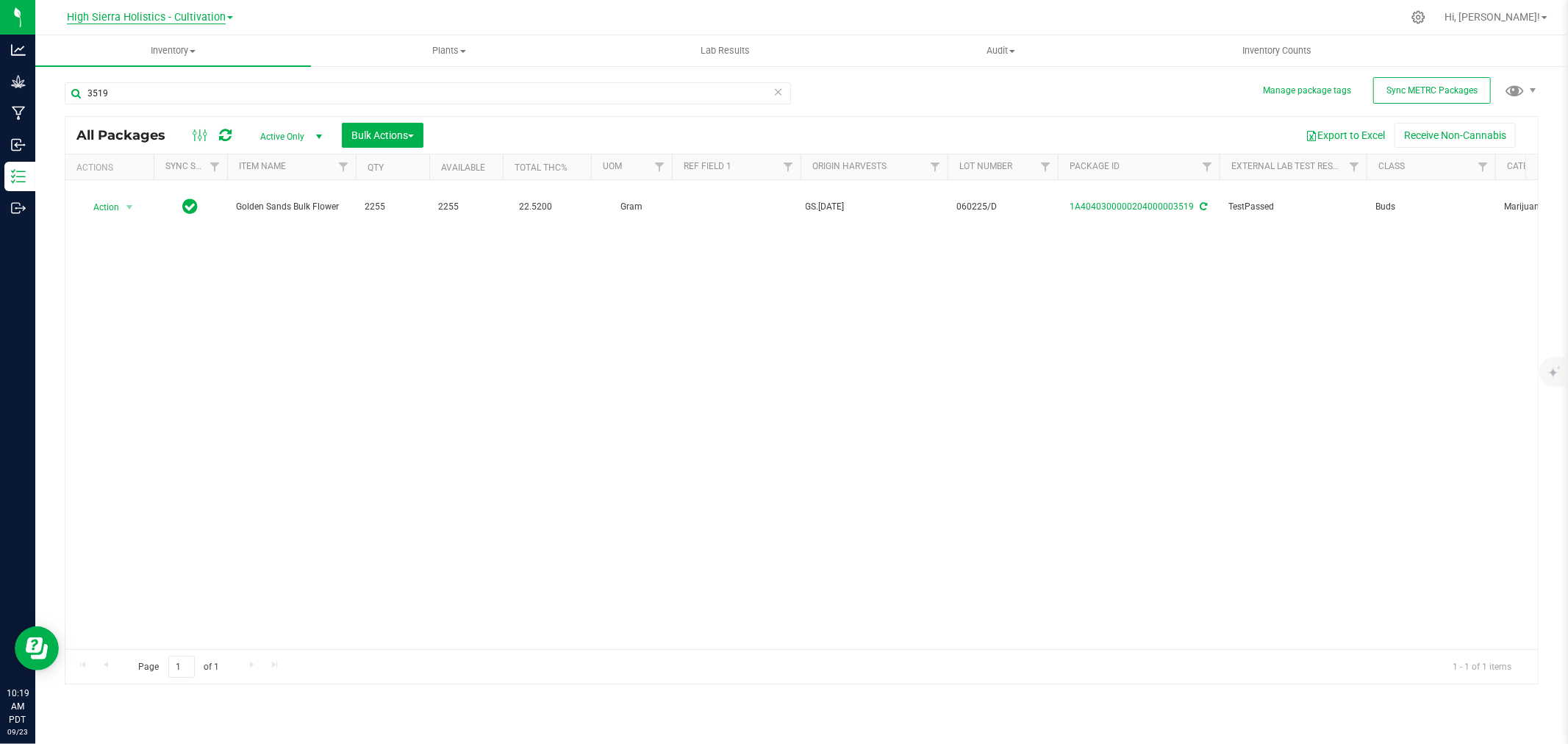
click at [186, 15] on span "High Sierra Holistics - Cultivation" at bounding box center [146, 18] width 158 height 14
click at [171, 74] on link "High Sierra Holistics MFG" at bounding box center [150, 72] width 215 height 19
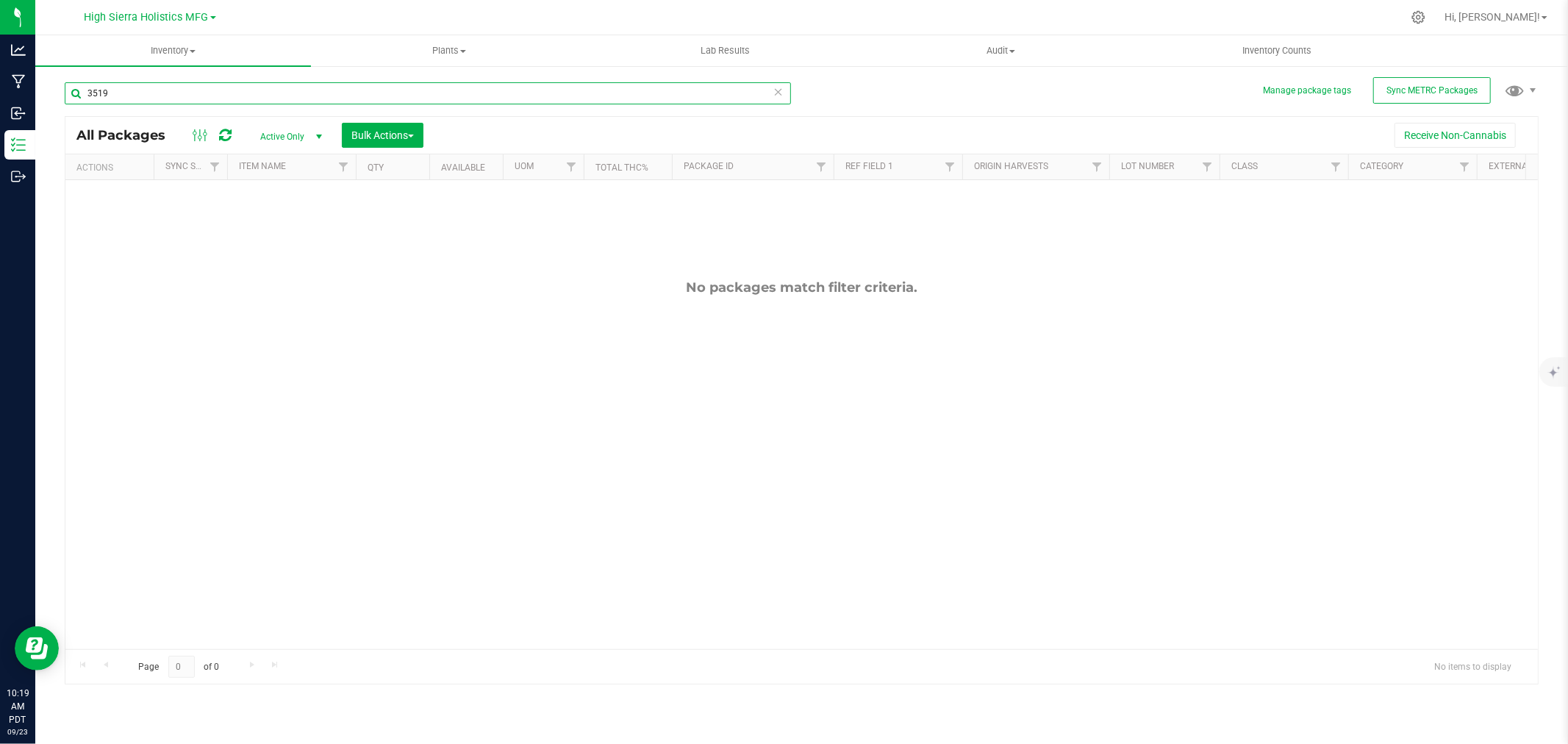
click at [151, 97] on input "3519" at bounding box center [428, 93] width 726 height 22
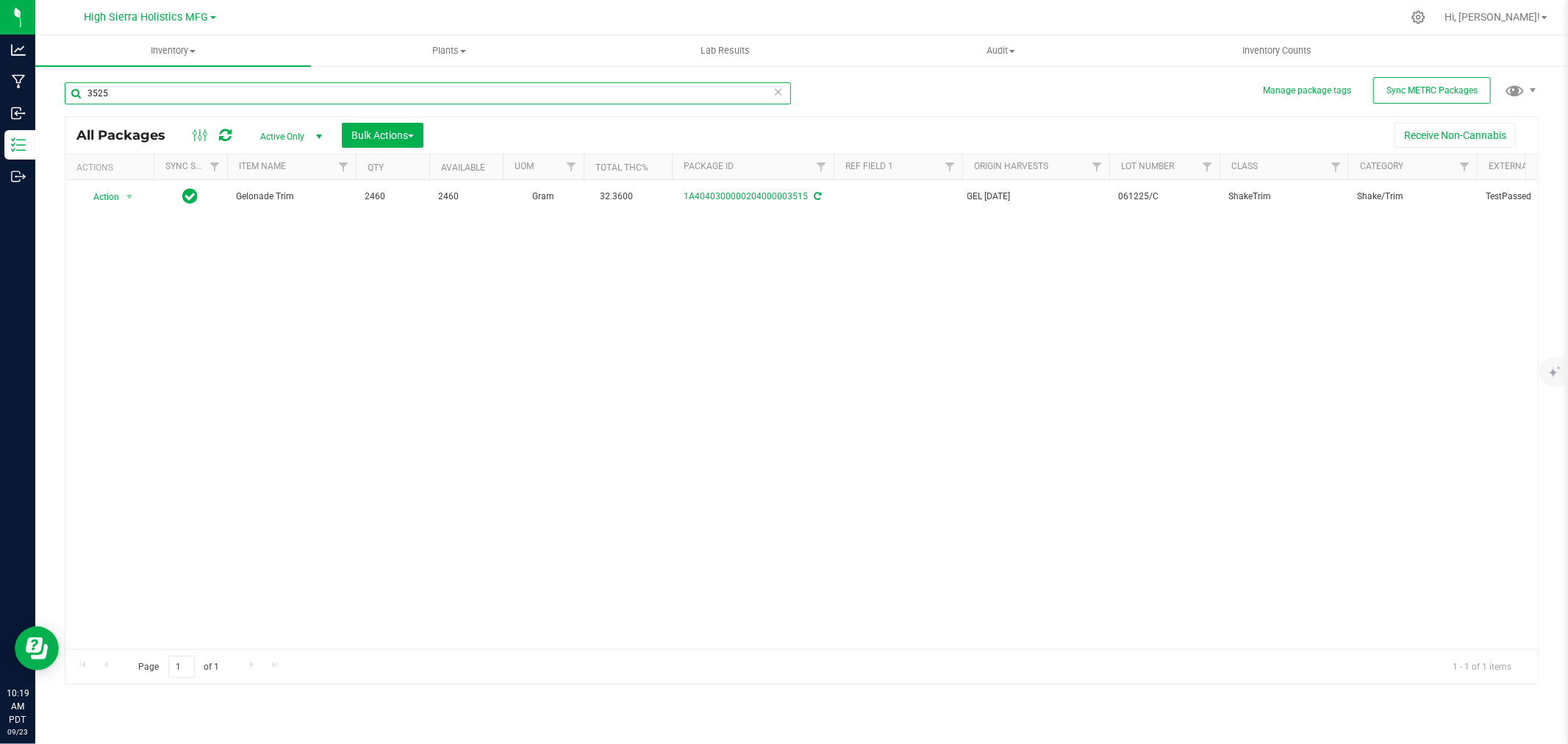
type input "3525"
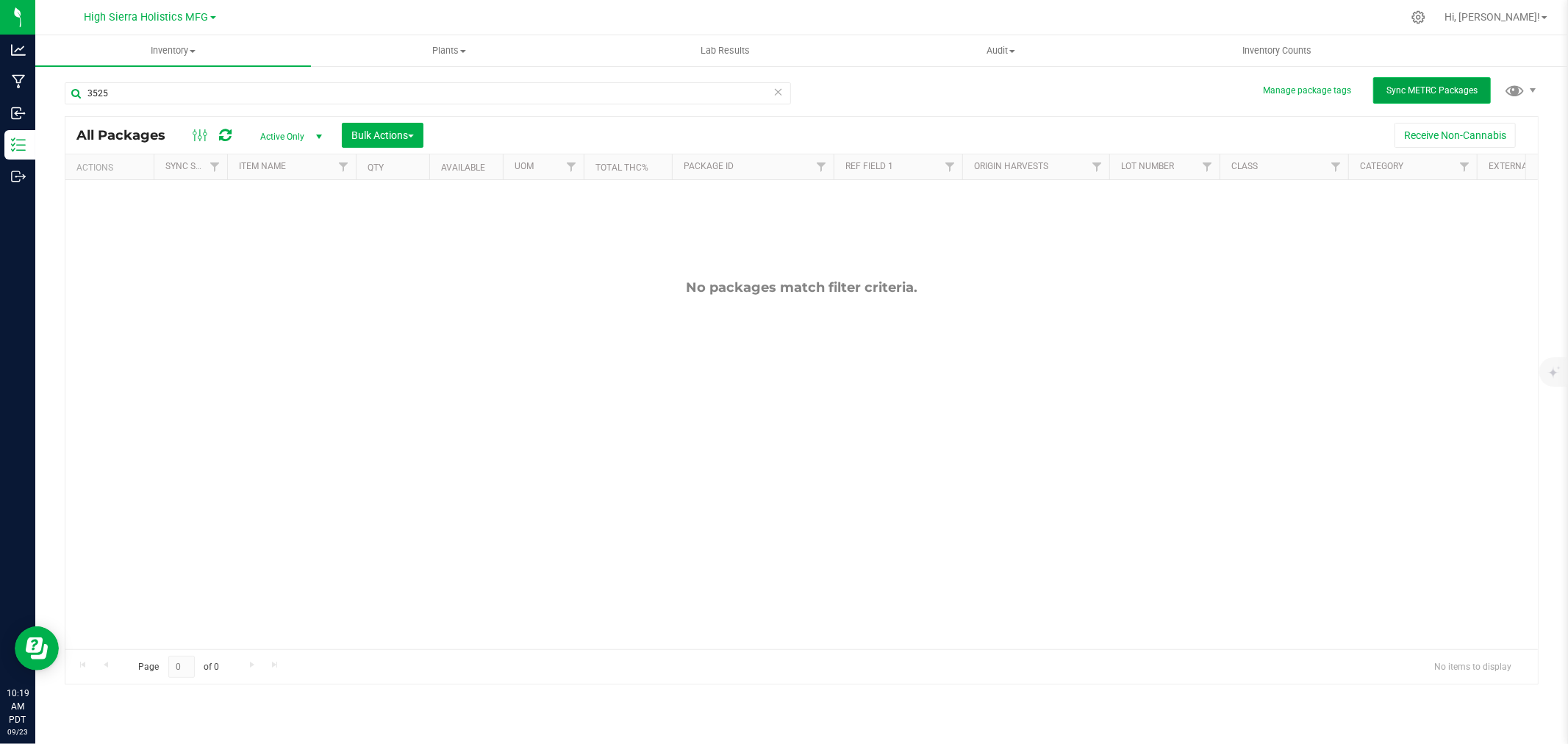
click at [1417, 89] on span "Sync METRC Packages" at bounding box center [1433, 90] width 91 height 11
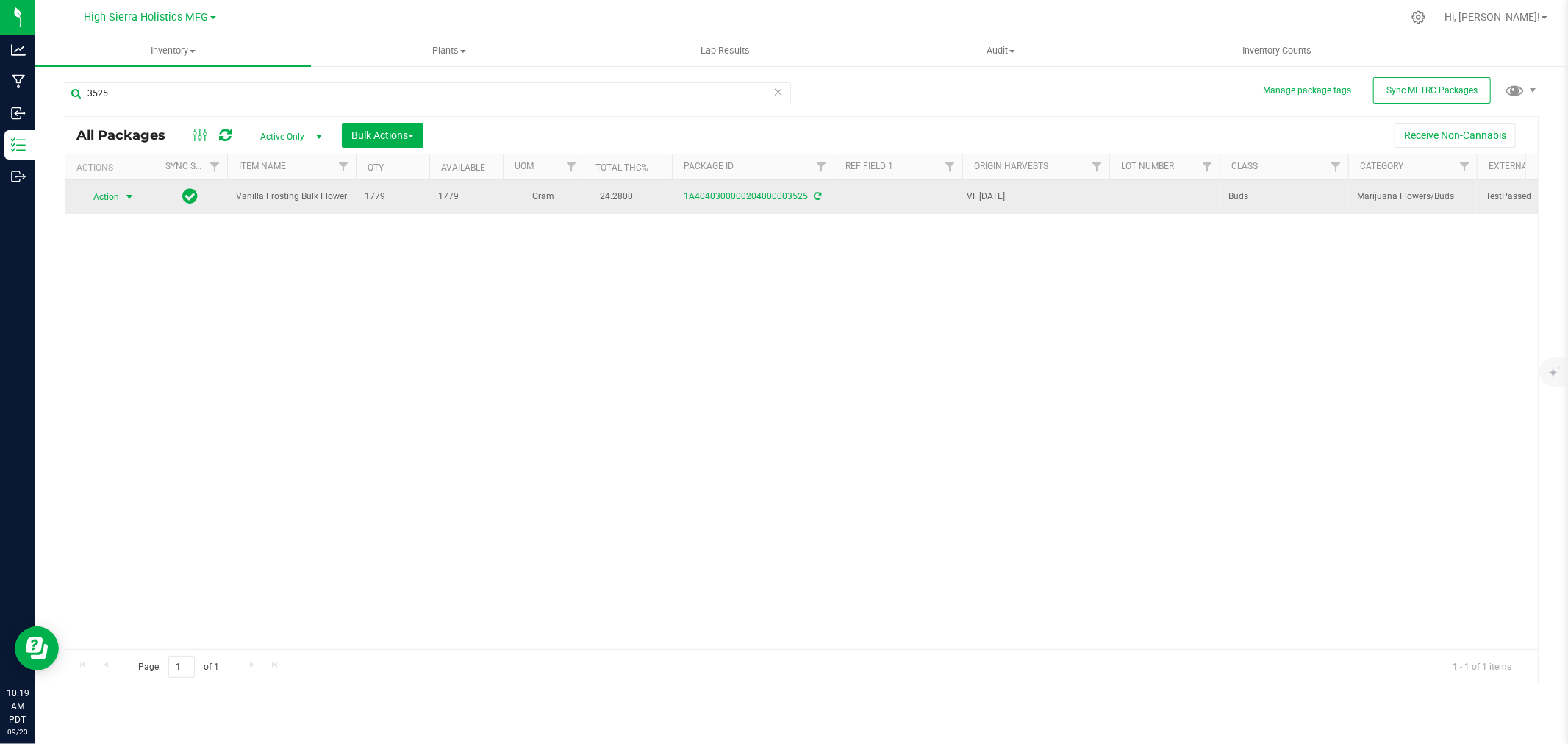
click at [129, 189] on span "select" at bounding box center [129, 196] width 18 height 20
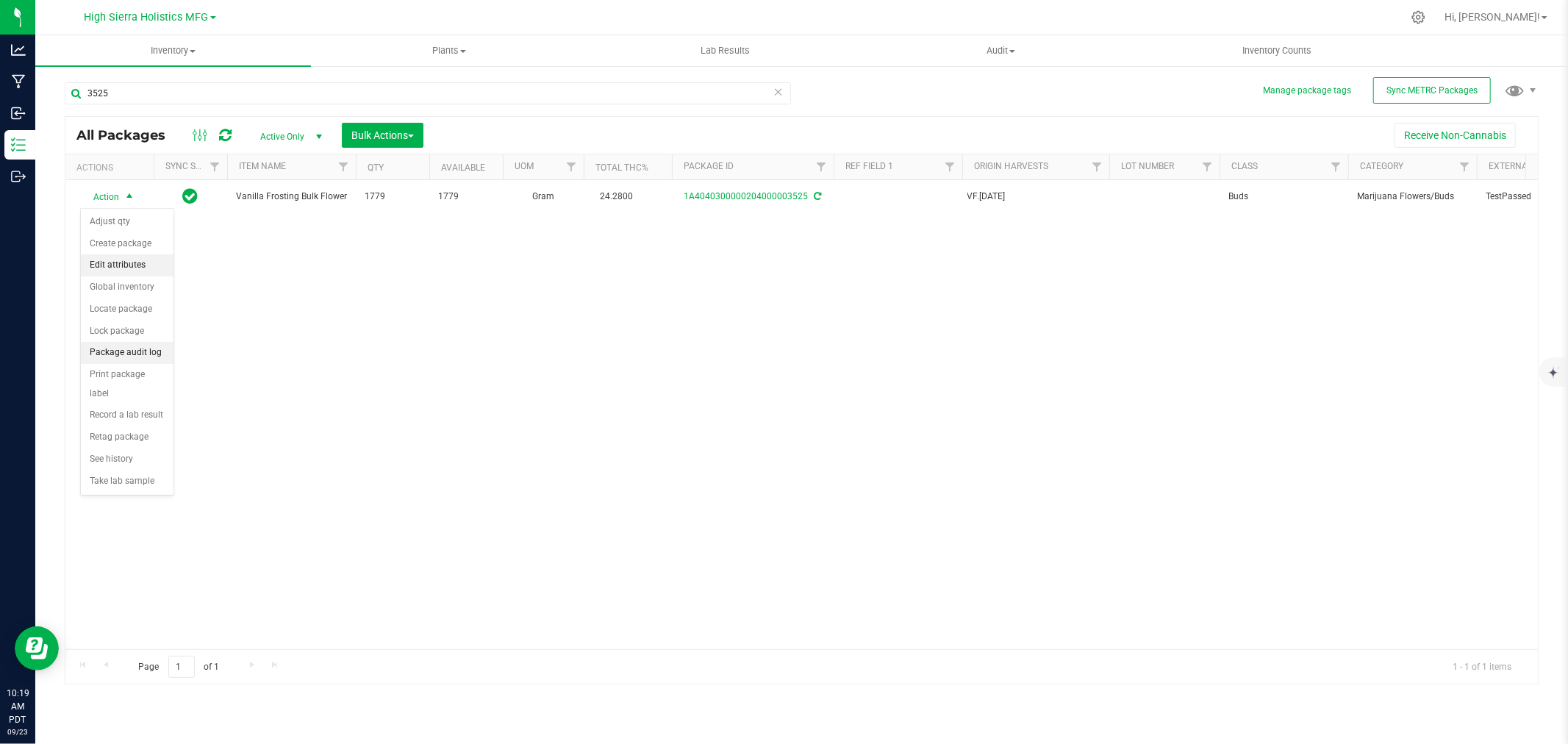
click at [122, 269] on li "Edit attributes" at bounding box center [126, 266] width 92 height 22
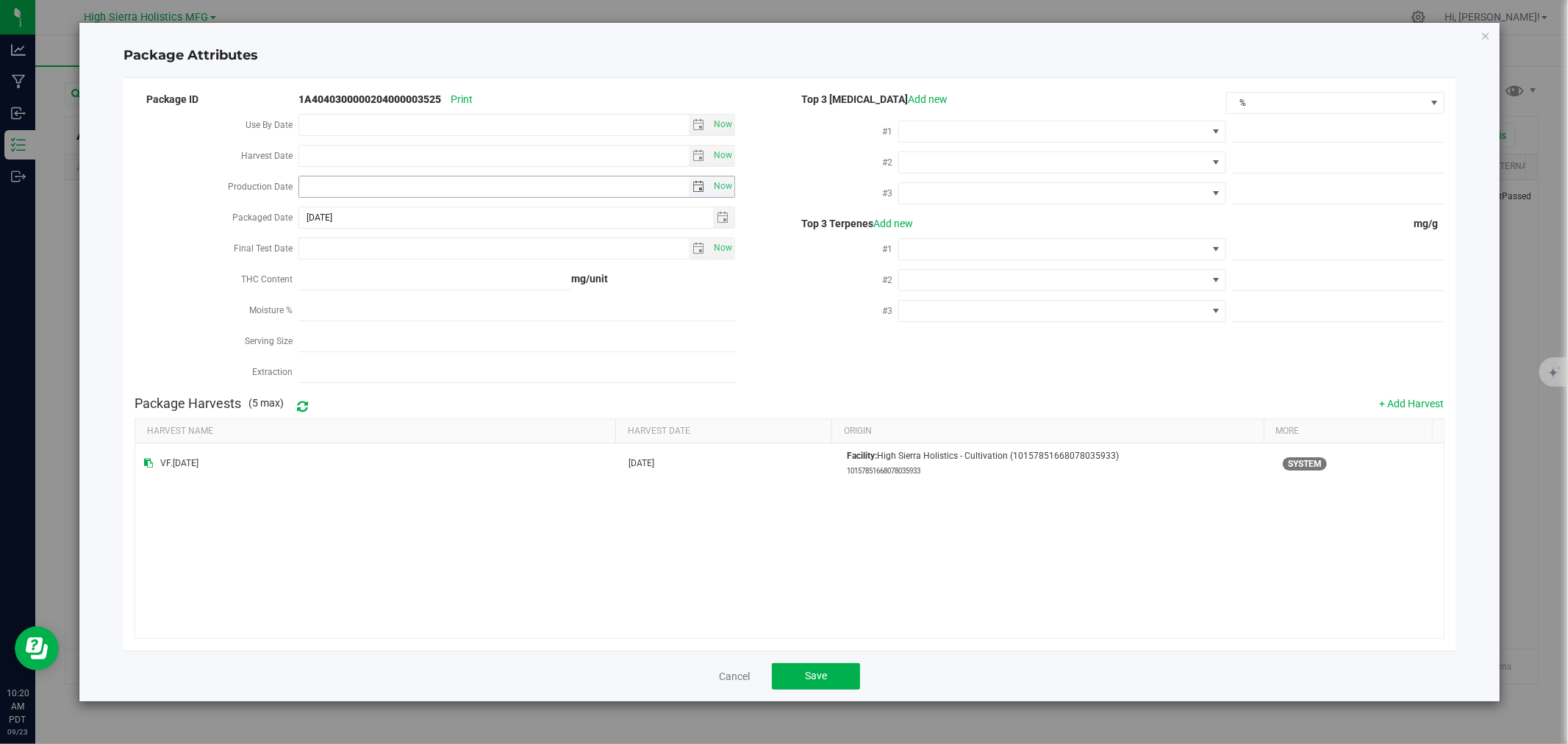
click at [326, 185] on input "Production Date" at bounding box center [494, 187] width 390 height 20
type input "[DATE]"
click at [233, 169] on div "Harvest Date" at bounding box center [216, 158] width 164 height 31
click at [304, 249] on input "Final Test Date" at bounding box center [494, 248] width 390 height 20
type input "[DATE]"
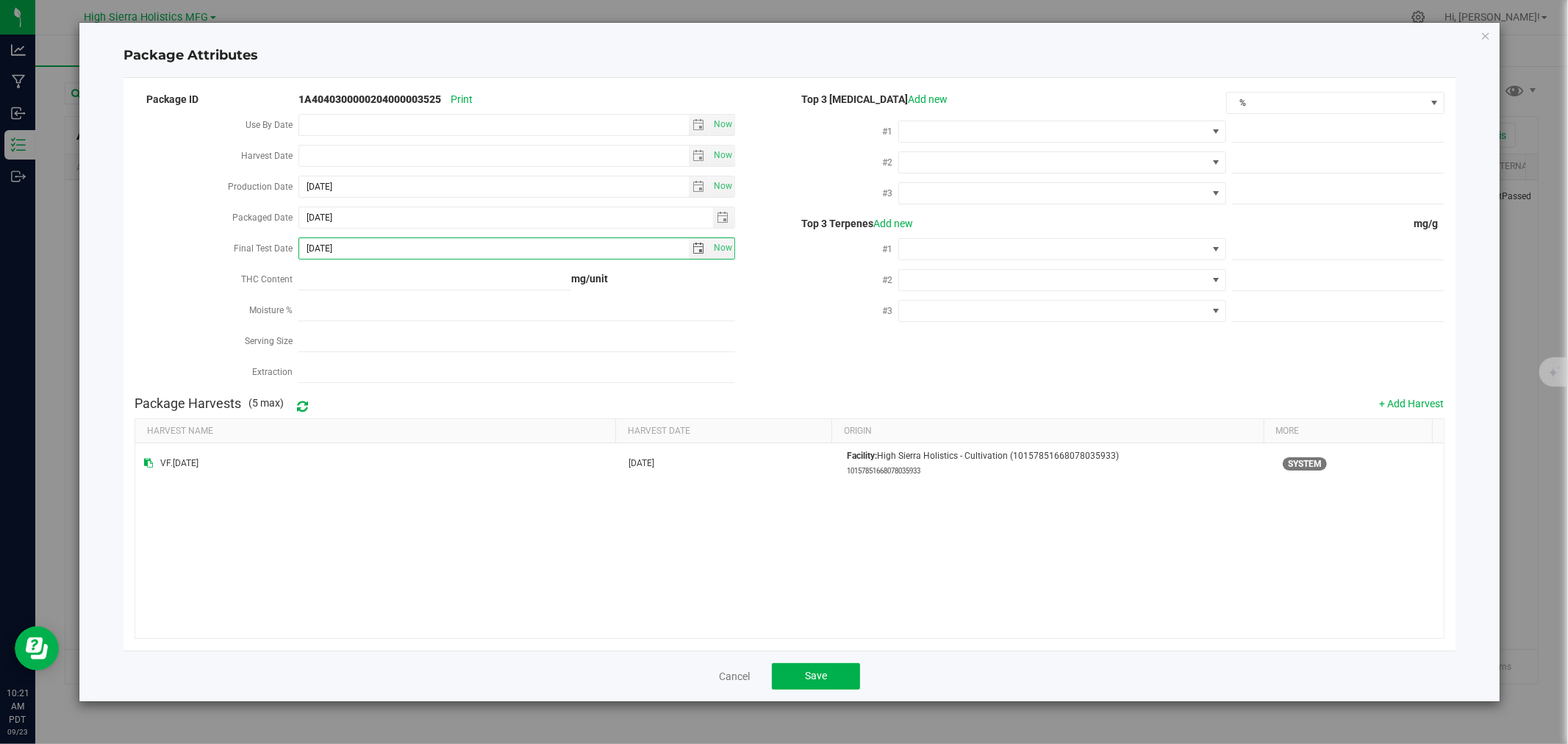
click at [113, 243] on div "Package Attributes Package ID 1A4040300000204000003525 Print Use By Date Now Ha…" at bounding box center [789, 362] width 1420 height 679
click at [959, 125] on span at bounding box center [1053, 131] width 307 height 20
click at [938, 267] on li "THC" at bounding box center [1063, 266] width 326 height 25
click at [952, 147] on div "#1 THC" at bounding box center [1117, 133] width 655 height 31
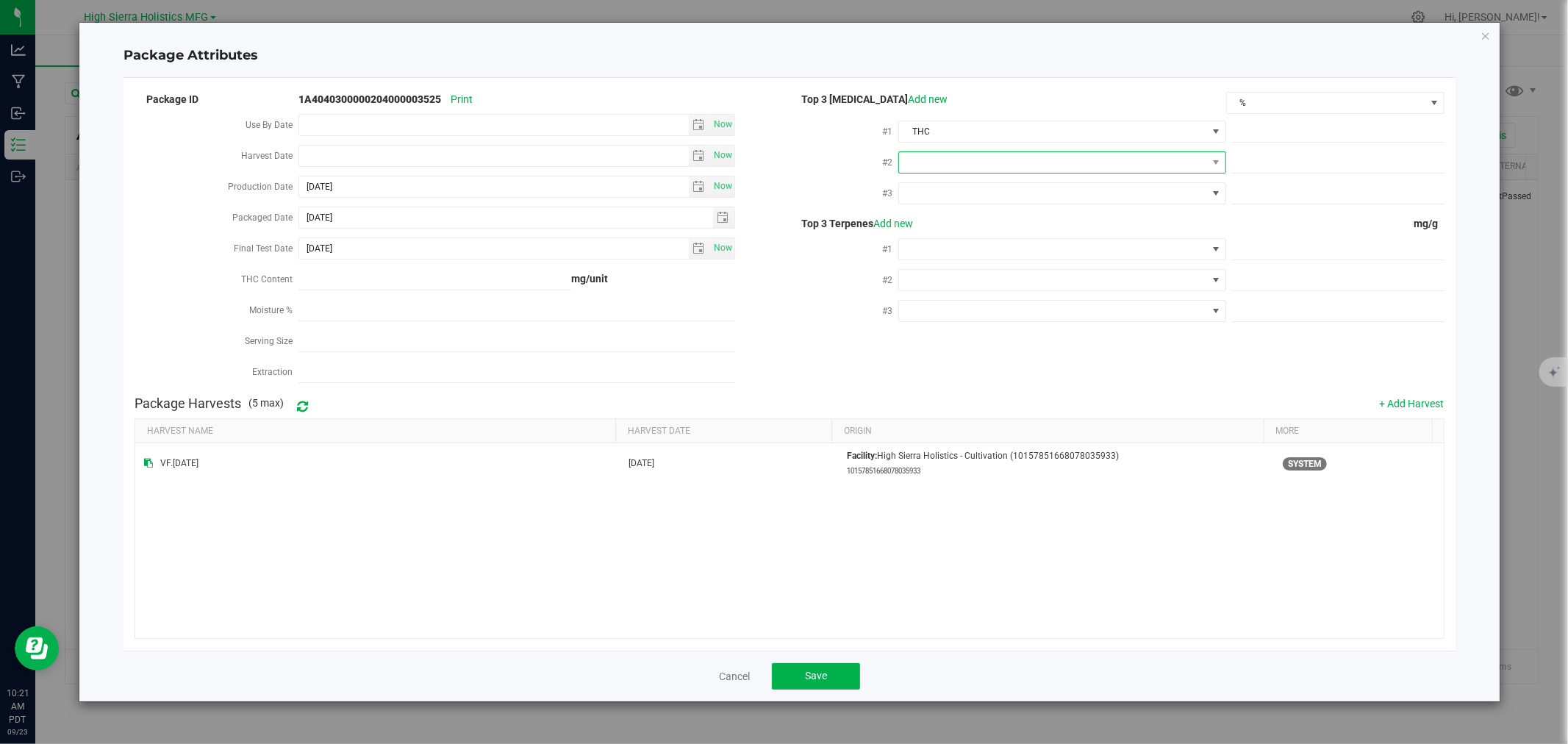
click at [960, 167] on span at bounding box center [1053, 162] width 307 height 20
click at [940, 248] on li "CBD" at bounding box center [1063, 247] width 326 height 25
click at [951, 194] on span at bounding box center [1053, 193] width 307 height 20
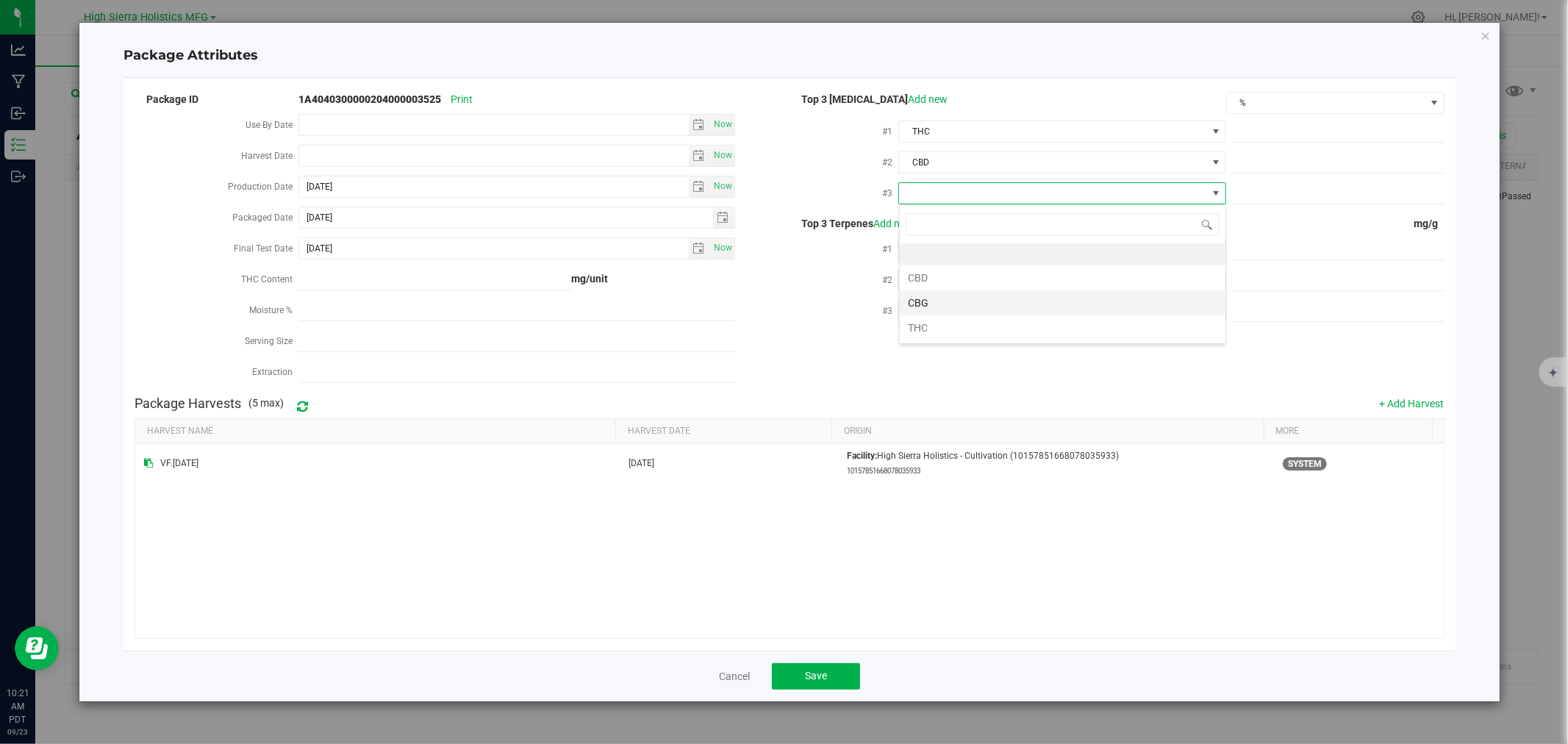
click at [943, 299] on li "CBG" at bounding box center [1063, 303] width 326 height 25
click at [951, 250] on span at bounding box center [1053, 249] width 307 height 20
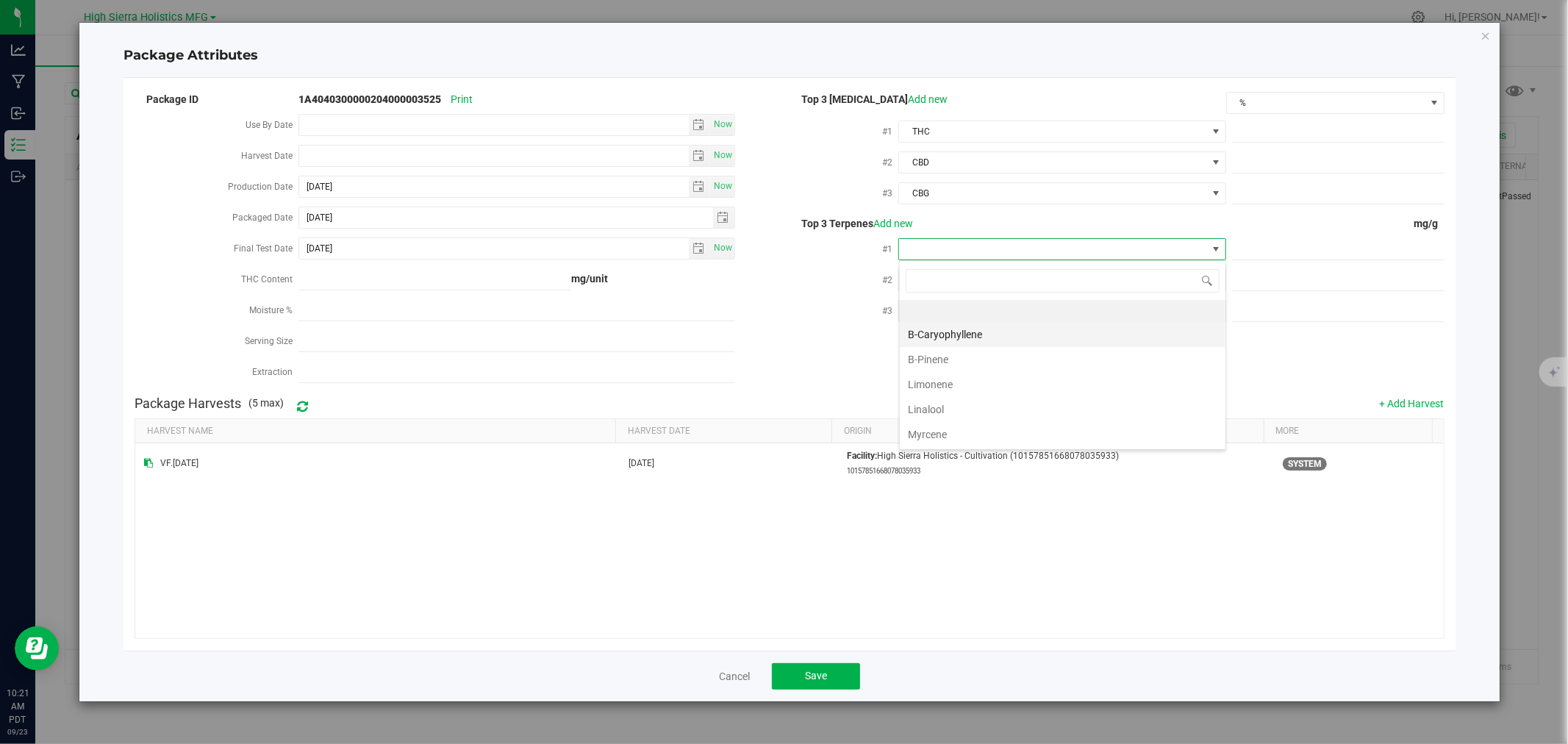
click at [947, 333] on li "B-Caryophyllene" at bounding box center [1063, 335] width 326 height 25
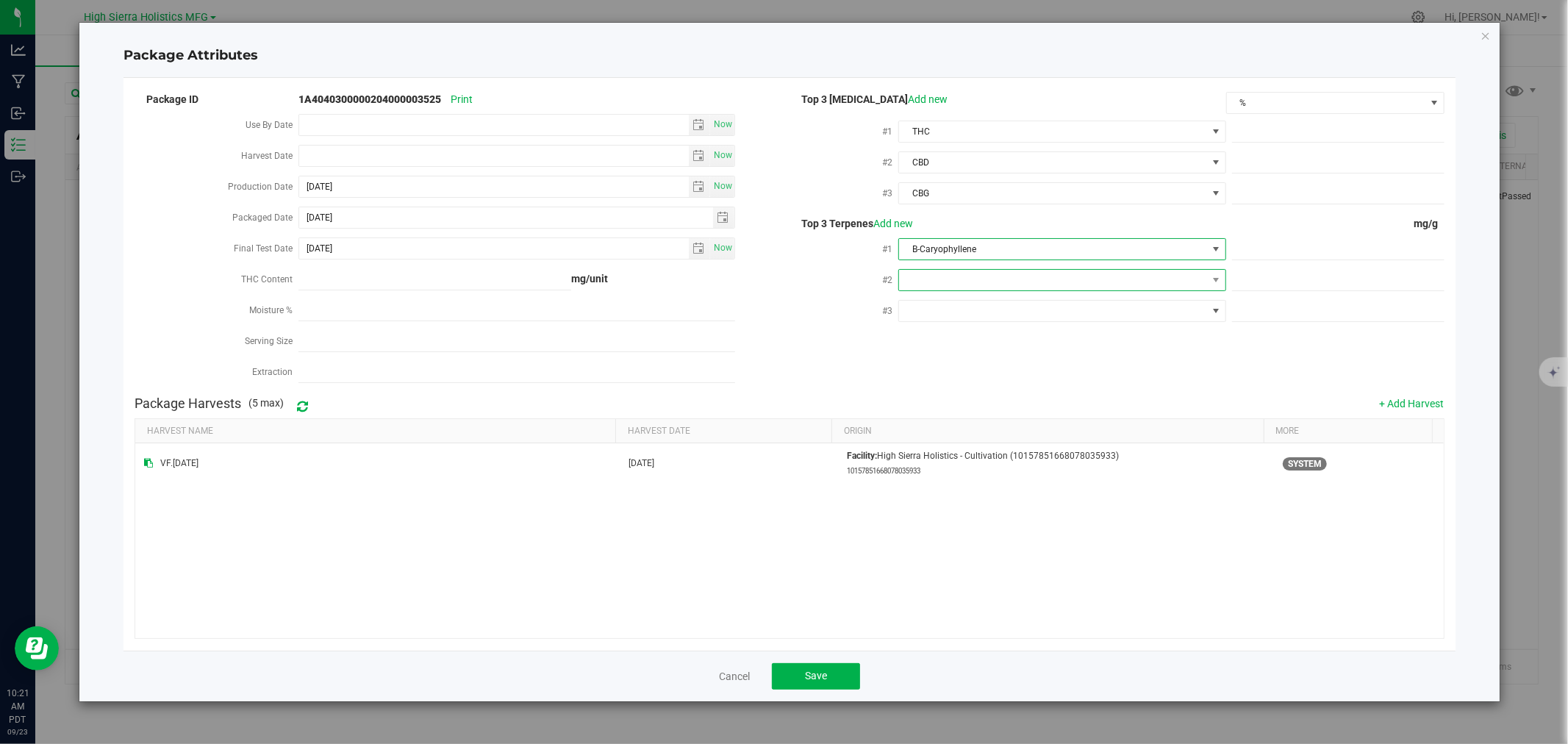
click at [952, 273] on span at bounding box center [1053, 280] width 307 height 20
click at [943, 420] on li "Limonene" at bounding box center [1063, 415] width 326 height 25
click at [944, 314] on span at bounding box center [1053, 310] width 307 height 20
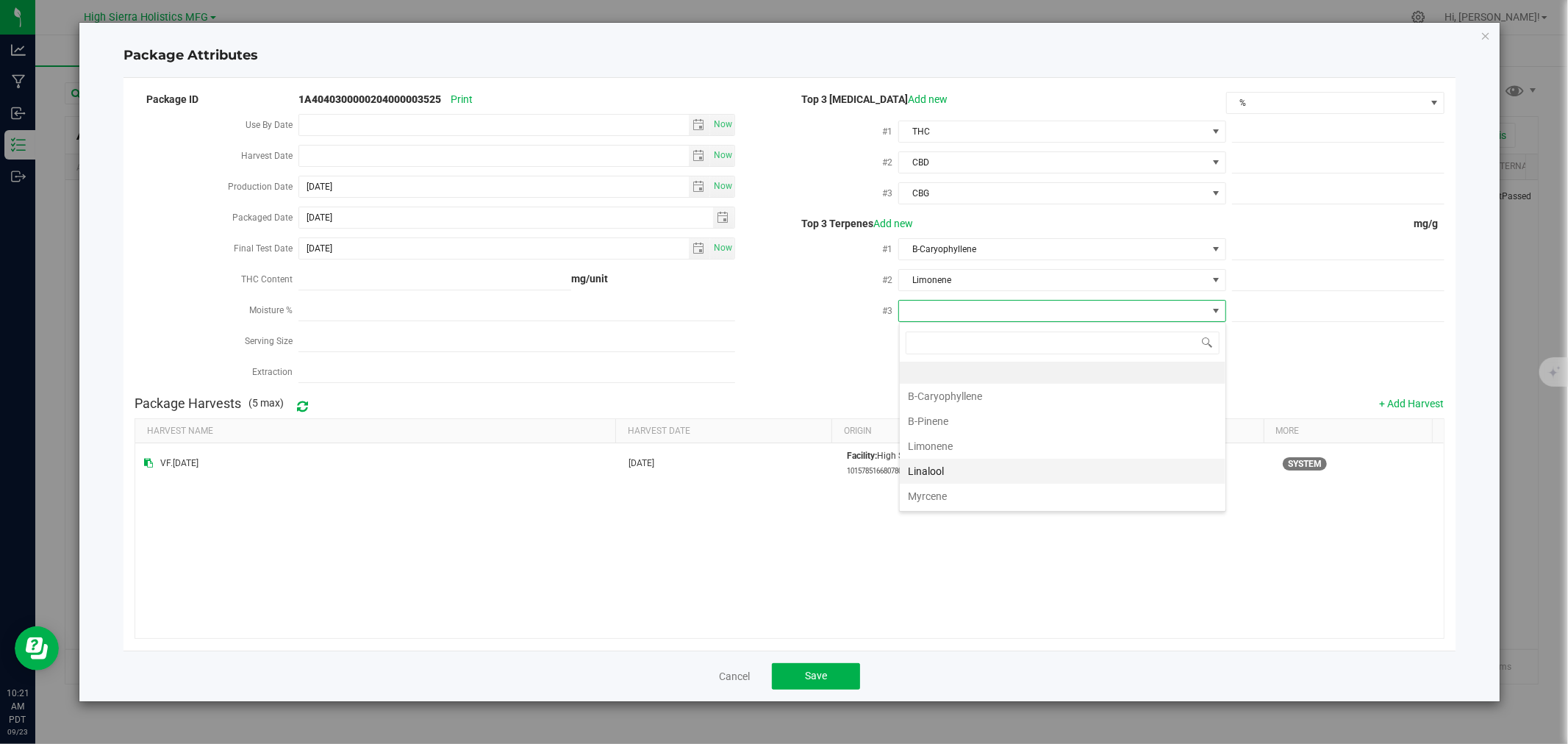
scroll to position [126, 0]
click at [945, 422] on li "a-Bisabolol" at bounding box center [1063, 422] width 326 height 25
click at [1376, 131] on span at bounding box center [1339, 132] width 213 height 21
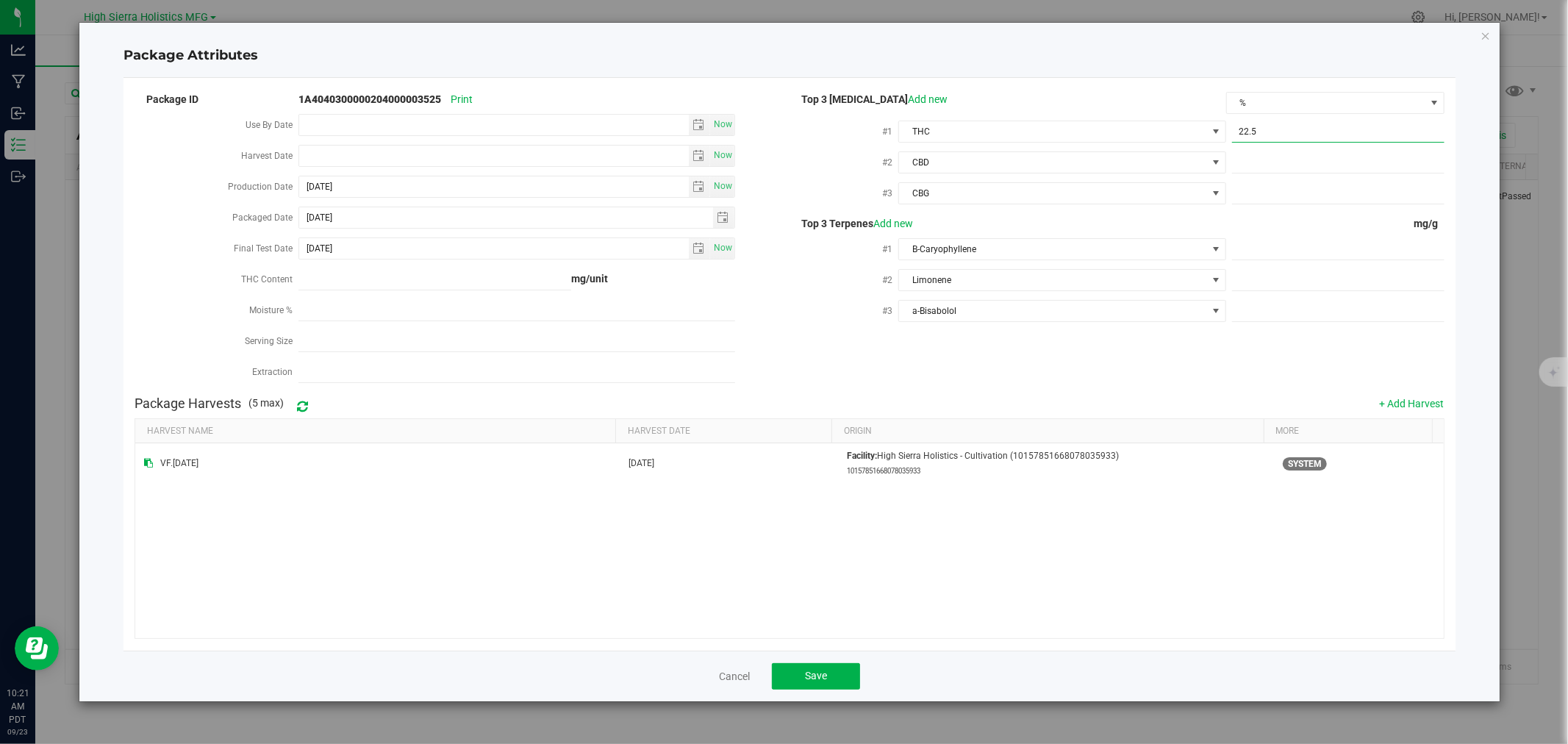
type input "22.52"
type input "22.5200"
type input ".07"
type input "0.0700"
type input ".09"
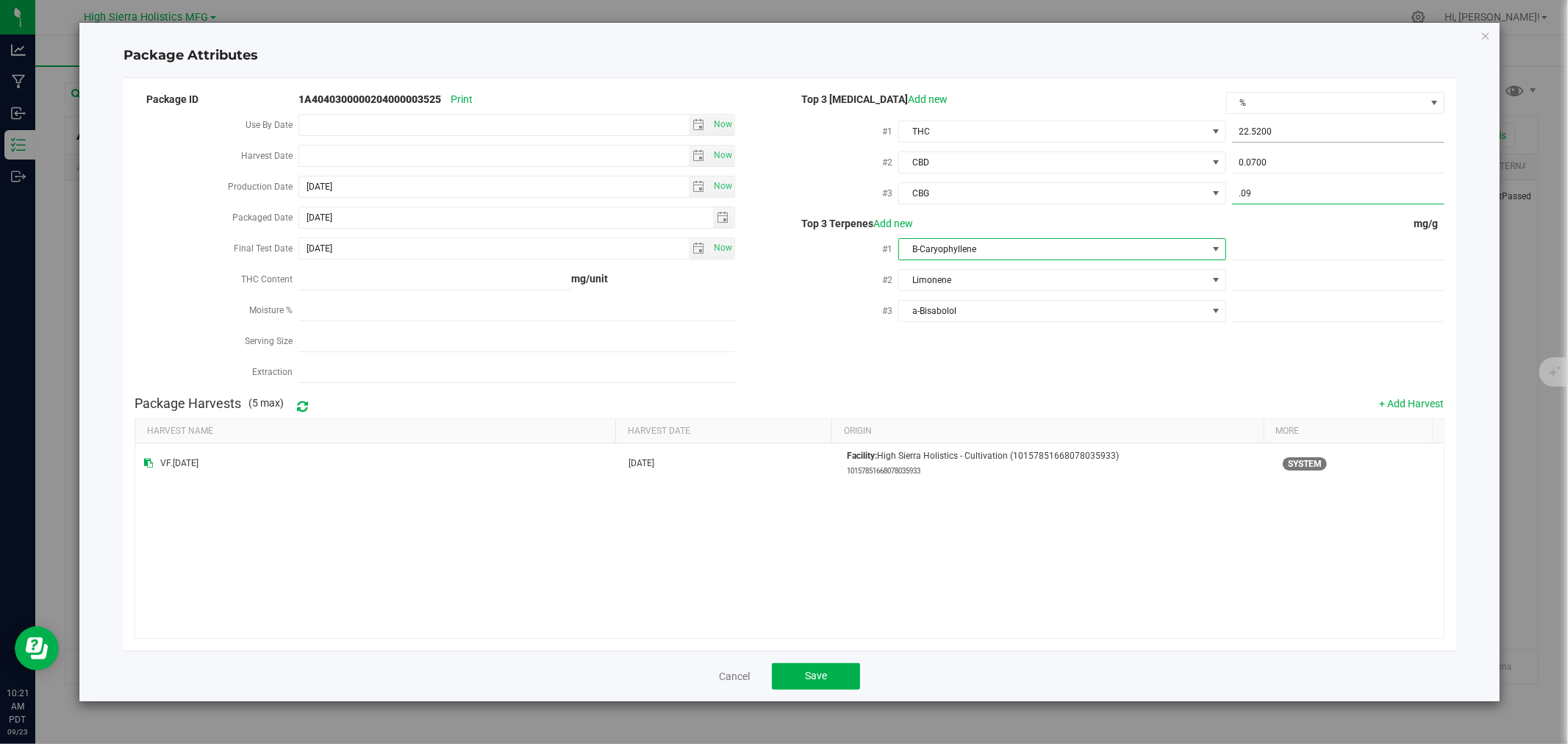
type input "0.0900"
type input "4.1"
type input "4.1000"
type input "1.6"
type input "1.6000"
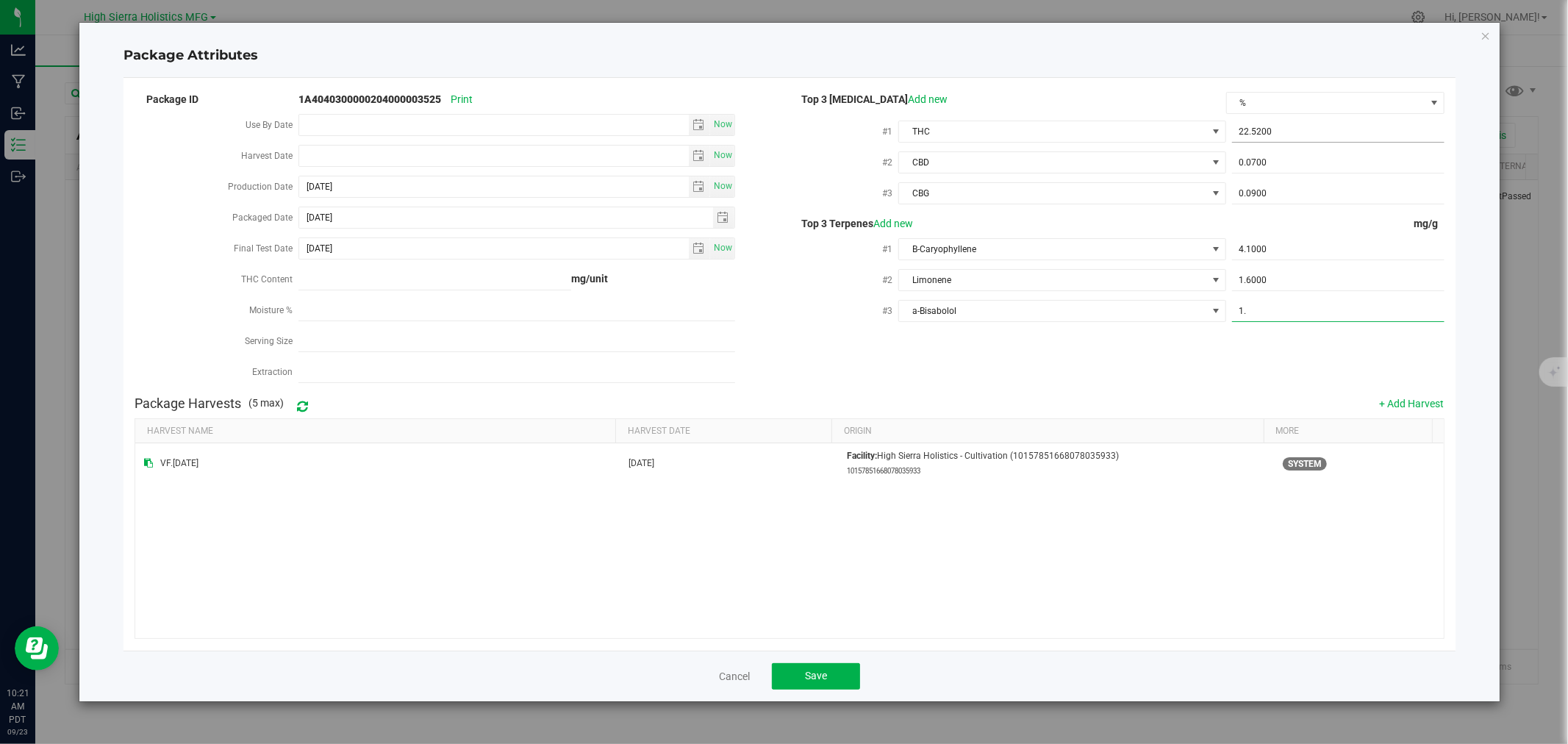
type input "1.5"
type input "1.5000"
click at [1221, 372] on div "Package ID 1A4040300000204000003525 Print Use By Date Now Harvest Date Now Prod…" at bounding box center [788, 239] width 1309 height 300
click at [792, 672] on button "Save" at bounding box center [816, 676] width 88 height 26
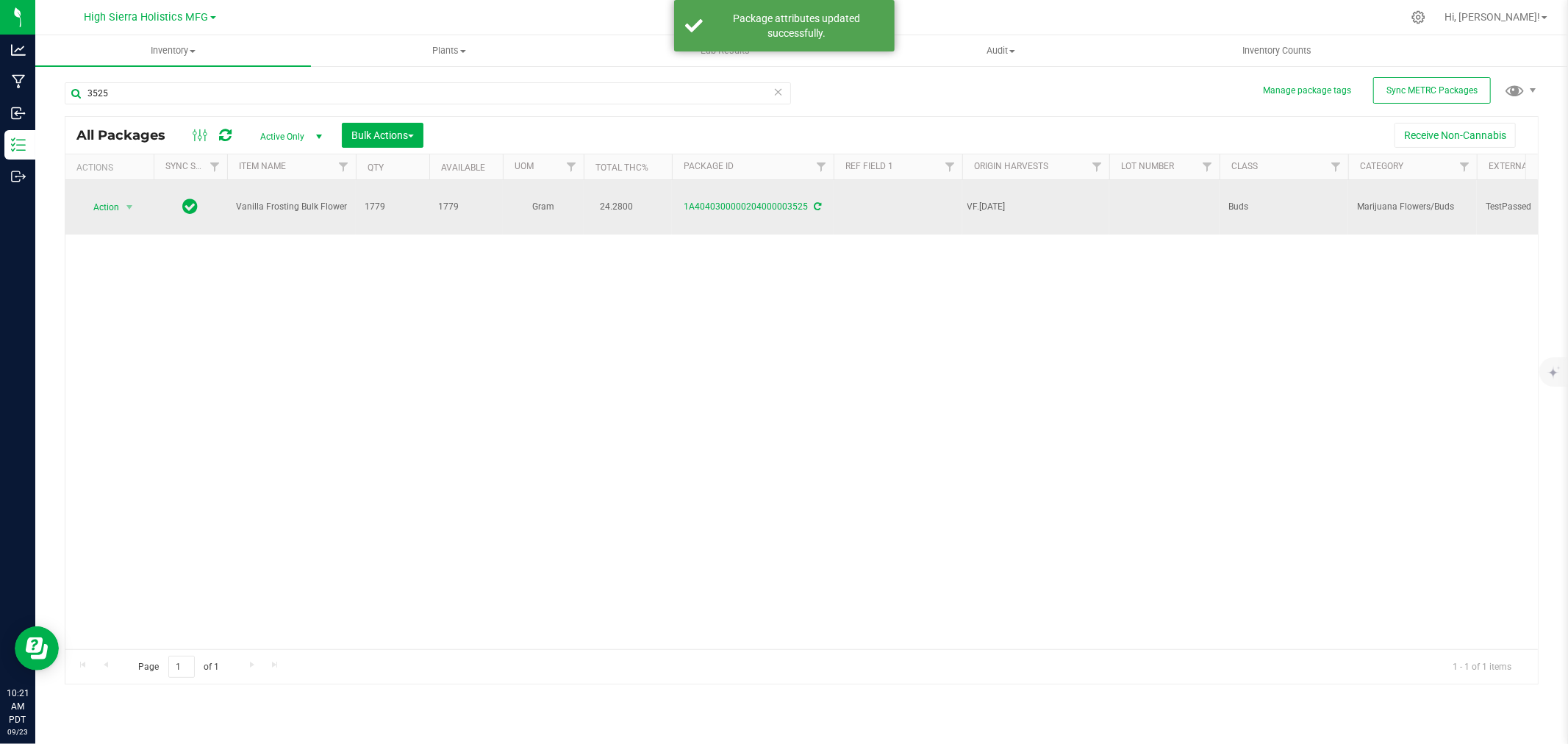
click at [1136, 201] on td at bounding box center [1164, 207] width 110 height 54
type input "060225/D"
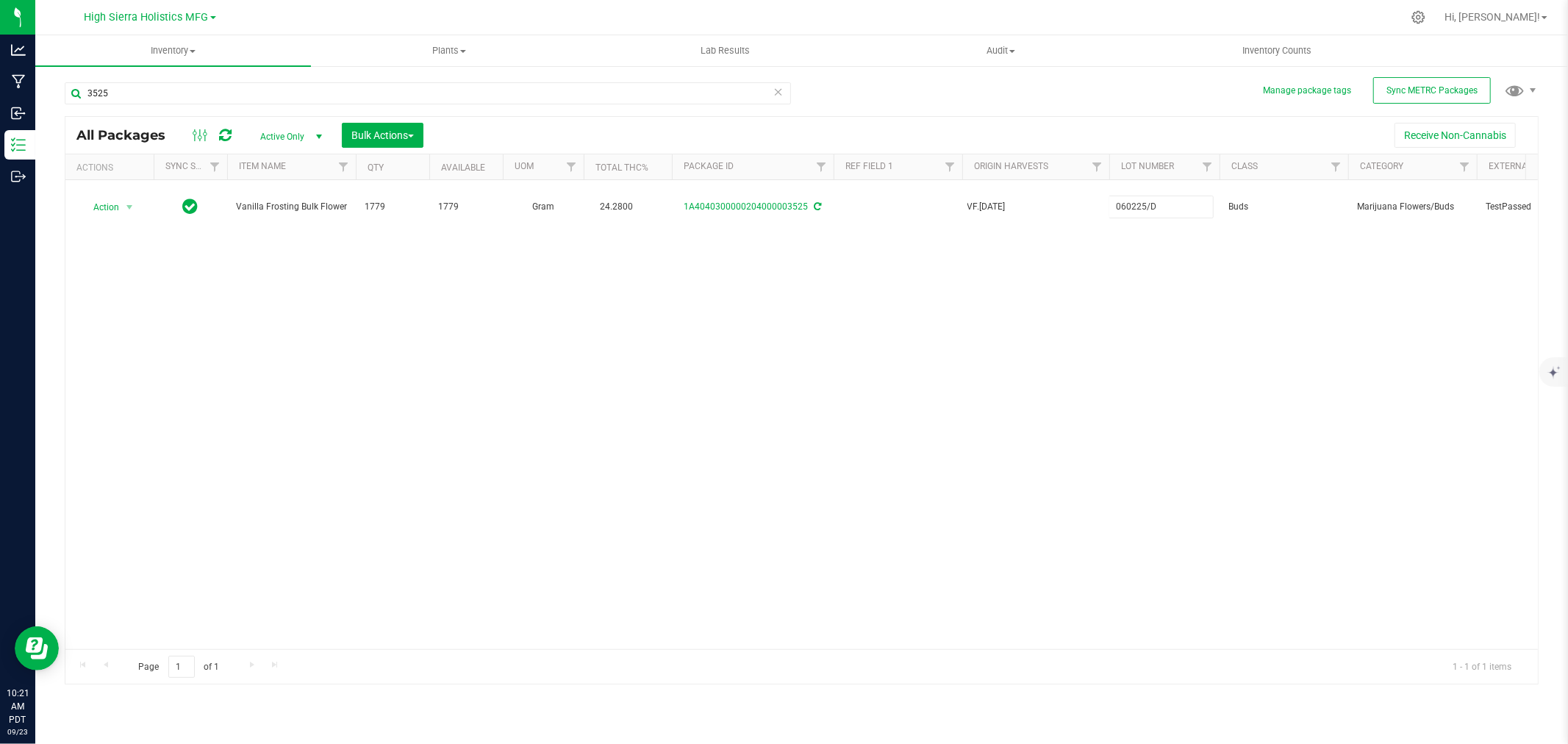
click at [1142, 258] on div "All Packages Active Only Active Only Lab Samples Locked All External Internal B…" at bounding box center [802, 401] width 1475 height 569
click at [745, 17] on div at bounding box center [833, 17] width 1139 height 28
drag, startPoint x: 165, startPoint y: 103, endPoint x: 49, endPoint y: 98, distance: 116.1
click at [49, 98] on div "Manage package tags Sync METRC Packages 3525 All Packages Active Only Active On…" at bounding box center [801, 289] width 1533 height 448
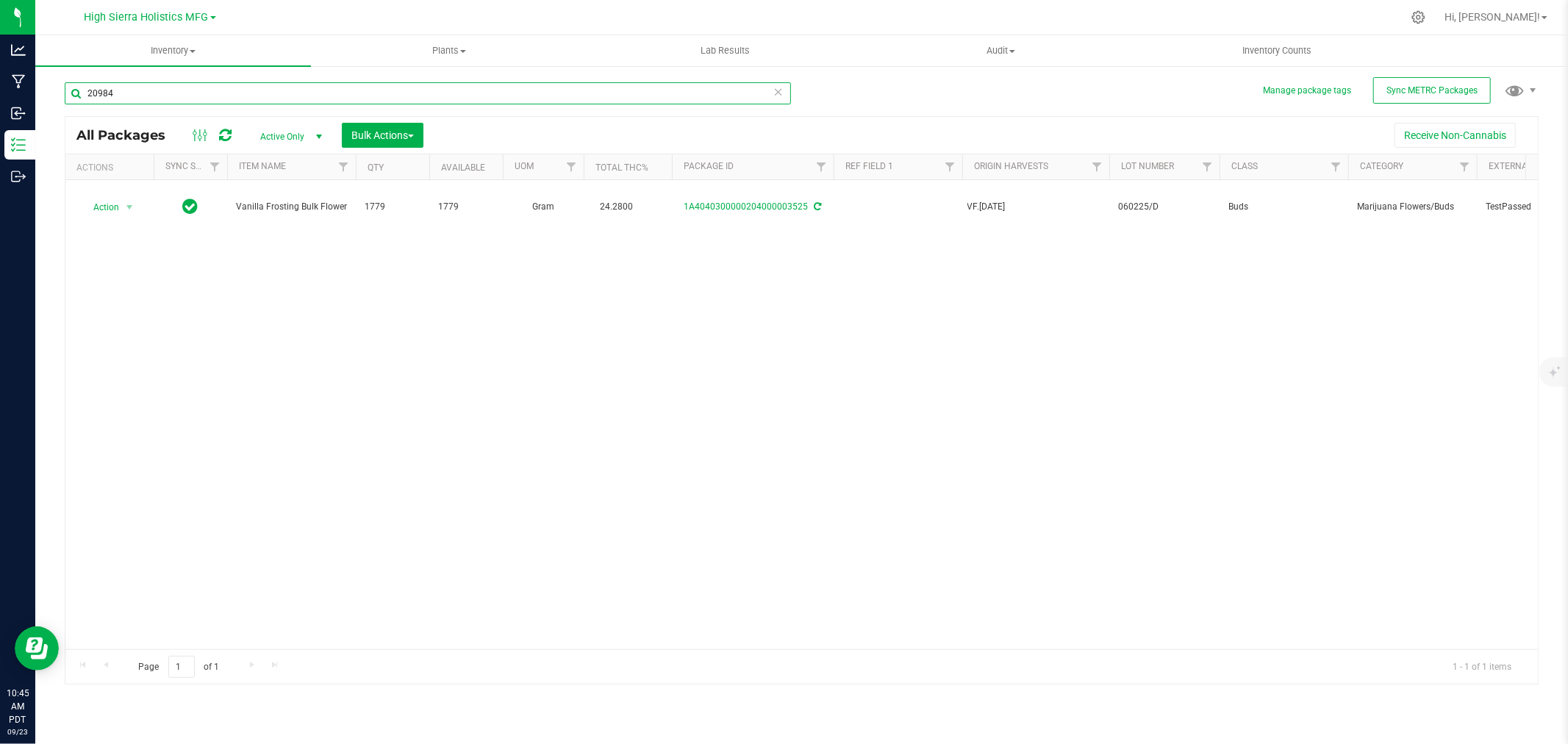
type input "20984"
